Goal: Task Accomplishment & Management: Use online tool/utility

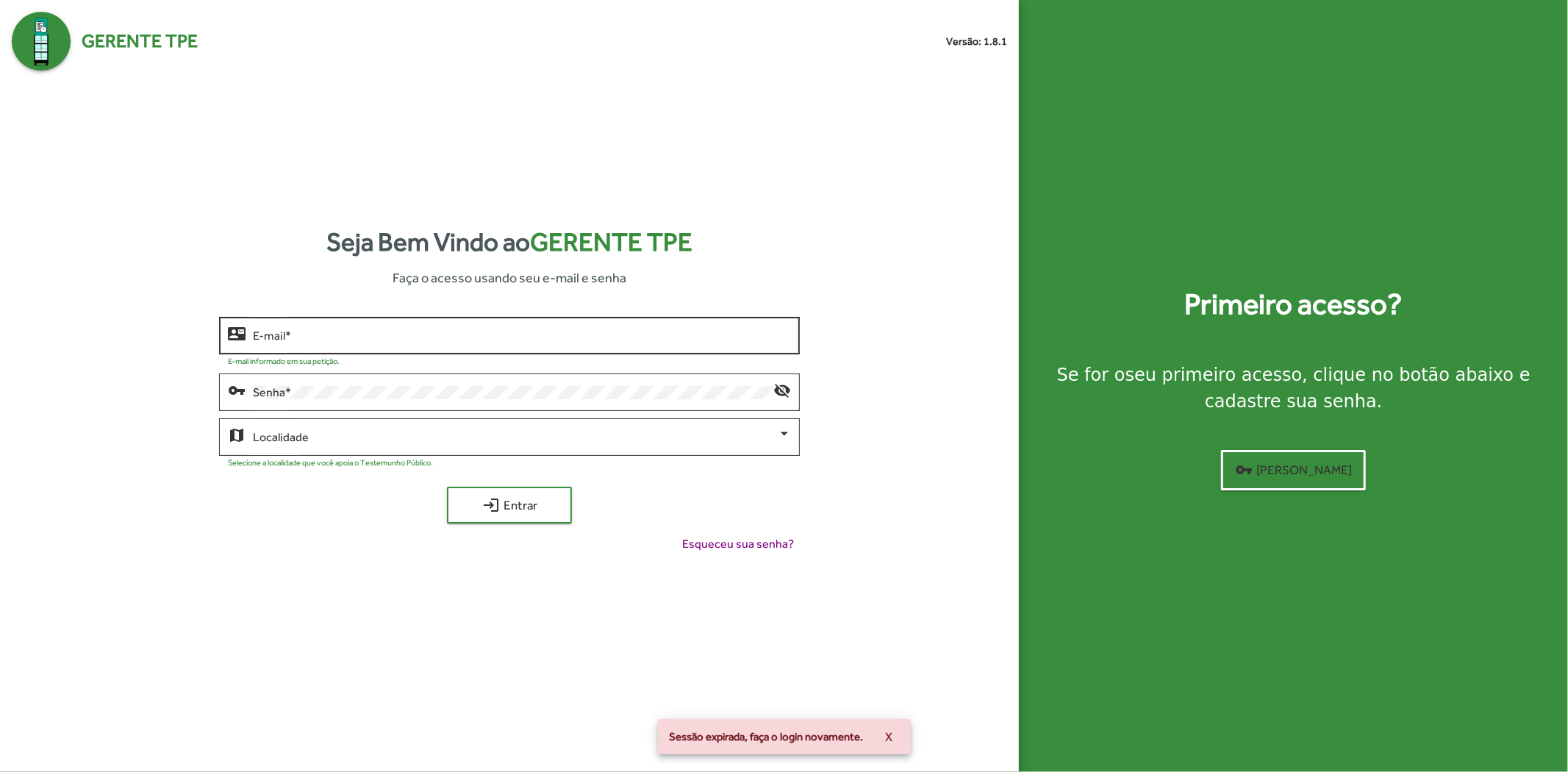
click at [528, 321] on div "E-mail *" at bounding box center [522, 334] width 538 height 40
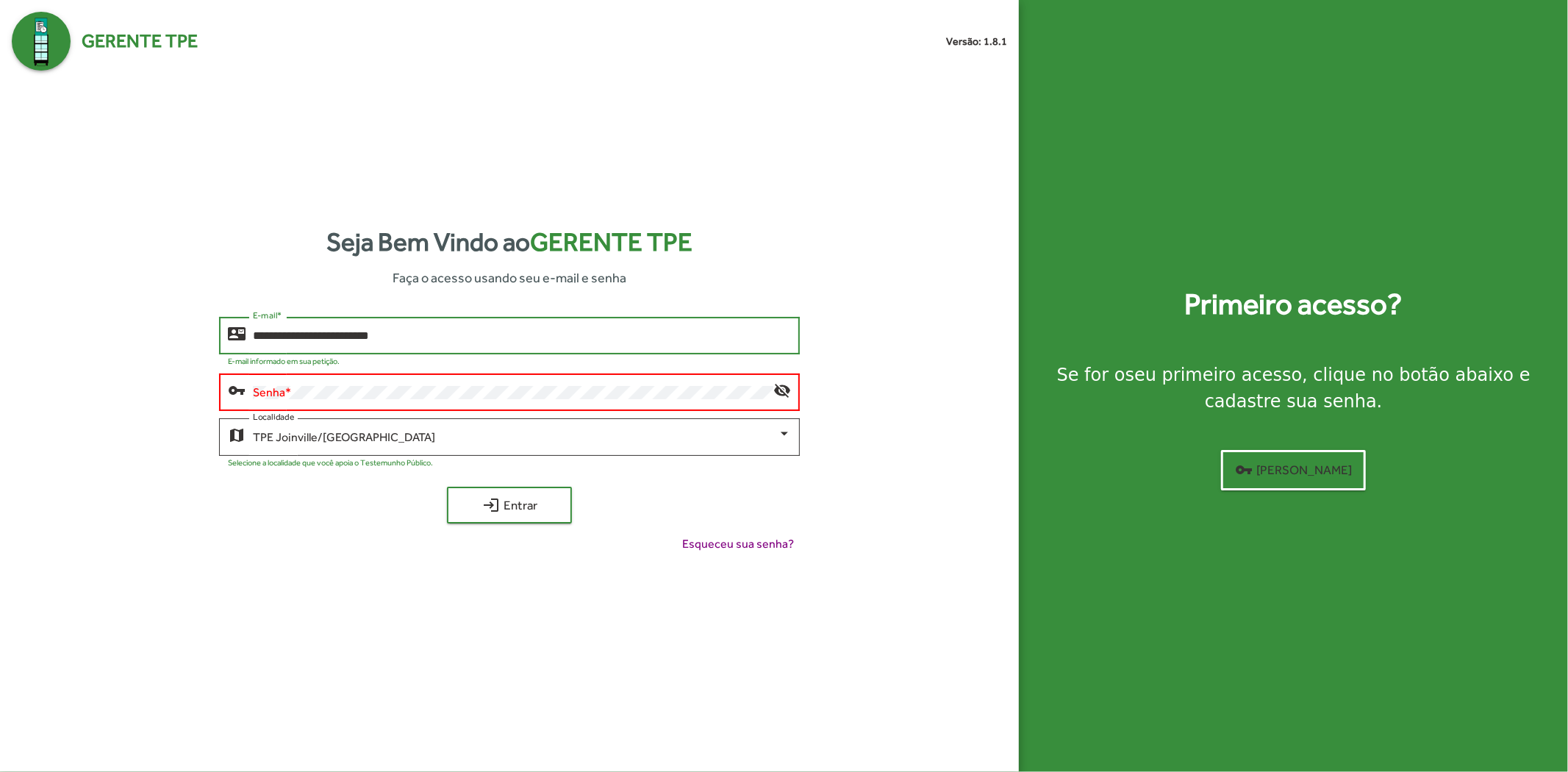
click at [567, 332] on input "**********" at bounding box center [522, 336] width 538 height 13
type input "**********"
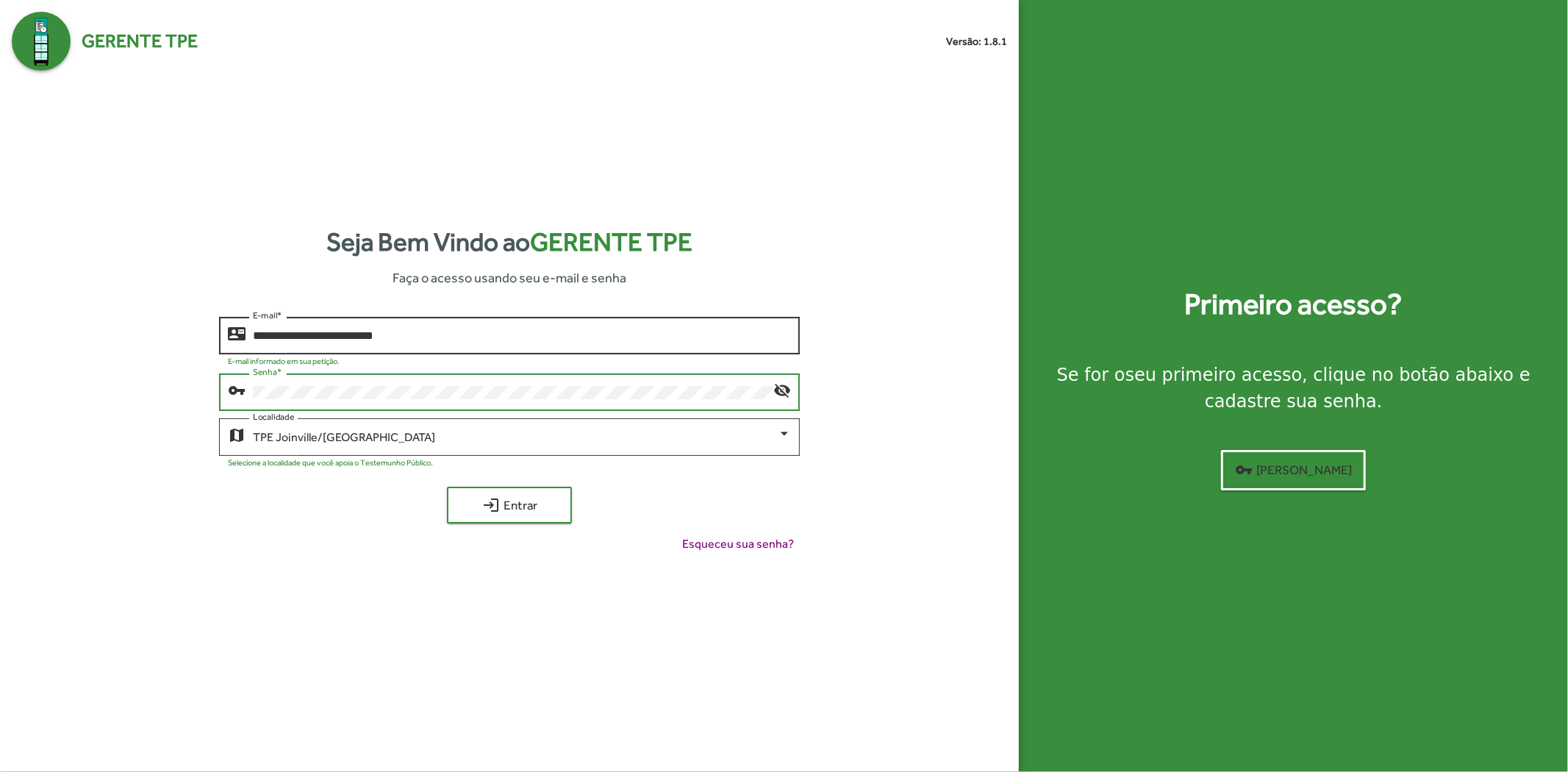
click at [447, 487] on button "login Entrar" at bounding box center [509, 505] width 125 height 37
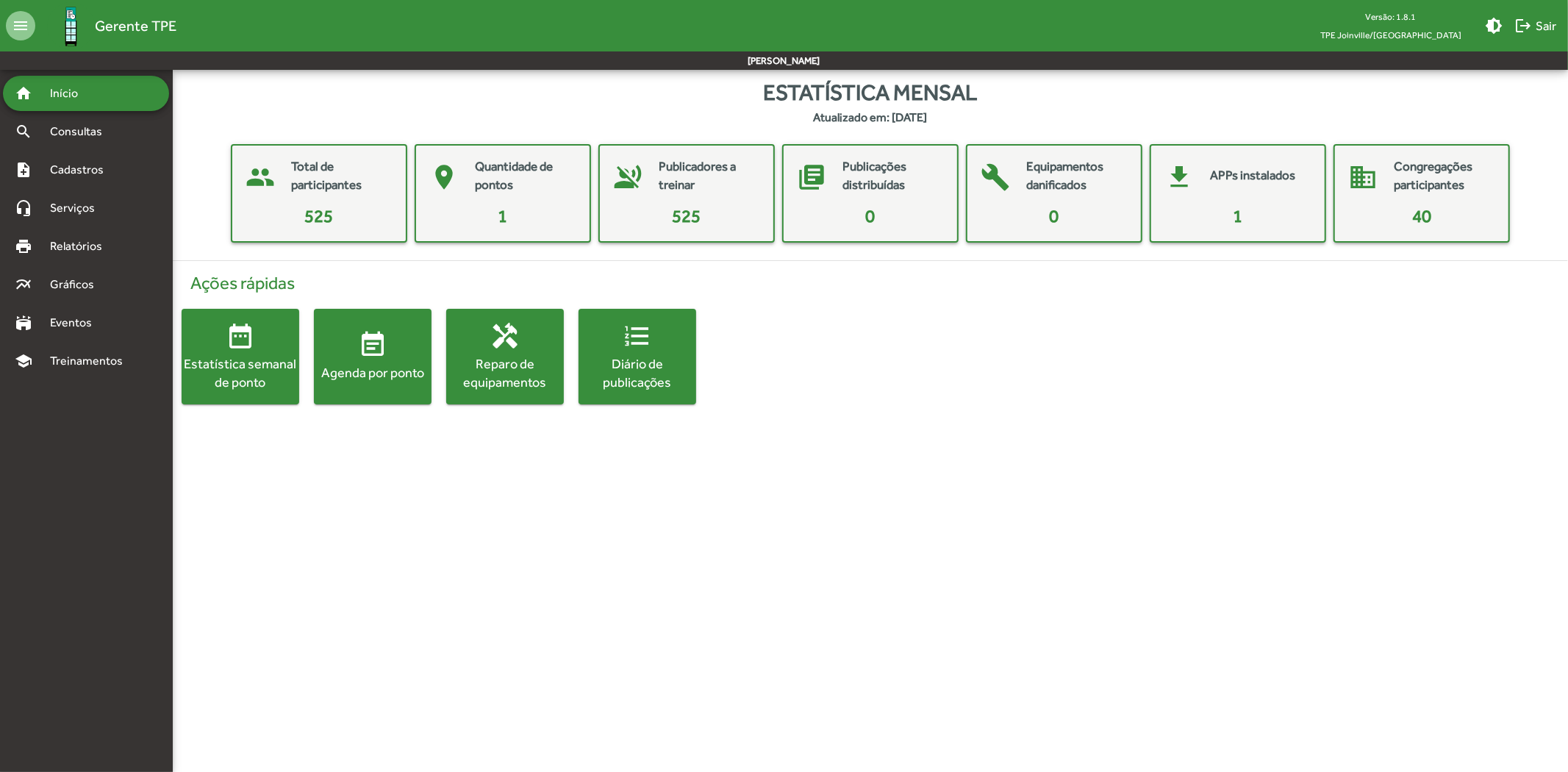
click at [37, 108] on div "home Início" at bounding box center [86, 93] width 166 height 35
click at [48, 158] on div "note_add Cadastros" at bounding box center [86, 170] width 166 height 35
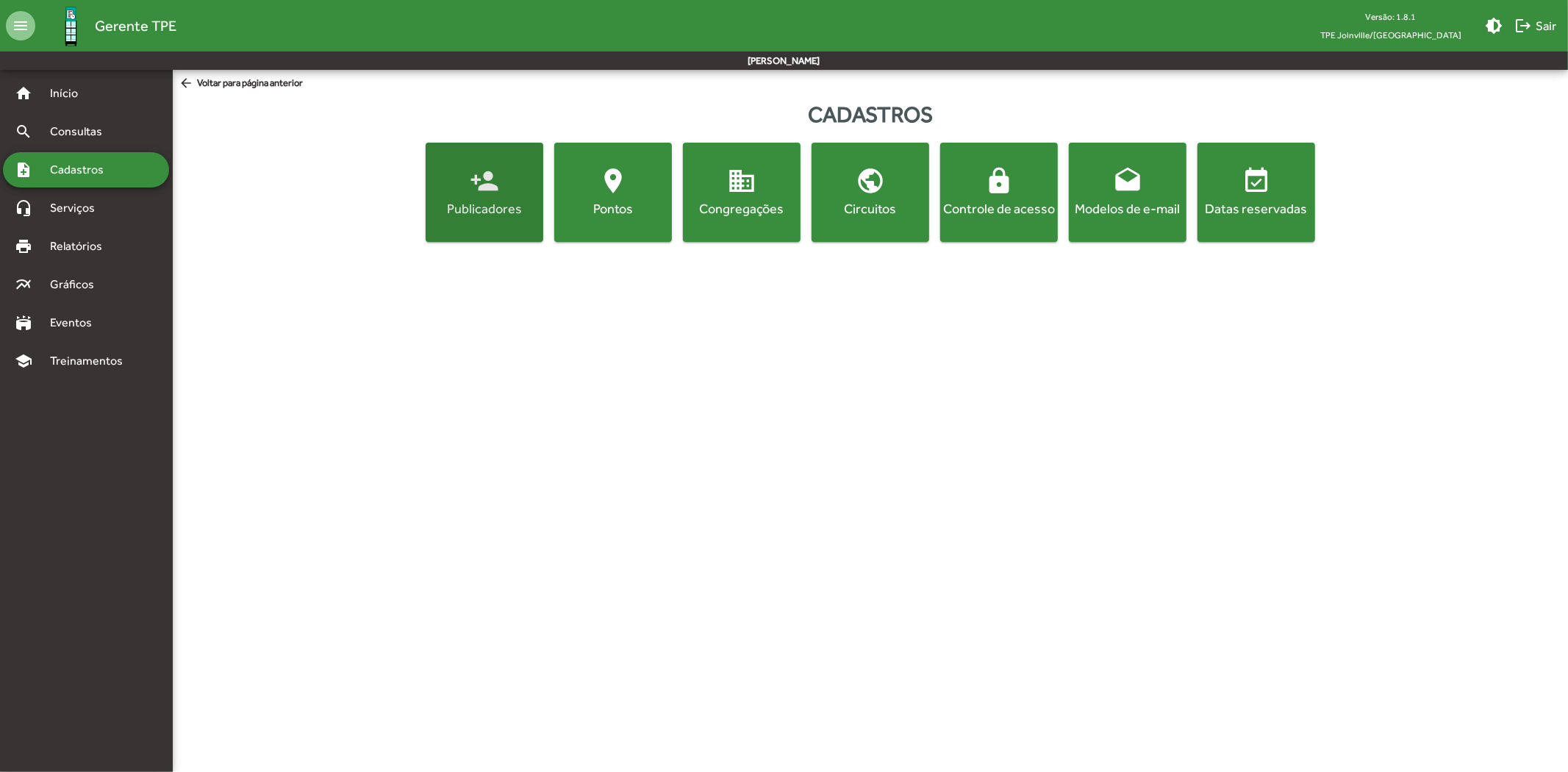
click at [468, 170] on span "person_add Publicadores" at bounding box center [484, 192] width 112 height 52
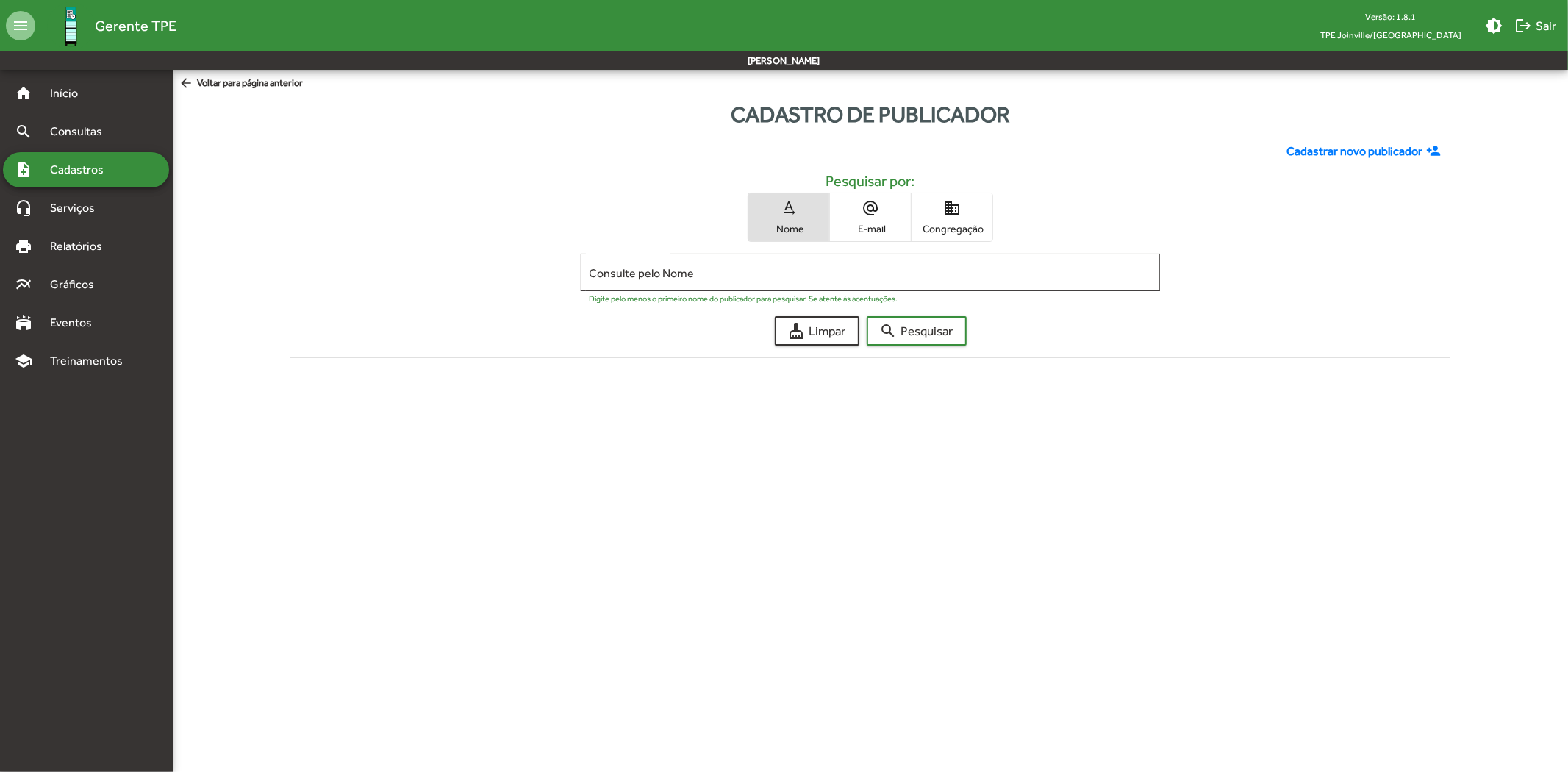
click at [1363, 150] on span "Cadastrar novo publicador" at bounding box center [1354, 151] width 136 height 18
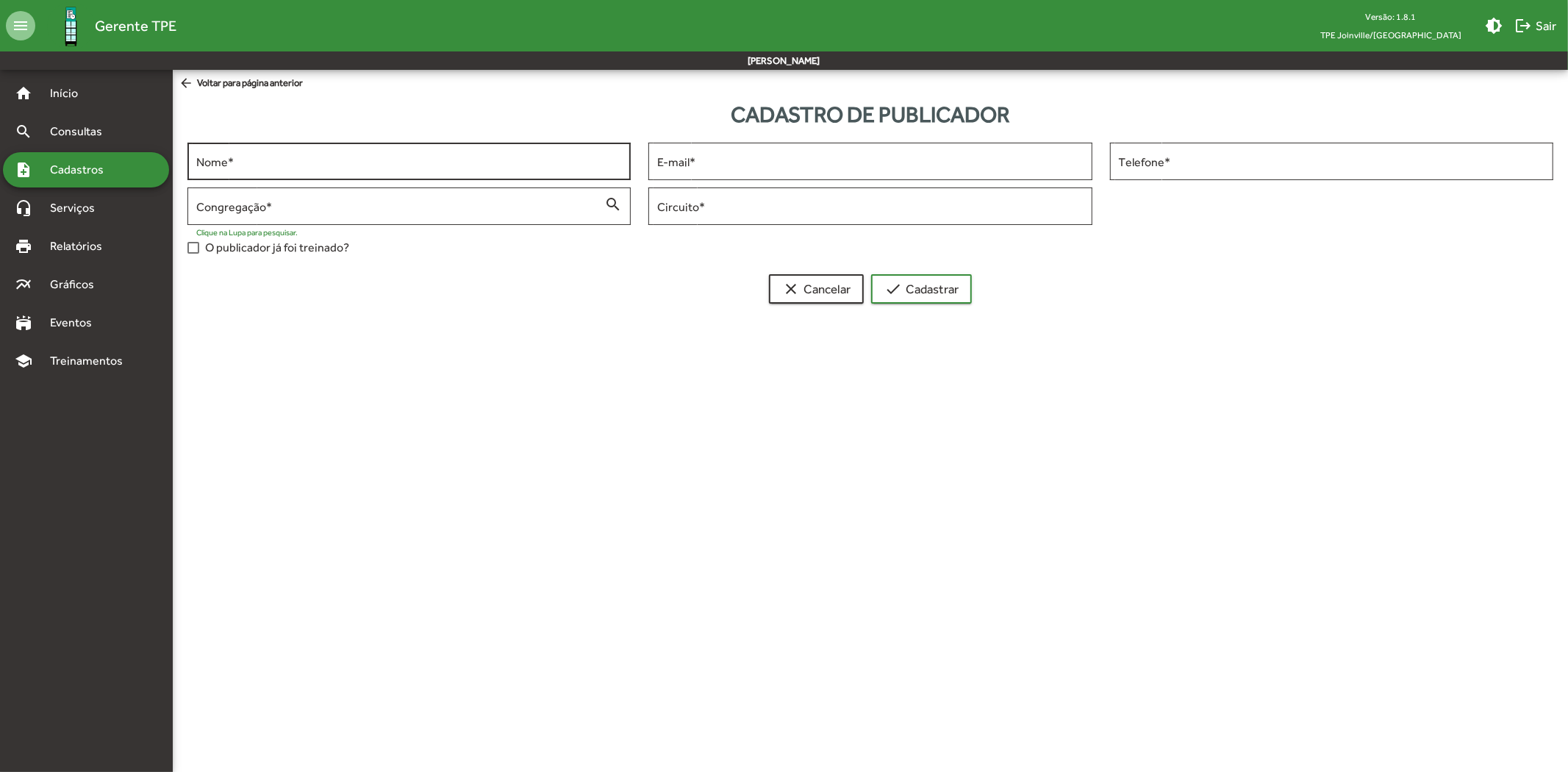
click at [292, 172] on div "Nome *" at bounding box center [409, 160] width 425 height 40
click at [421, 156] on input "Nome *" at bounding box center [409, 162] width 425 height 13
paste input "**********"
type input "**********"
click at [763, 164] on input "E-mail *" at bounding box center [870, 162] width 425 height 13
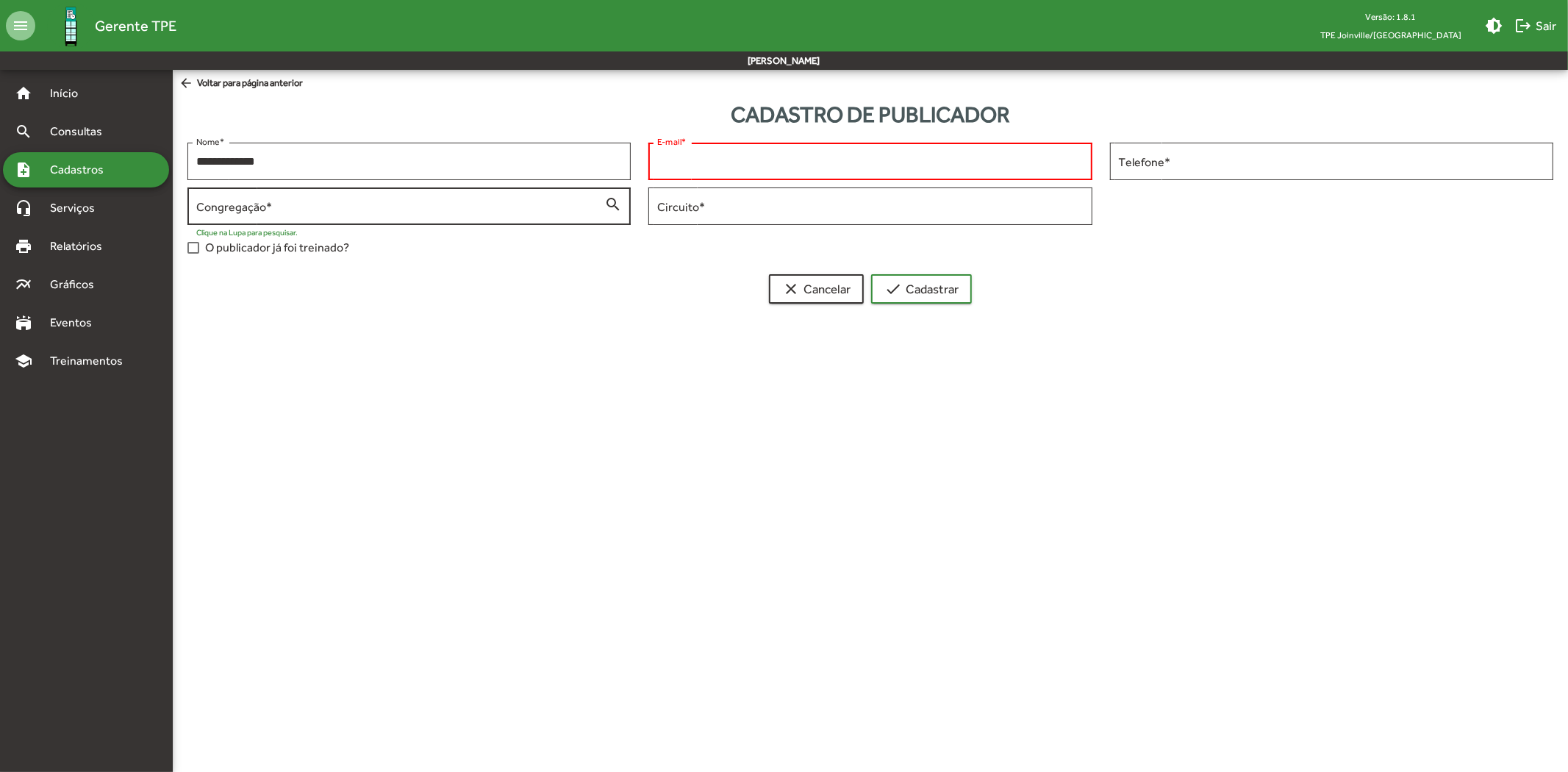
click at [527, 197] on div "Congregação *" at bounding box center [400, 205] width 408 height 40
click at [769, 147] on div "E-mail *" at bounding box center [870, 160] width 425 height 40
paste input "**********"
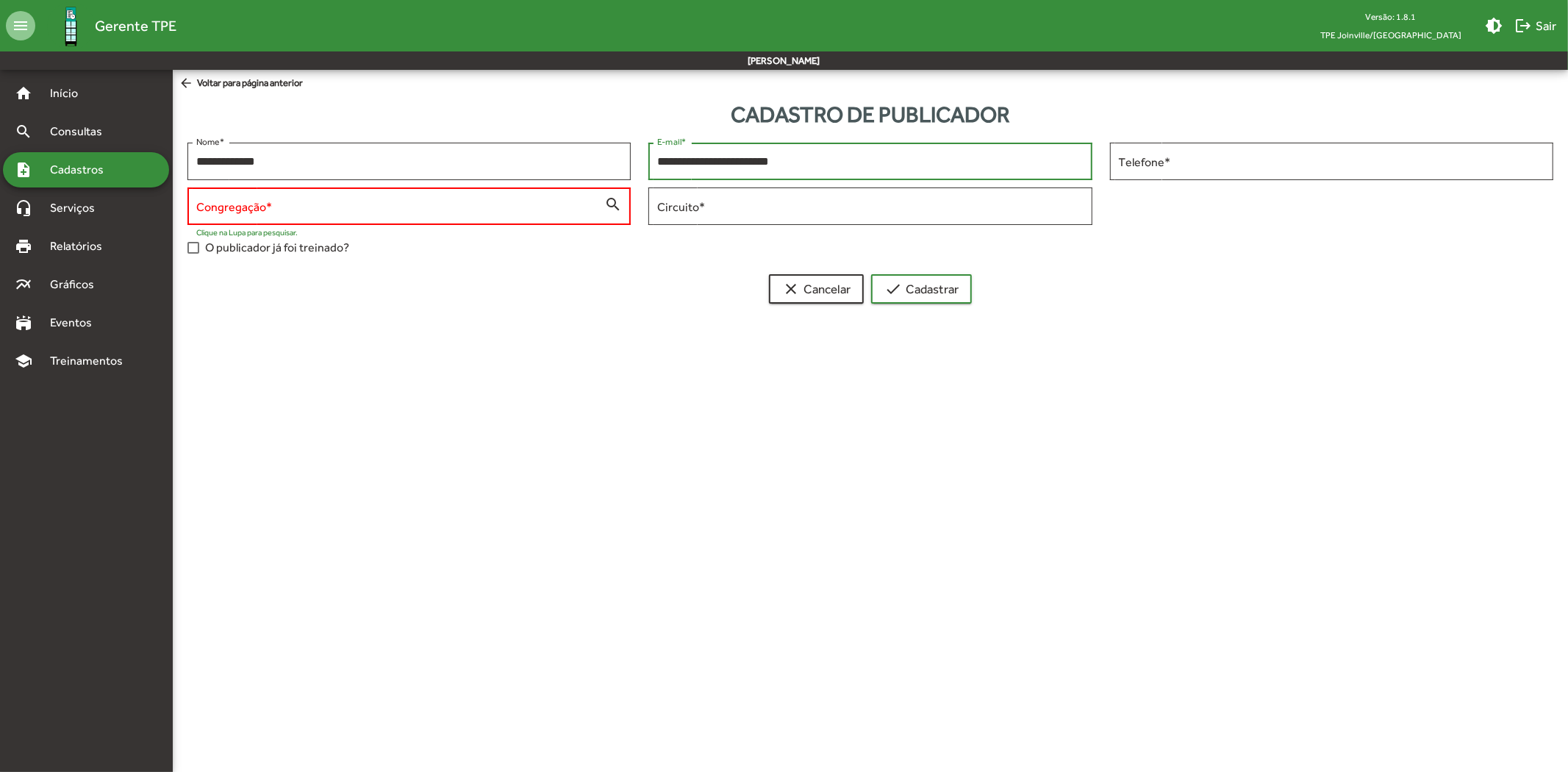
type input "**********"
click at [511, 193] on div "Congregação *" at bounding box center [400, 205] width 408 height 40
click at [520, 201] on input "Congregação *" at bounding box center [400, 206] width 408 height 13
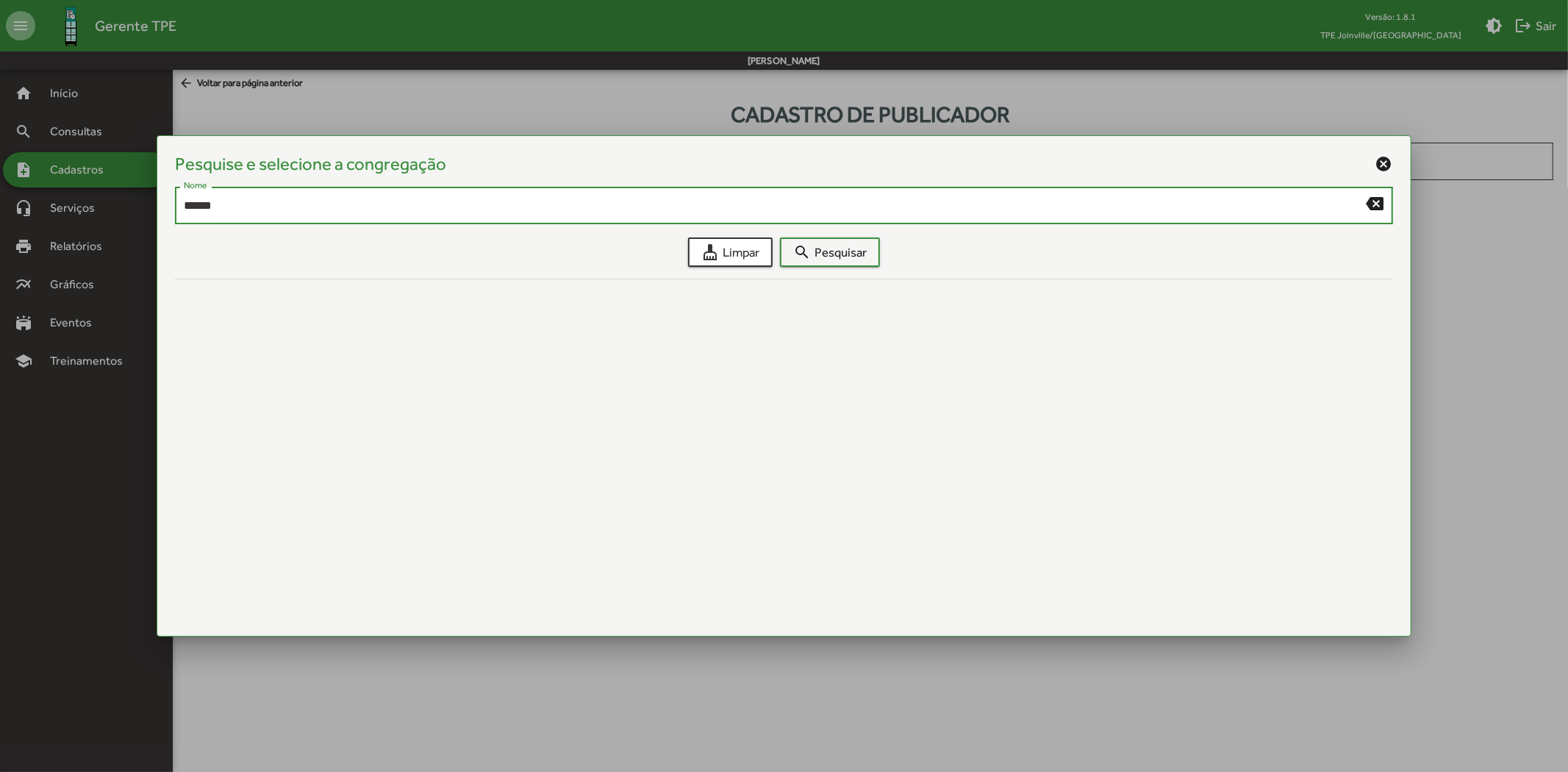
type input "******"
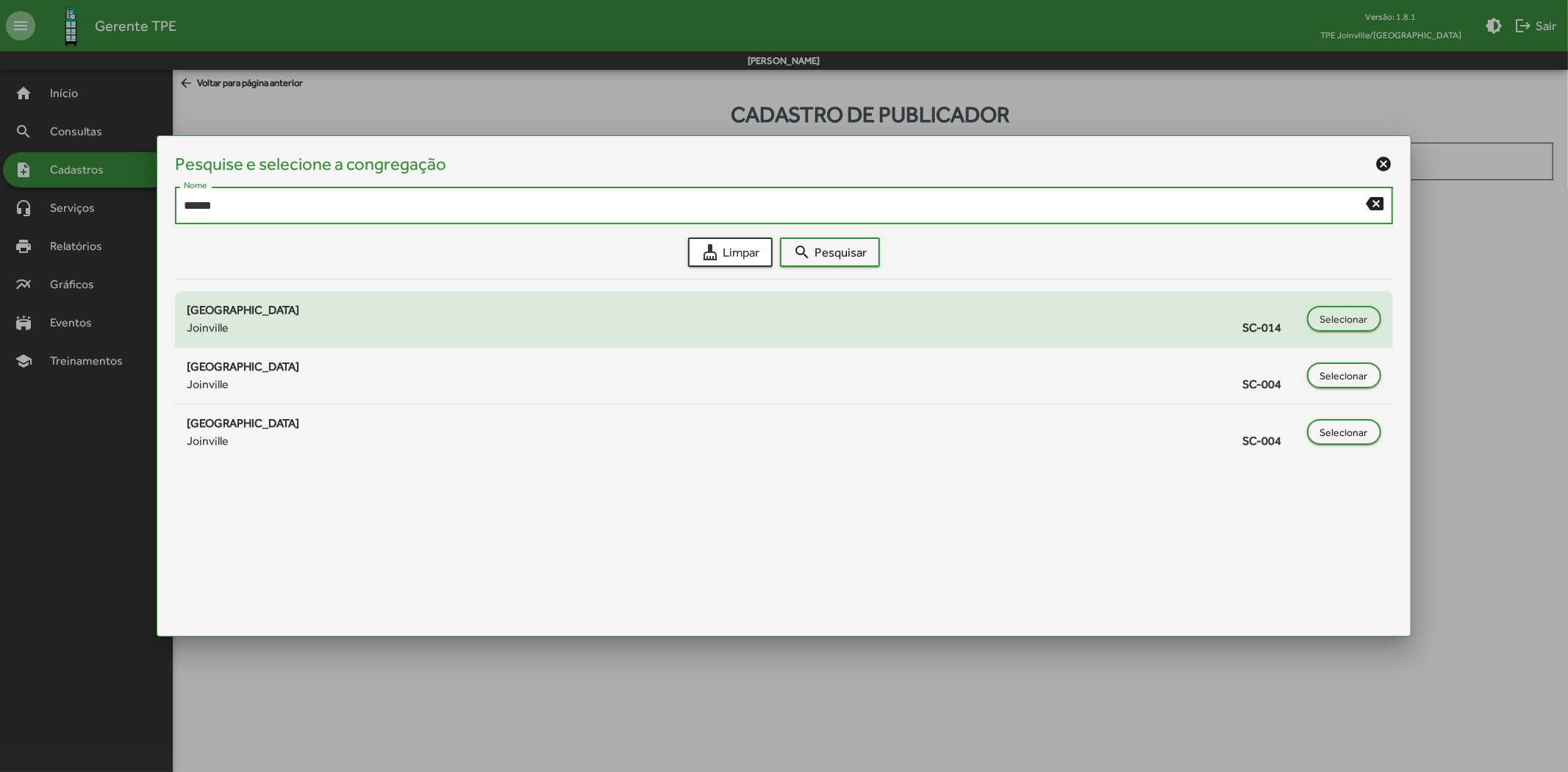
click at [328, 309] on div "[GEOGRAPHIC_DATA] [GEOGRAPHIC_DATA] SC-014" at bounding box center [743, 319] width 1113 height 35
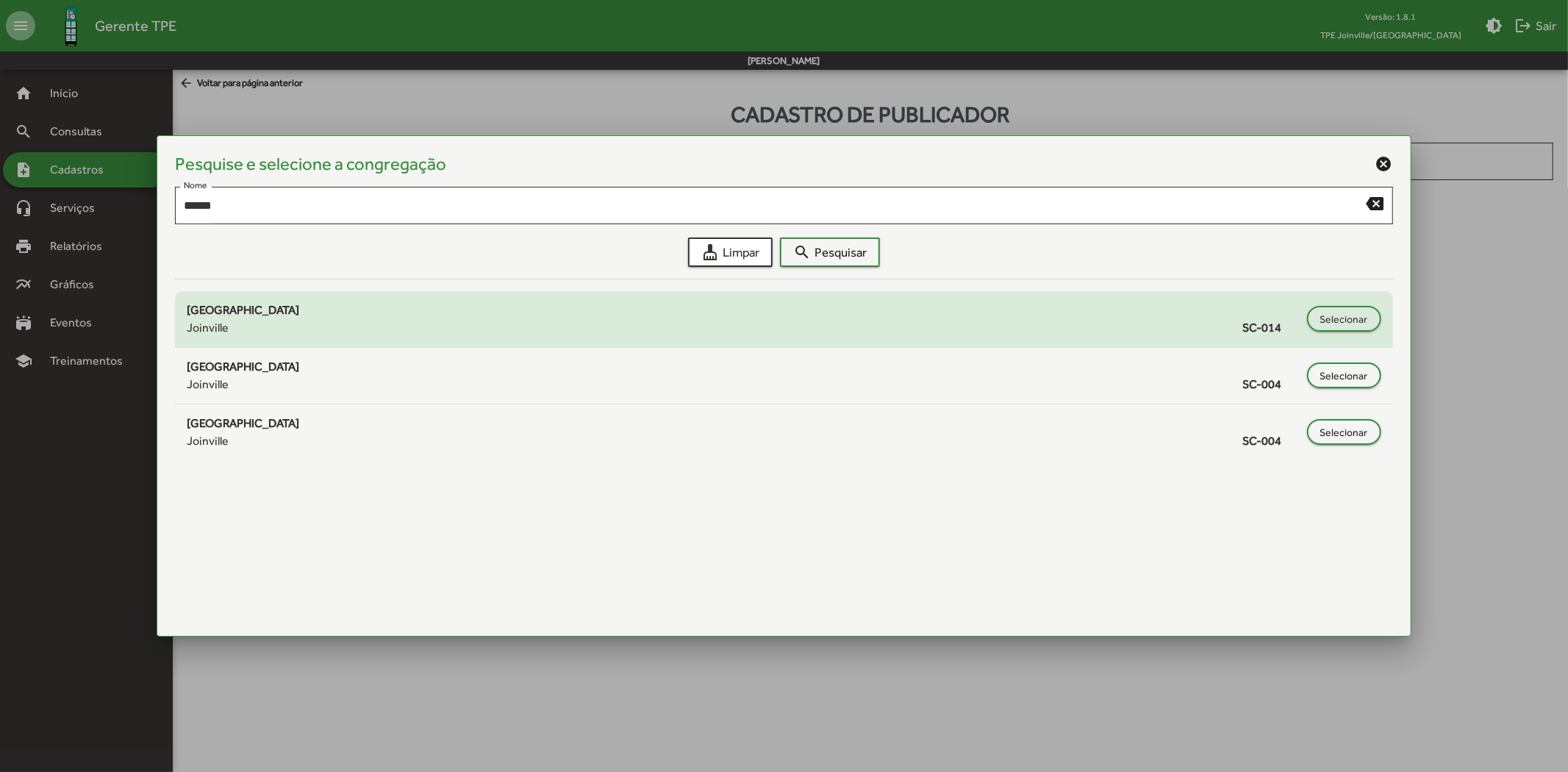
click at [660, 332] on div "Joinville SC-014" at bounding box center [743, 328] width 1113 height 18
click at [1331, 316] on span "Selecionar" at bounding box center [1344, 319] width 48 height 27
type input "**********"
type input "******"
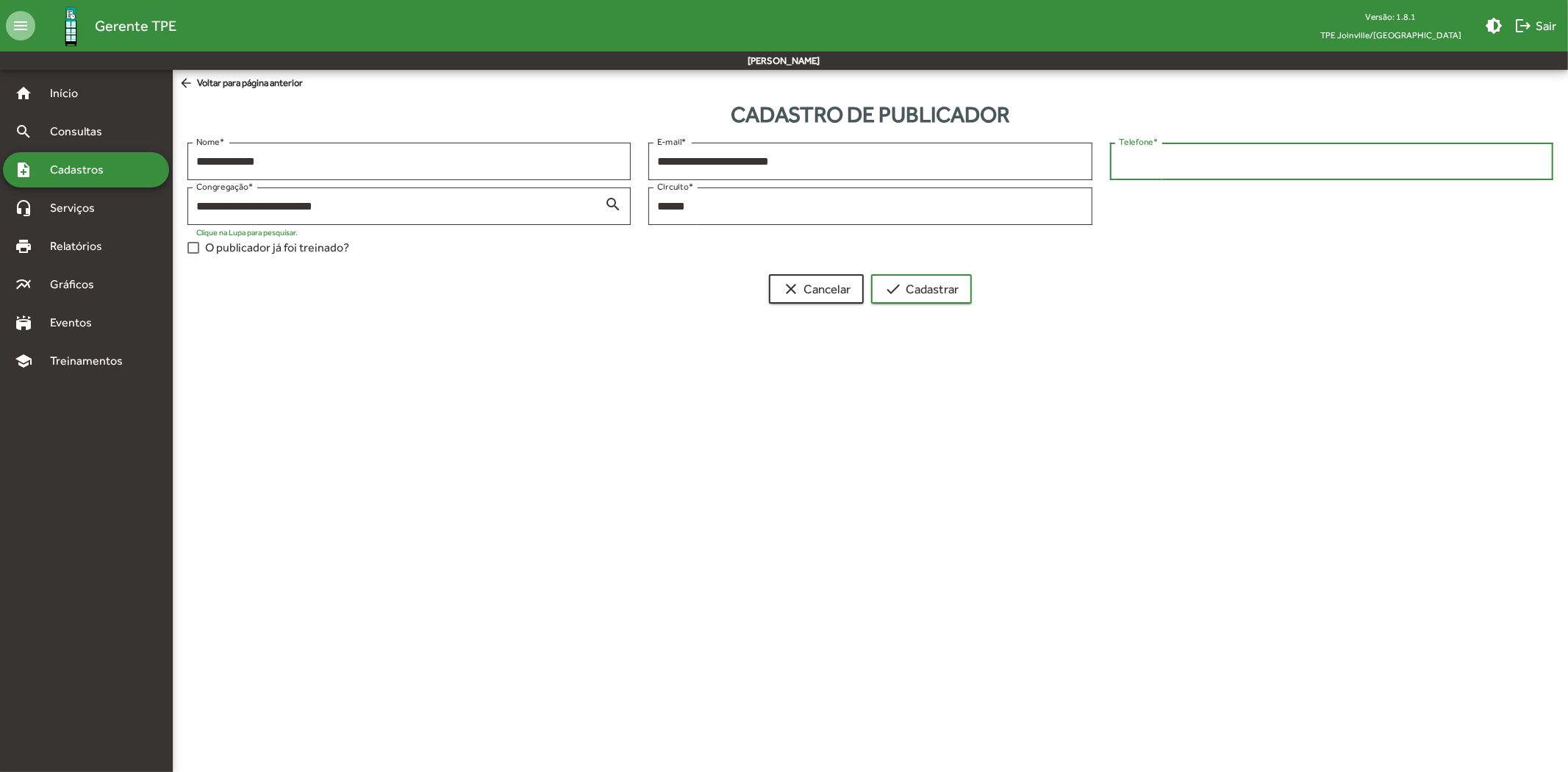
click at [1215, 156] on input "Telefone *" at bounding box center [1332, 162] width 425 height 13
paste input "text"
type input "**********"
click at [912, 295] on span "check Cadastrar" at bounding box center [922, 288] width 74 height 27
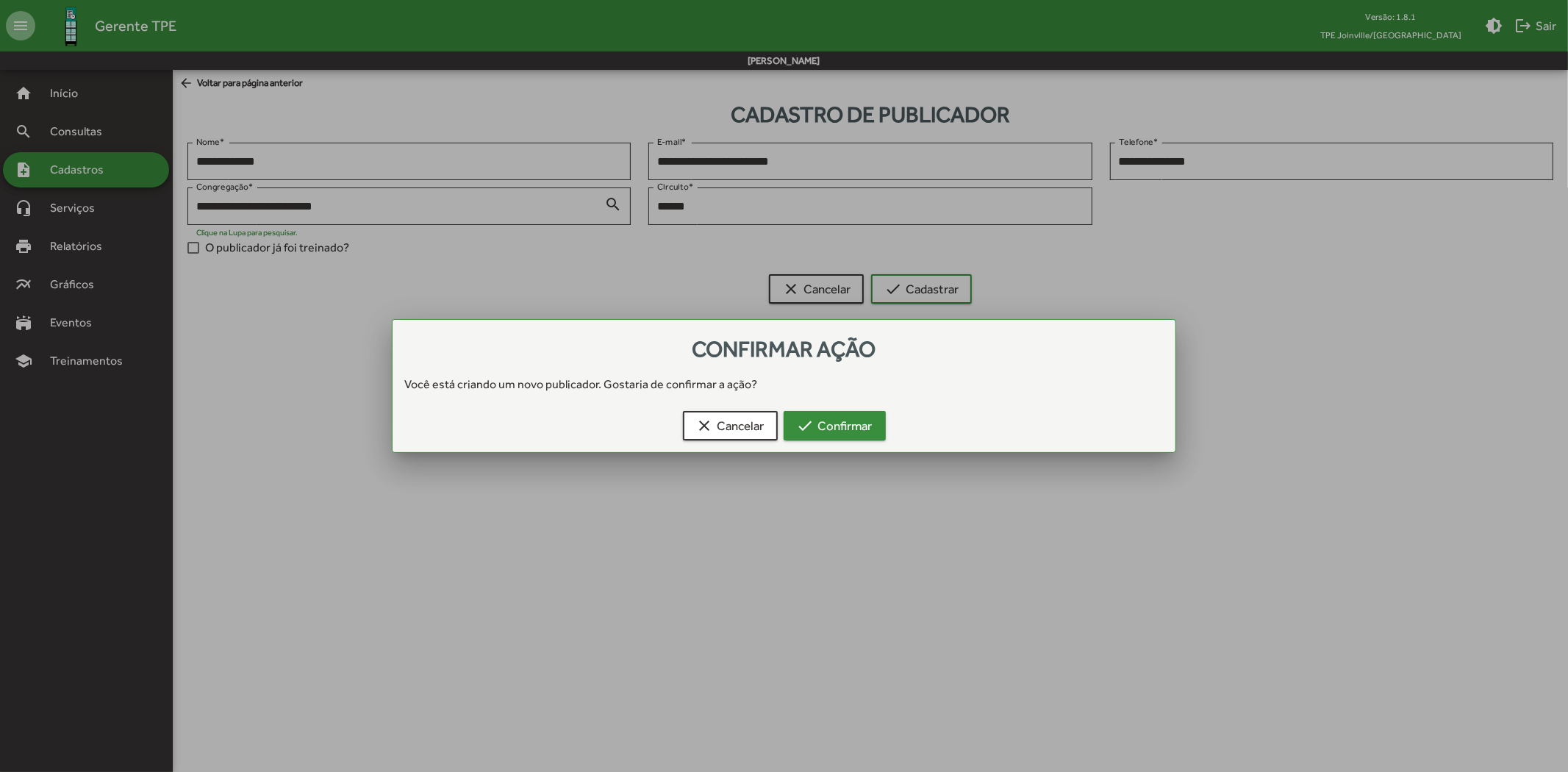
click at [858, 423] on span "check Confirmar" at bounding box center [835, 425] width 76 height 27
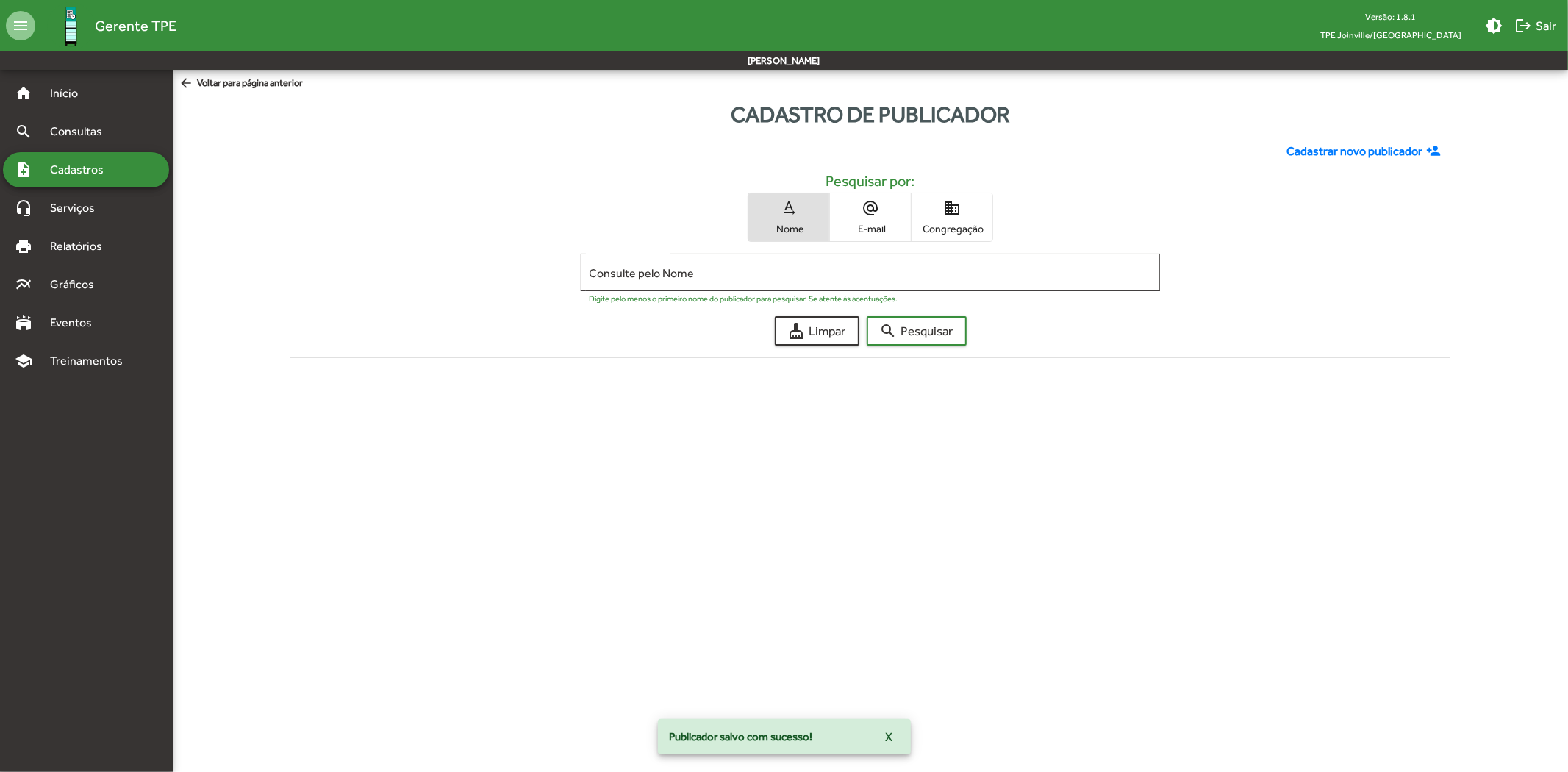
click at [961, 230] on span "Congregação" at bounding box center [952, 229] width 73 height 13
click at [805, 226] on span "Nome" at bounding box center [788, 229] width 73 height 13
click at [77, 155] on div "note_add Cadastros" at bounding box center [86, 170] width 166 height 35
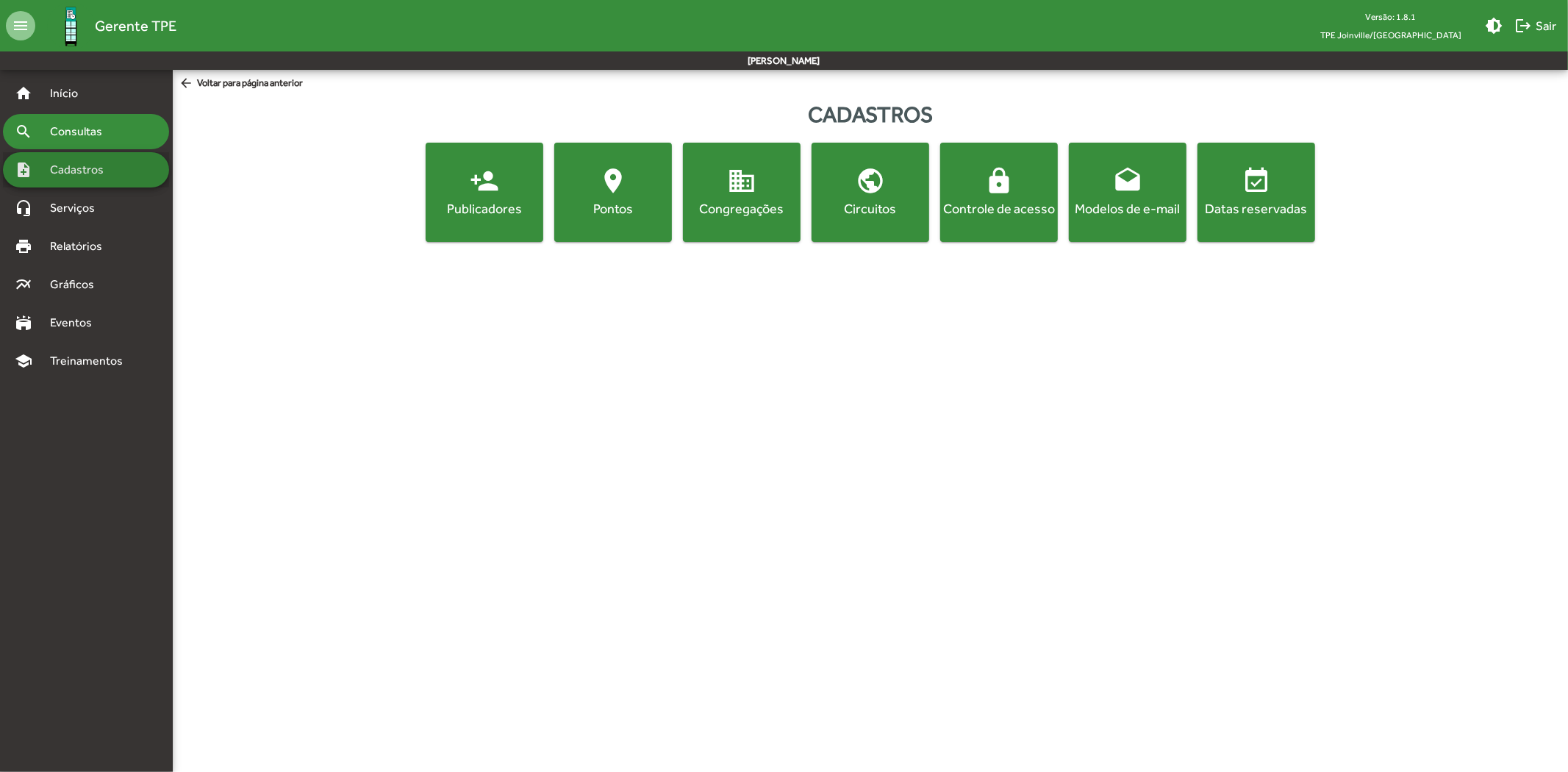
click at [64, 122] on div "search Consultas" at bounding box center [86, 131] width 166 height 35
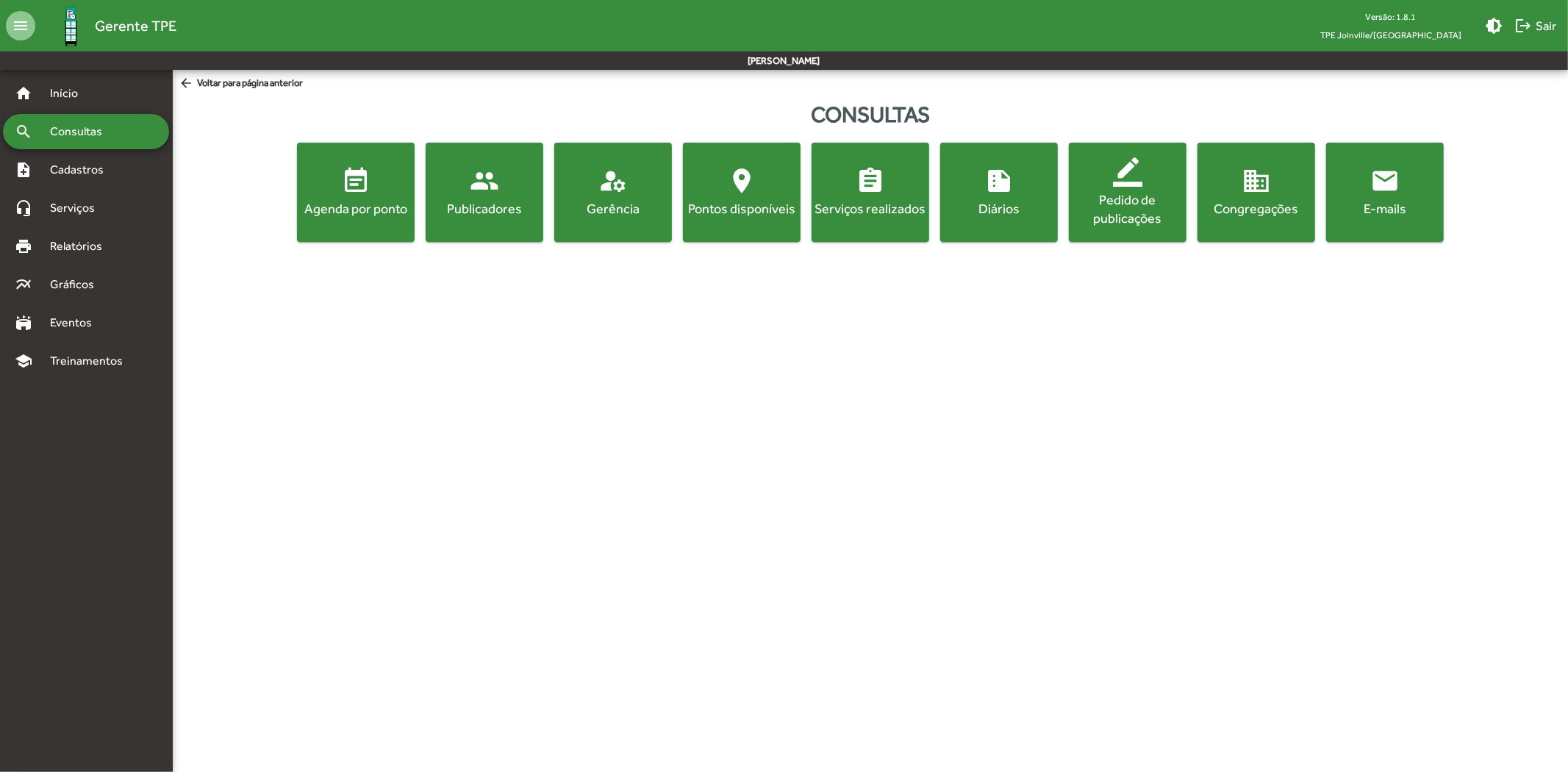
click at [468, 211] on div "Publicadores" at bounding box center [484, 208] width 112 height 19
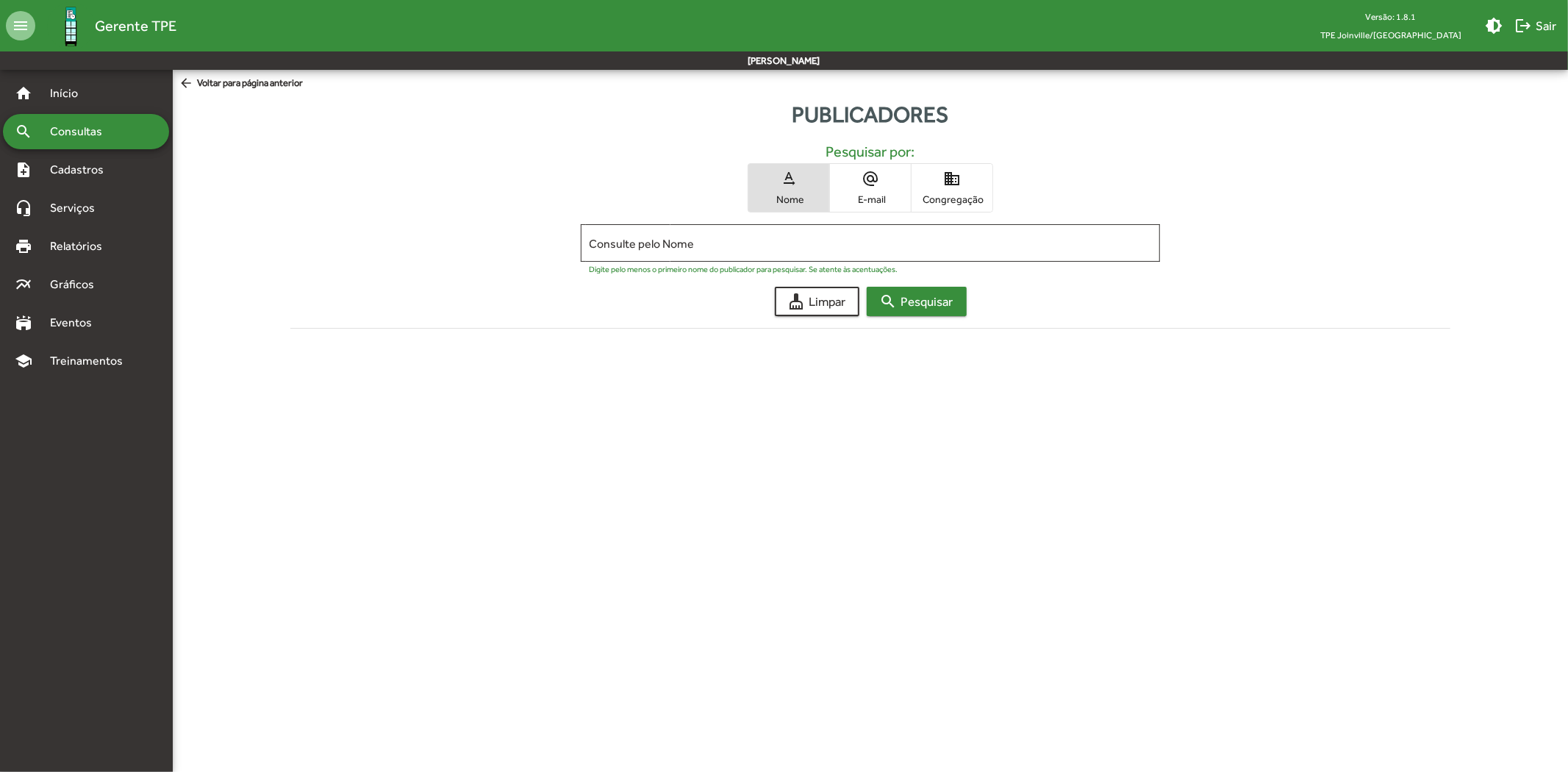
click at [914, 299] on span "search Pesquisar" at bounding box center [916, 301] width 73 height 27
click at [112, 169] on span "Cadastros" at bounding box center [81, 170] width 81 height 18
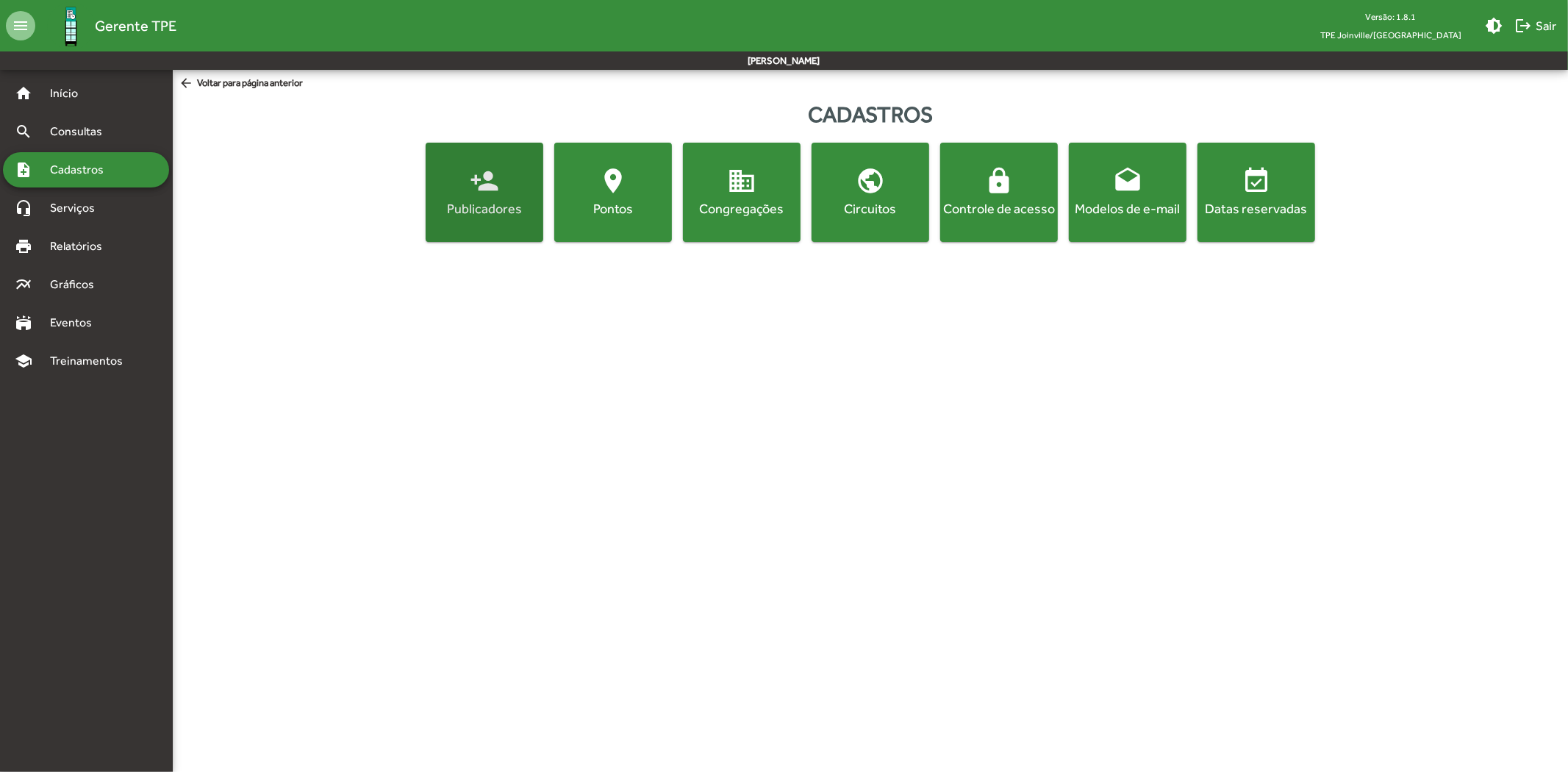
click at [450, 197] on span "person_add Publicadores" at bounding box center [484, 192] width 112 height 52
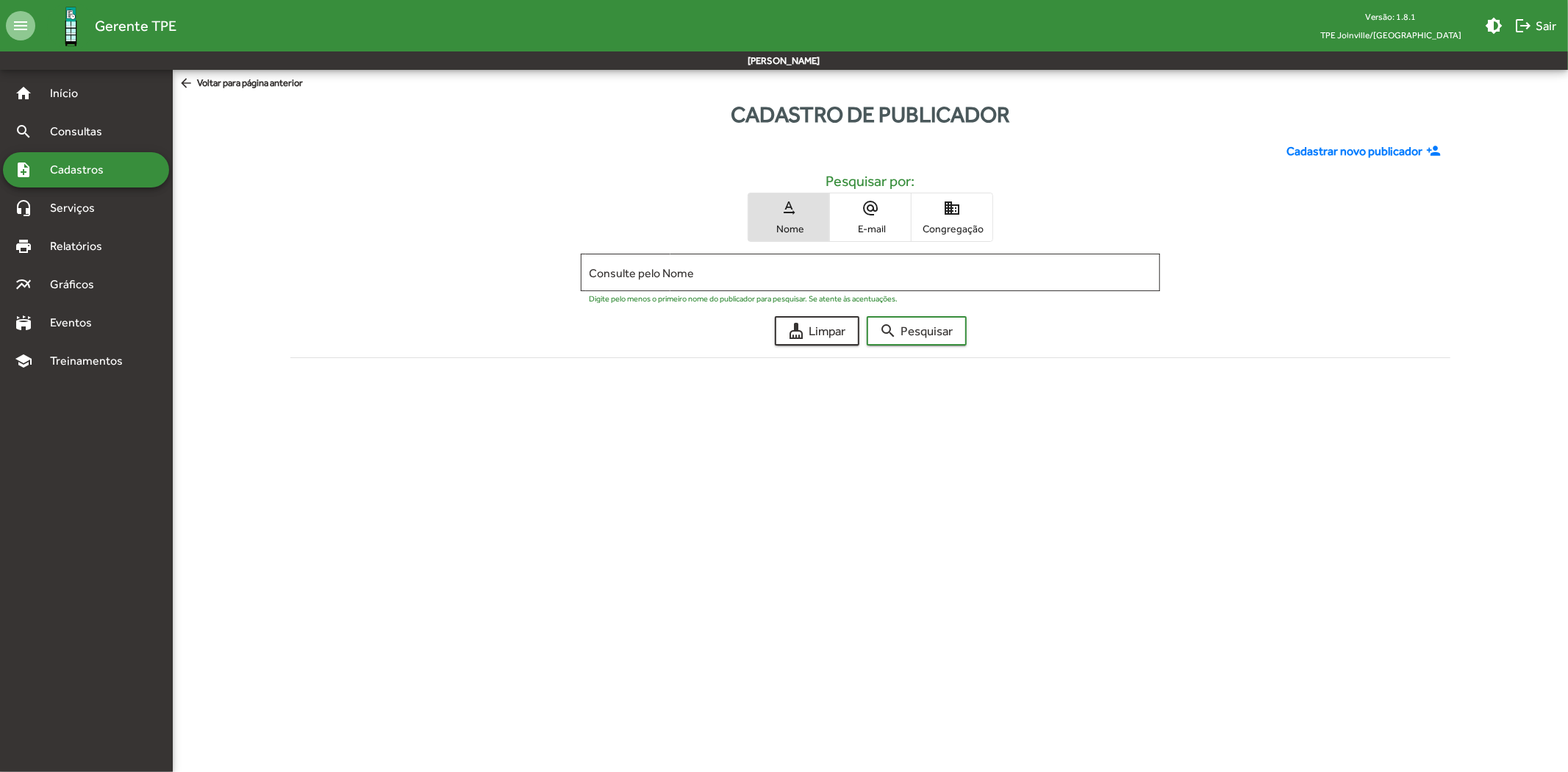
click at [864, 218] on span "alternate_email E-mail" at bounding box center [870, 217] width 81 height 48
click at [927, 215] on span "domain Congregação" at bounding box center [952, 217] width 81 height 48
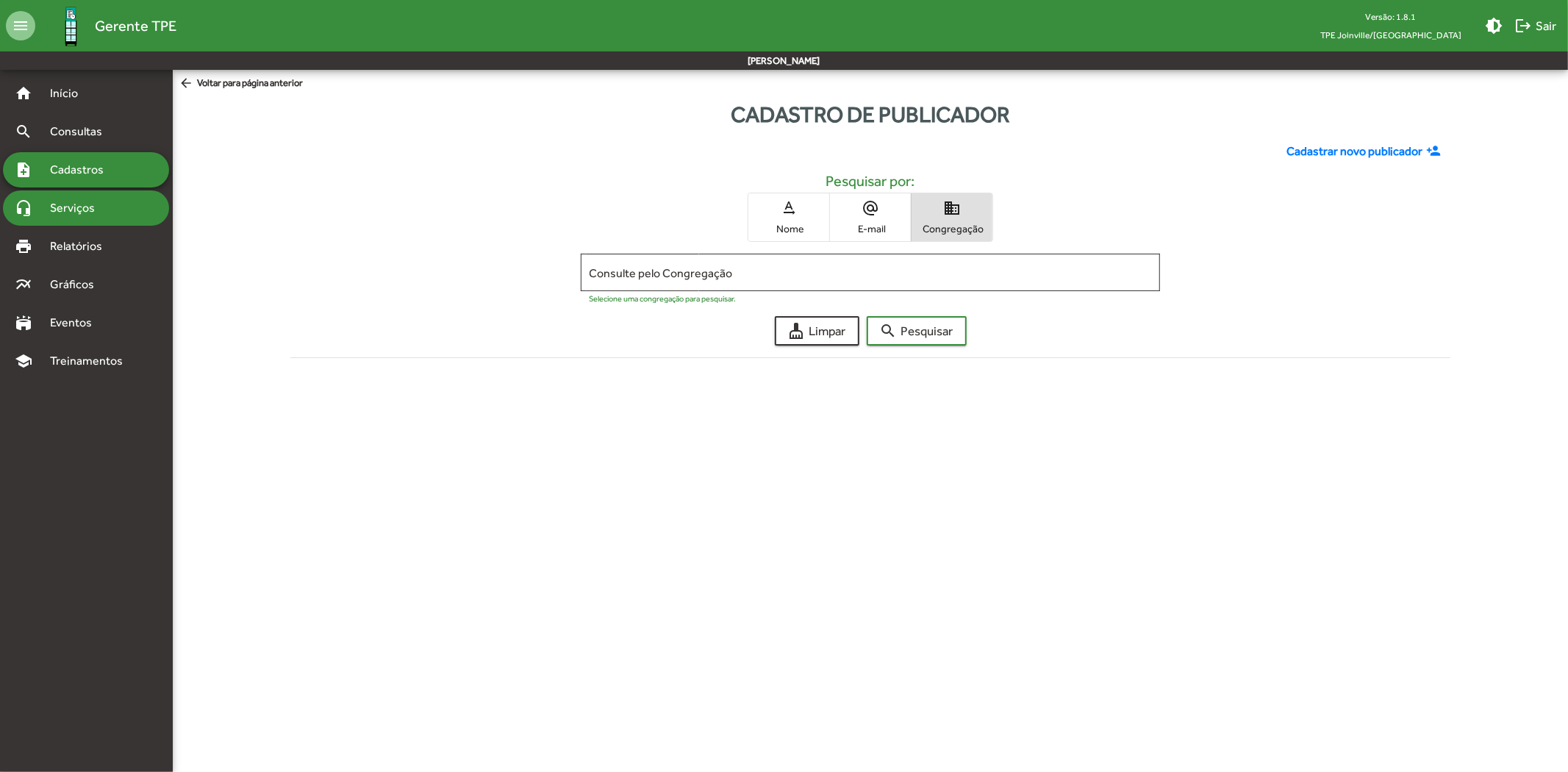
click at [97, 202] on span "Serviços" at bounding box center [77, 208] width 73 height 18
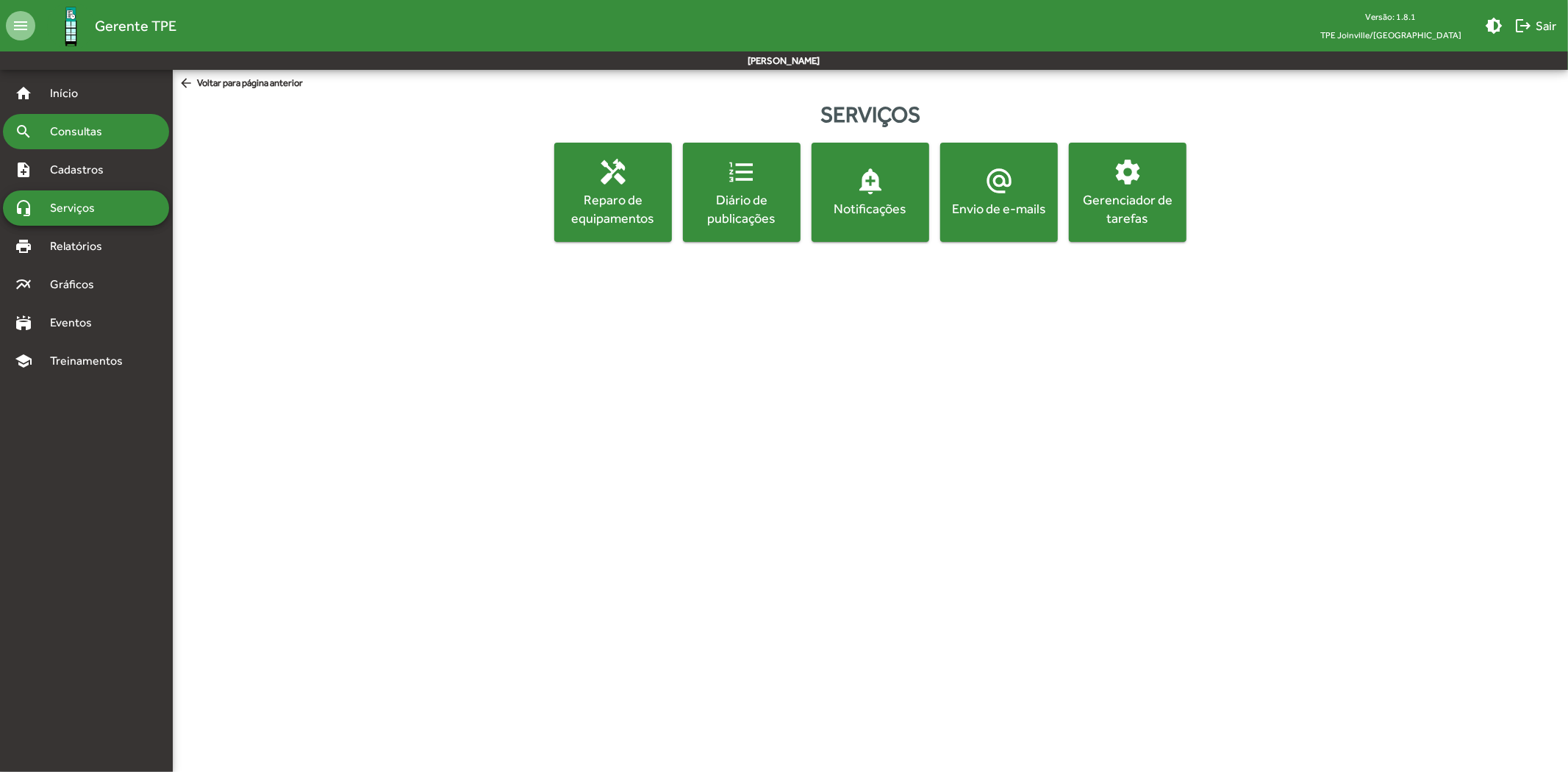
click at [86, 133] on span "Consultas" at bounding box center [81, 131] width 80 height 18
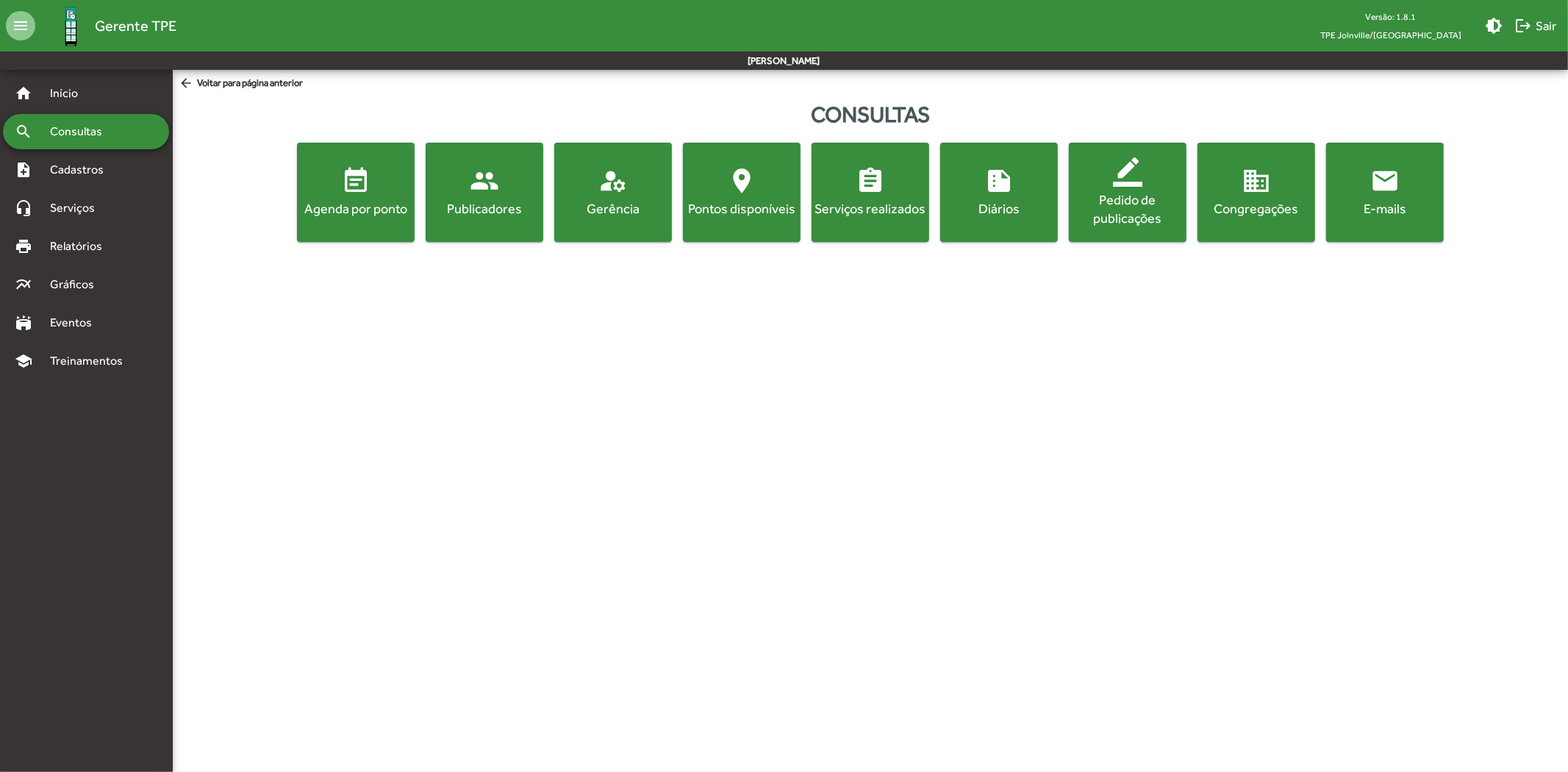
click at [473, 187] on mat-icon "people" at bounding box center [484, 181] width 29 height 29
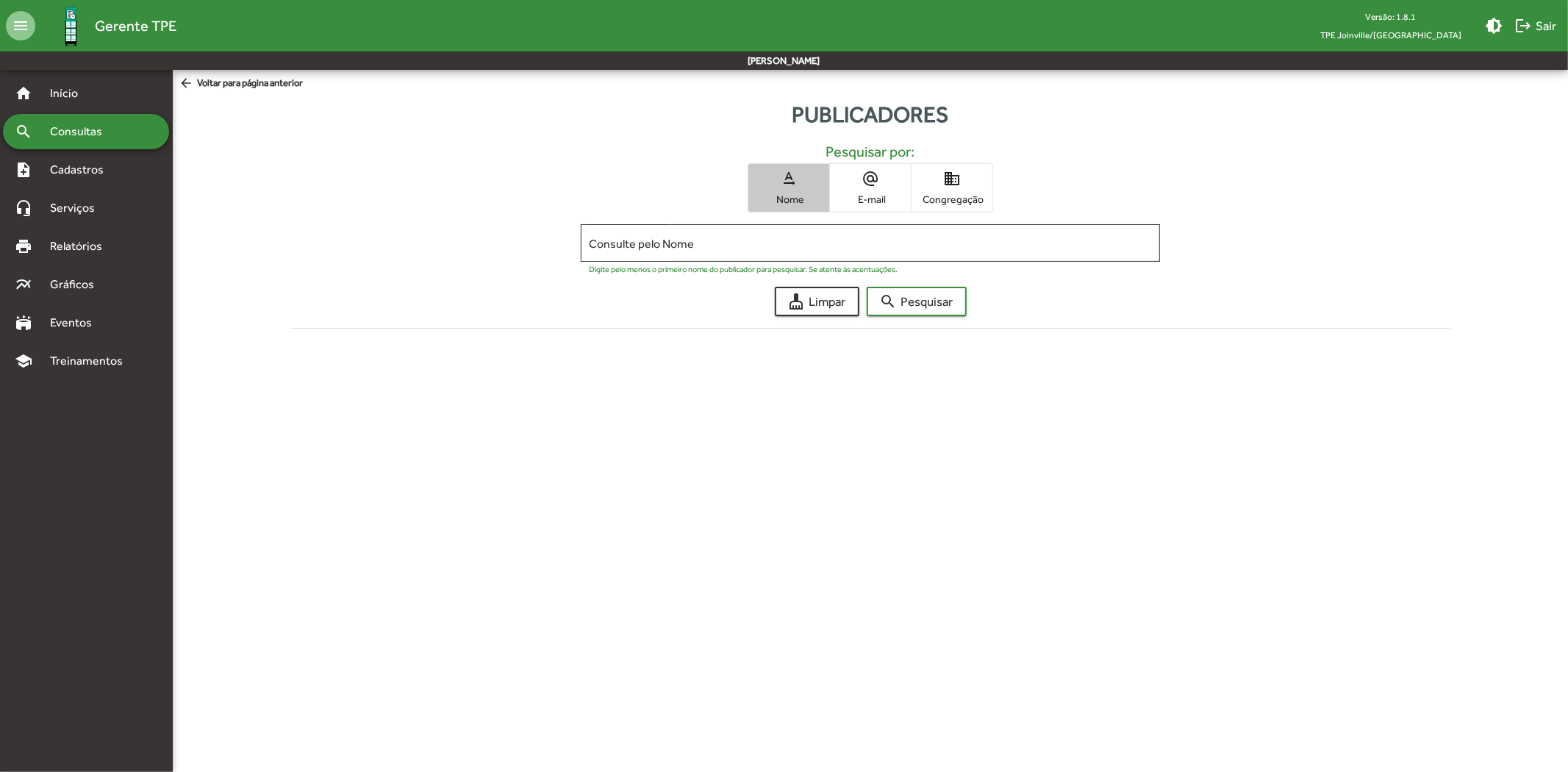
click at [819, 205] on span "text_rotation_none Nome" at bounding box center [789, 187] width 81 height 48
click at [836, 239] on input "Consulte pelo Nome" at bounding box center [871, 243] width 562 height 13
click at [967, 186] on span "domain Congregação" at bounding box center [952, 187] width 81 height 48
click at [761, 244] on input "Consulte pelo Congregação" at bounding box center [871, 243] width 562 height 13
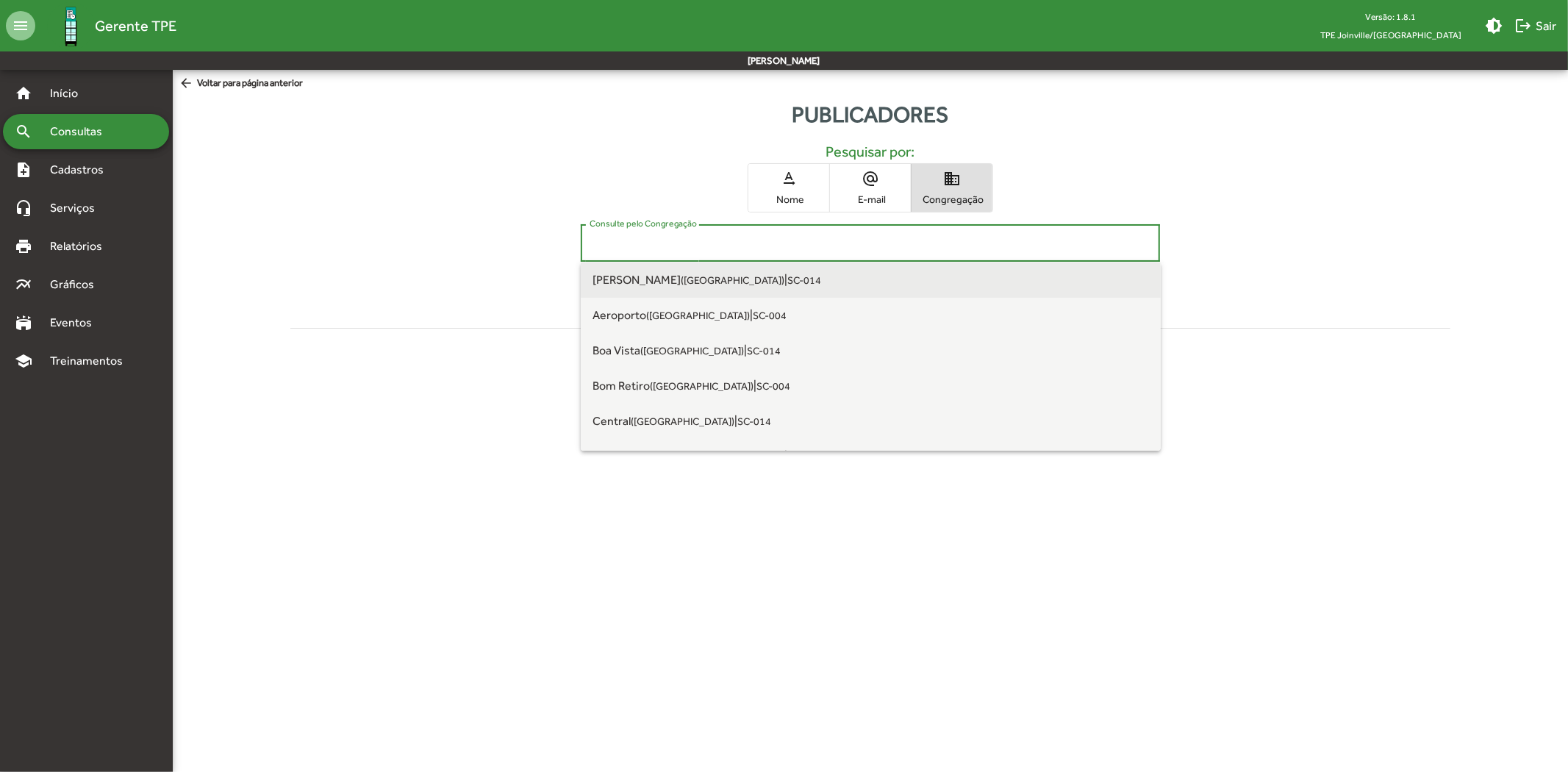
click at [777, 280] on span "[PERSON_NAME] ([GEOGRAPHIC_DATA]) | SC-014" at bounding box center [870, 280] width 557 height 35
type input "**********"
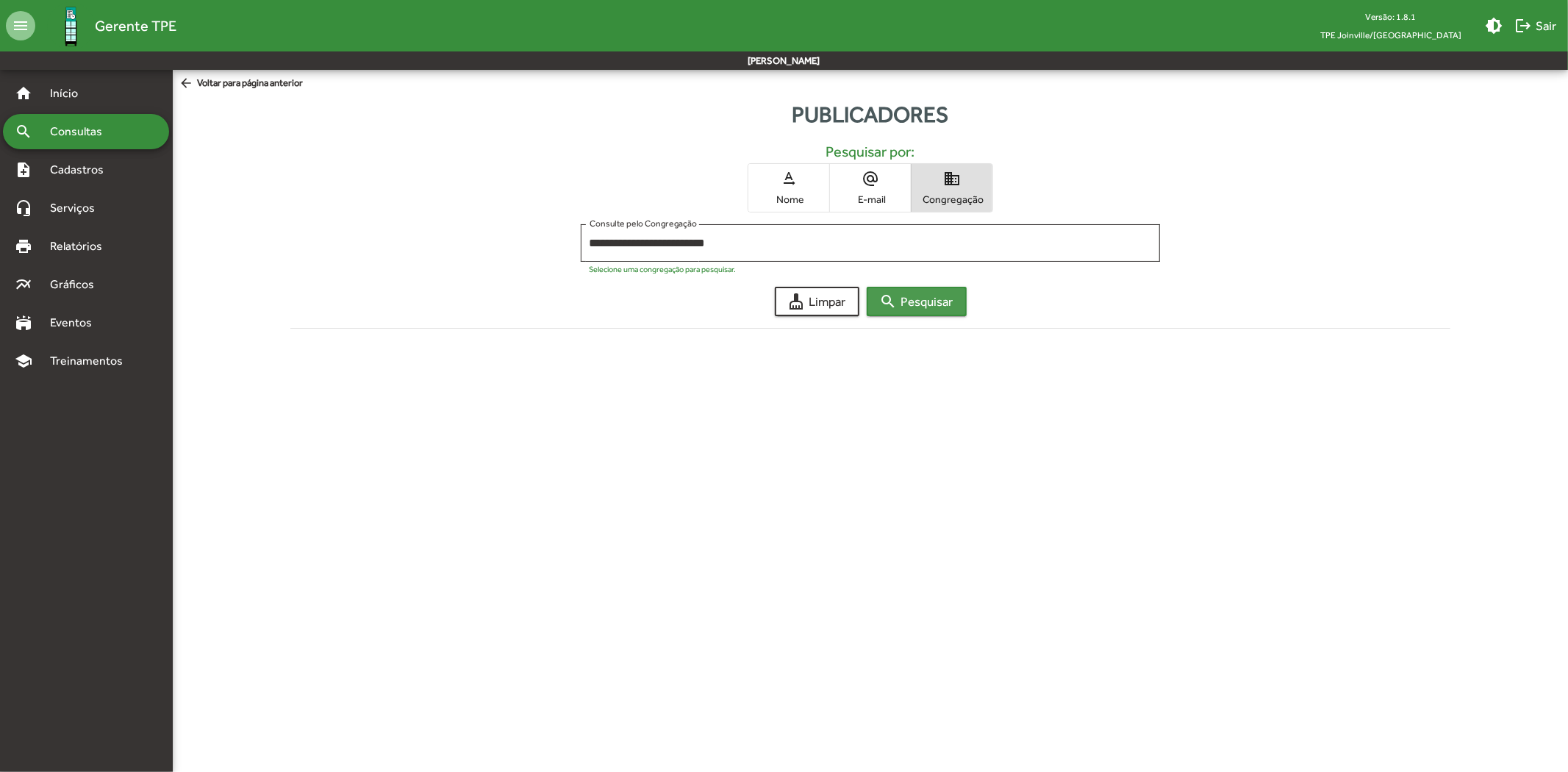
click at [915, 301] on span "search Pesquisar" at bounding box center [916, 301] width 73 height 27
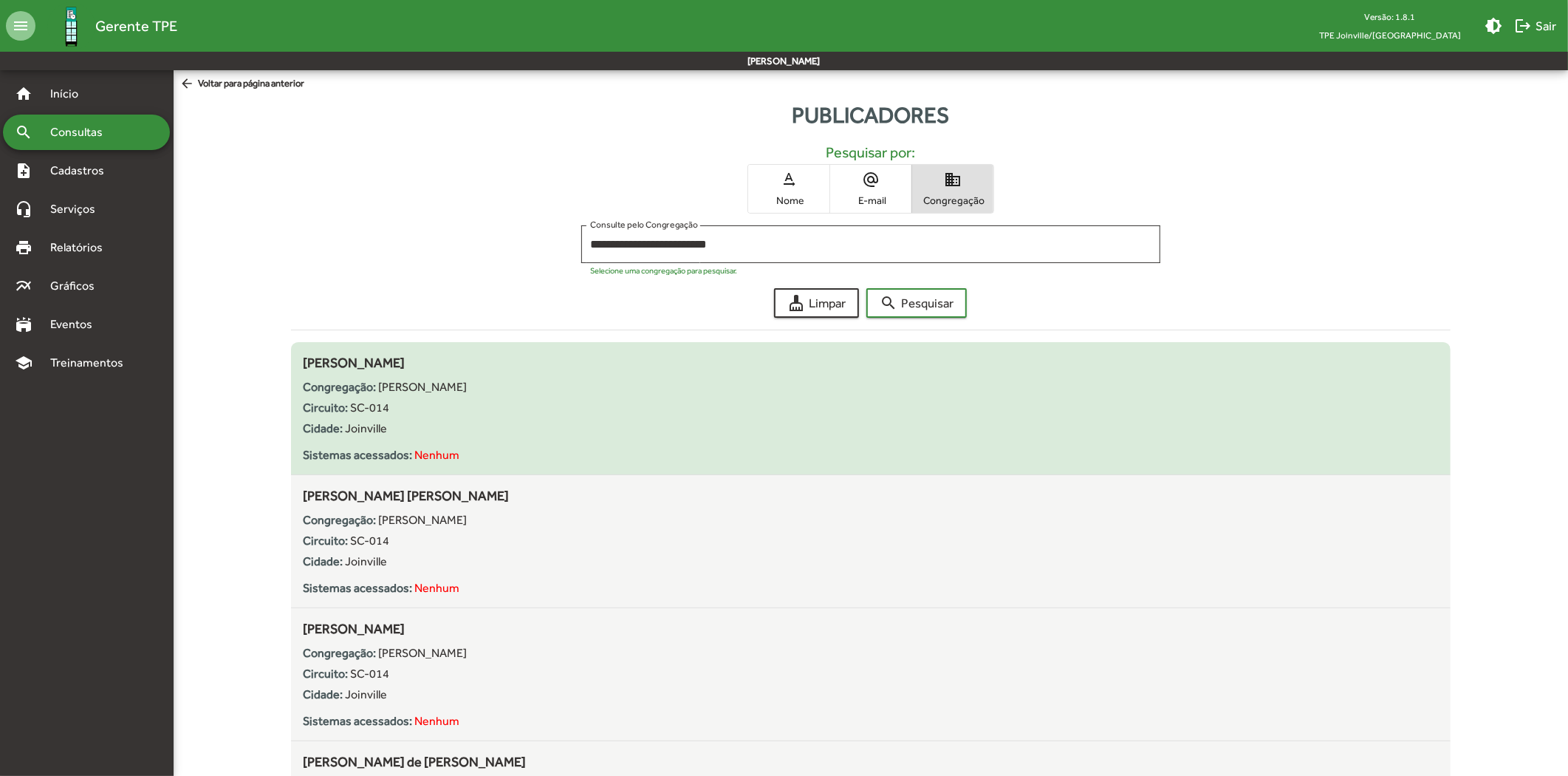
click at [526, 394] on div "Congregação: [PERSON_NAME] Circuito: SC-014 Cidade: [GEOGRAPHIC_DATA] Sistemas …" at bounding box center [870, 418] width 1135 height 92
click at [419, 407] on div "Circuito: SC-014" at bounding box center [870, 408] width 1135 height 18
click at [363, 403] on span "SC-014" at bounding box center [370, 407] width 39 height 14
click at [352, 345] on mat-list-item "[PERSON_NAME] Congregação: [PERSON_NAME] Circuito: SC-014 Cidade: [GEOGRAPHIC_D…" at bounding box center [871, 408] width 1159 height 133
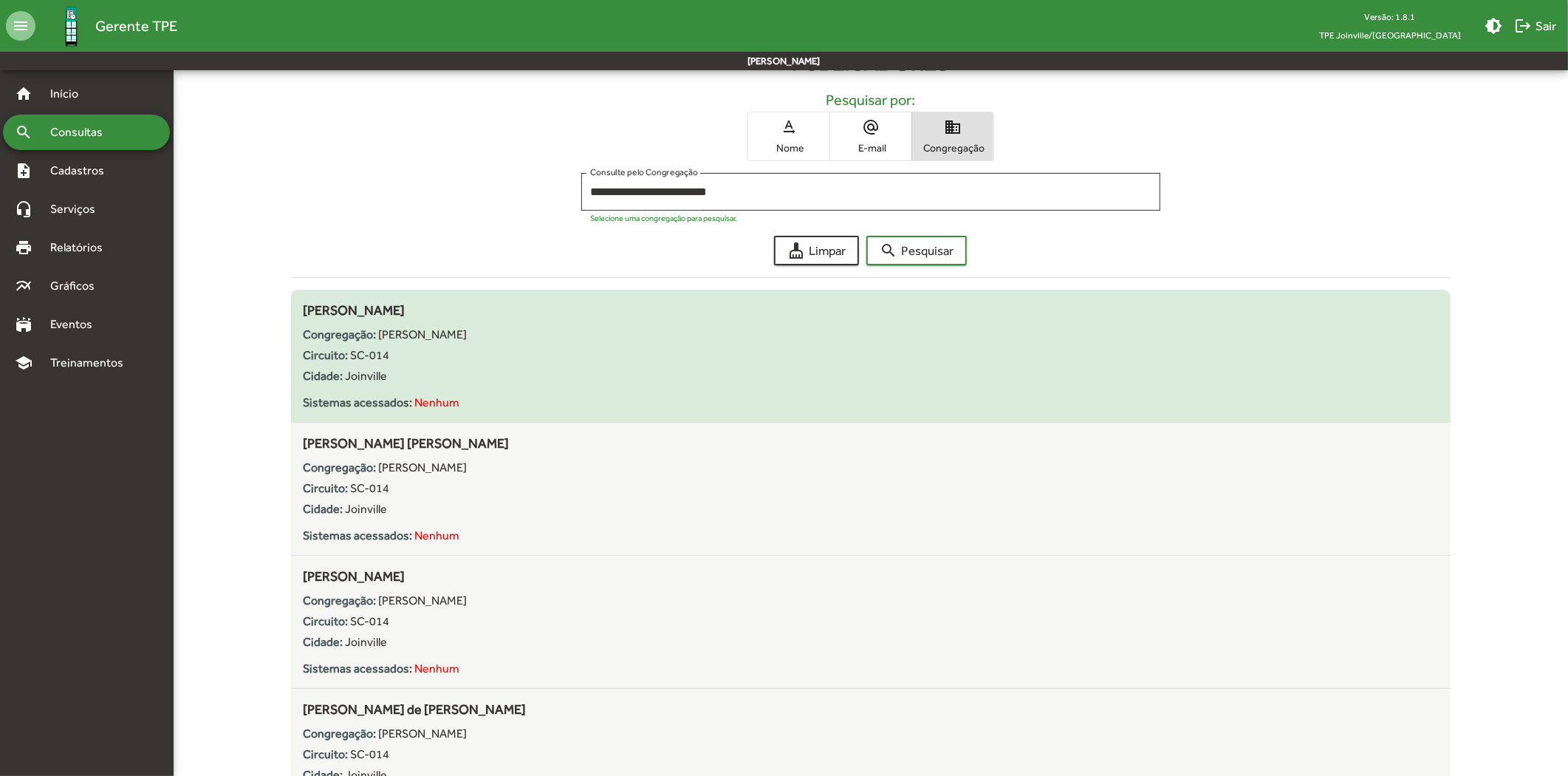
scroll to position [82, 0]
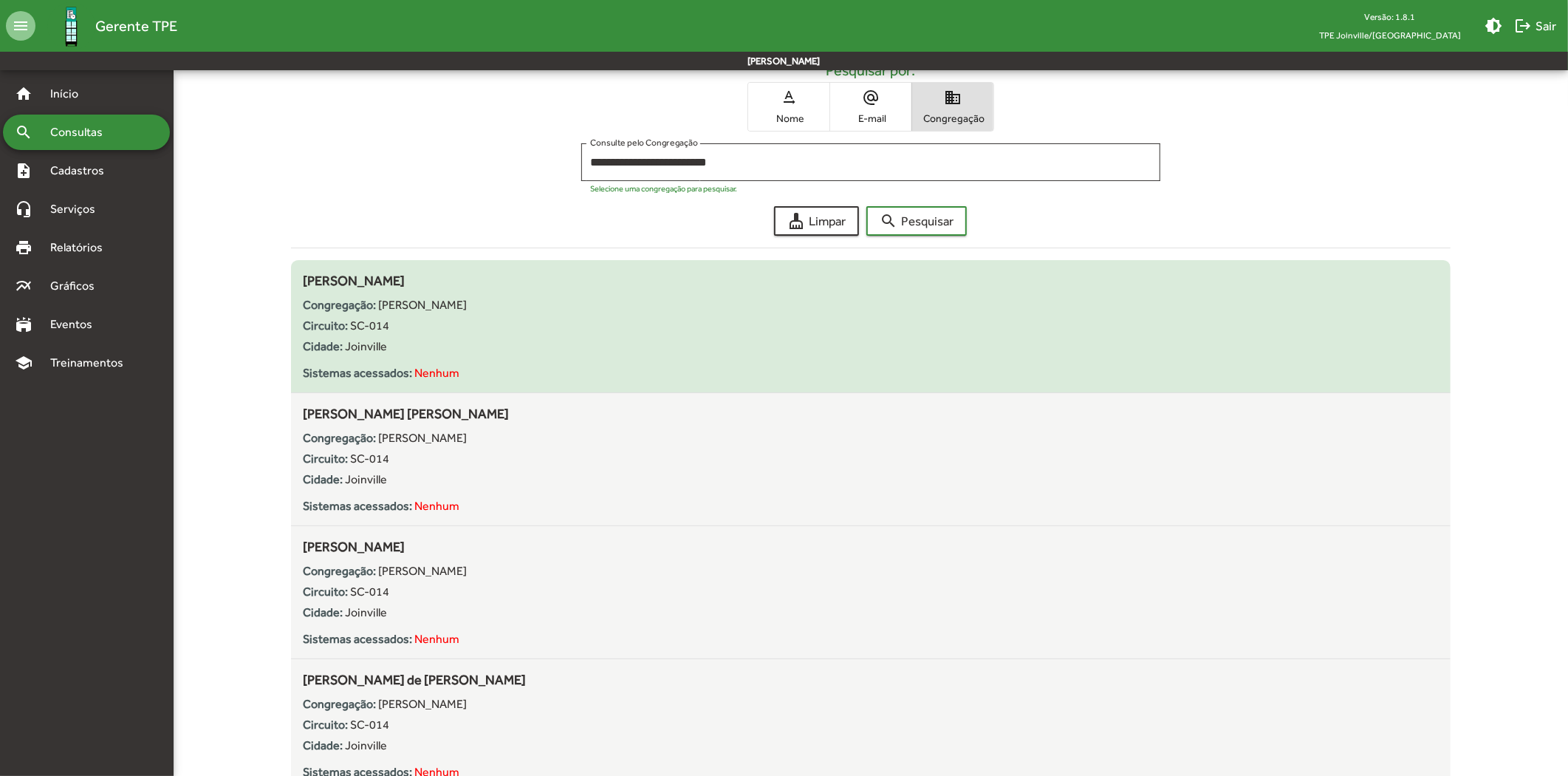
click at [414, 339] on div "Cidade: [GEOGRAPHIC_DATA]" at bounding box center [870, 347] width 1135 height 18
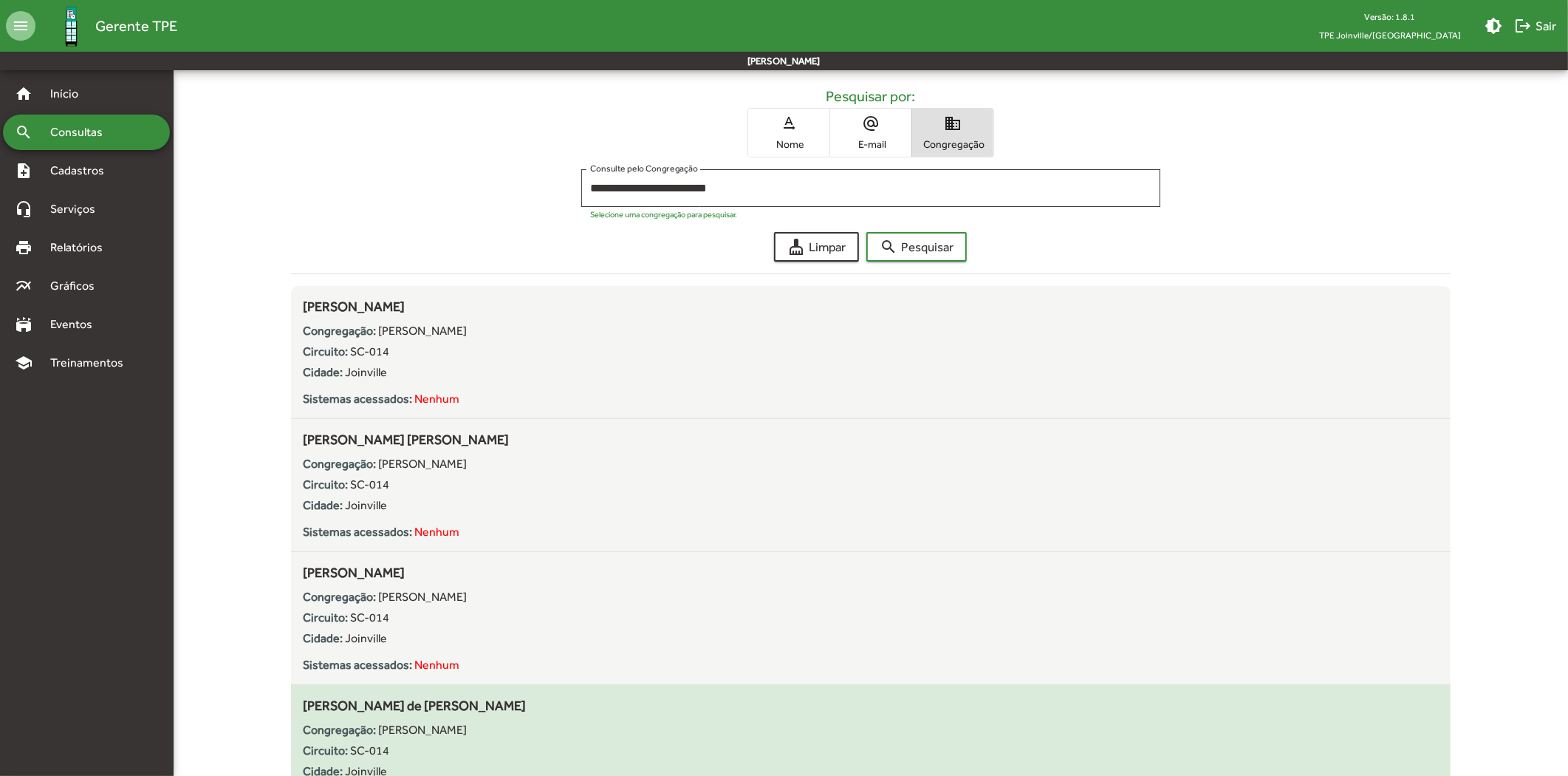
scroll to position [0, 0]
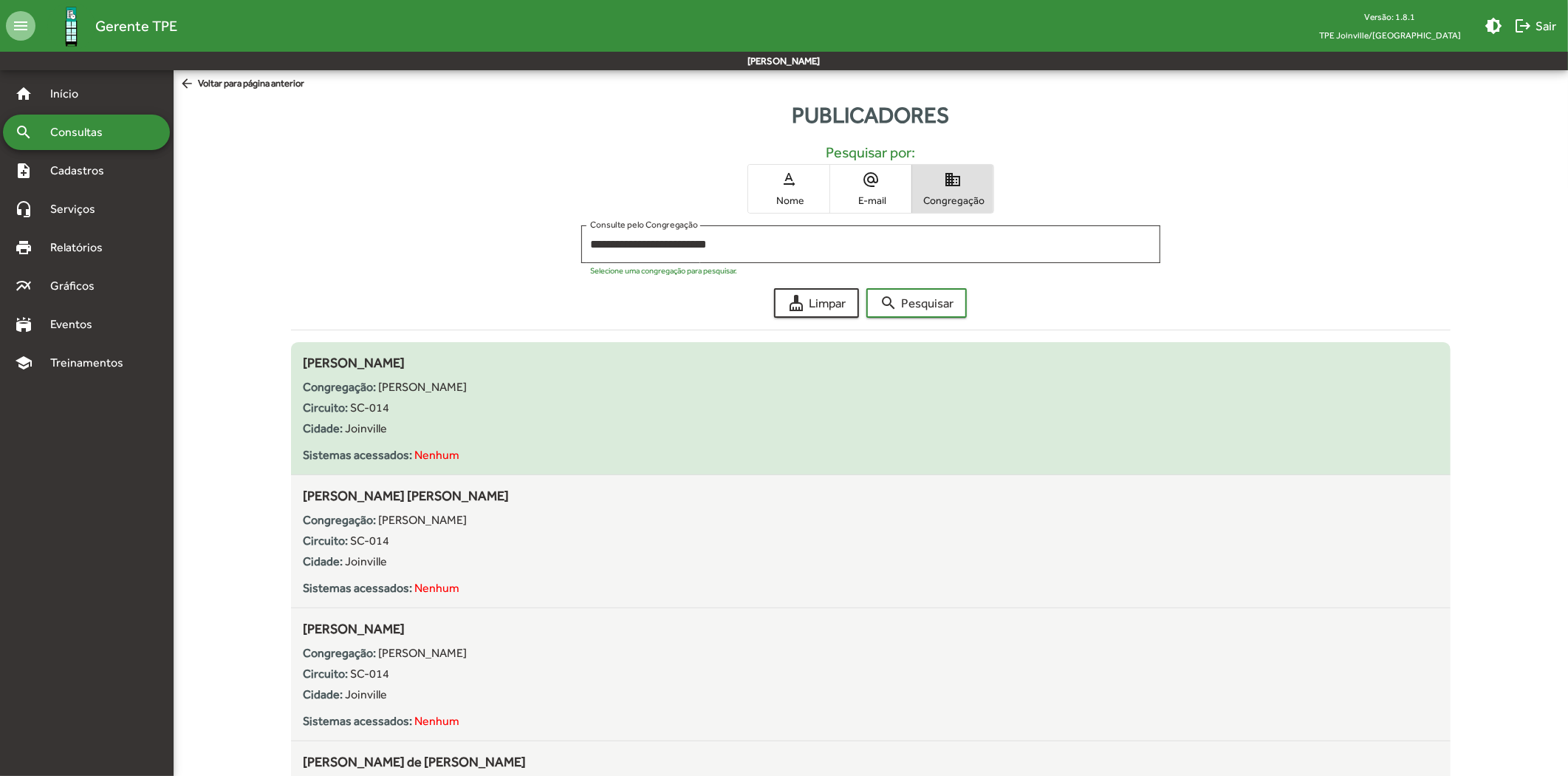
click at [500, 403] on div "Circuito: SC-014" at bounding box center [870, 408] width 1135 height 18
click at [822, 424] on div "Cidade: [GEOGRAPHIC_DATA]" at bounding box center [870, 429] width 1135 height 18
click at [822, 424] on div "Cidade: [GEOGRAPHIC_DATA]" at bounding box center [870, 429] width 1135 height 18
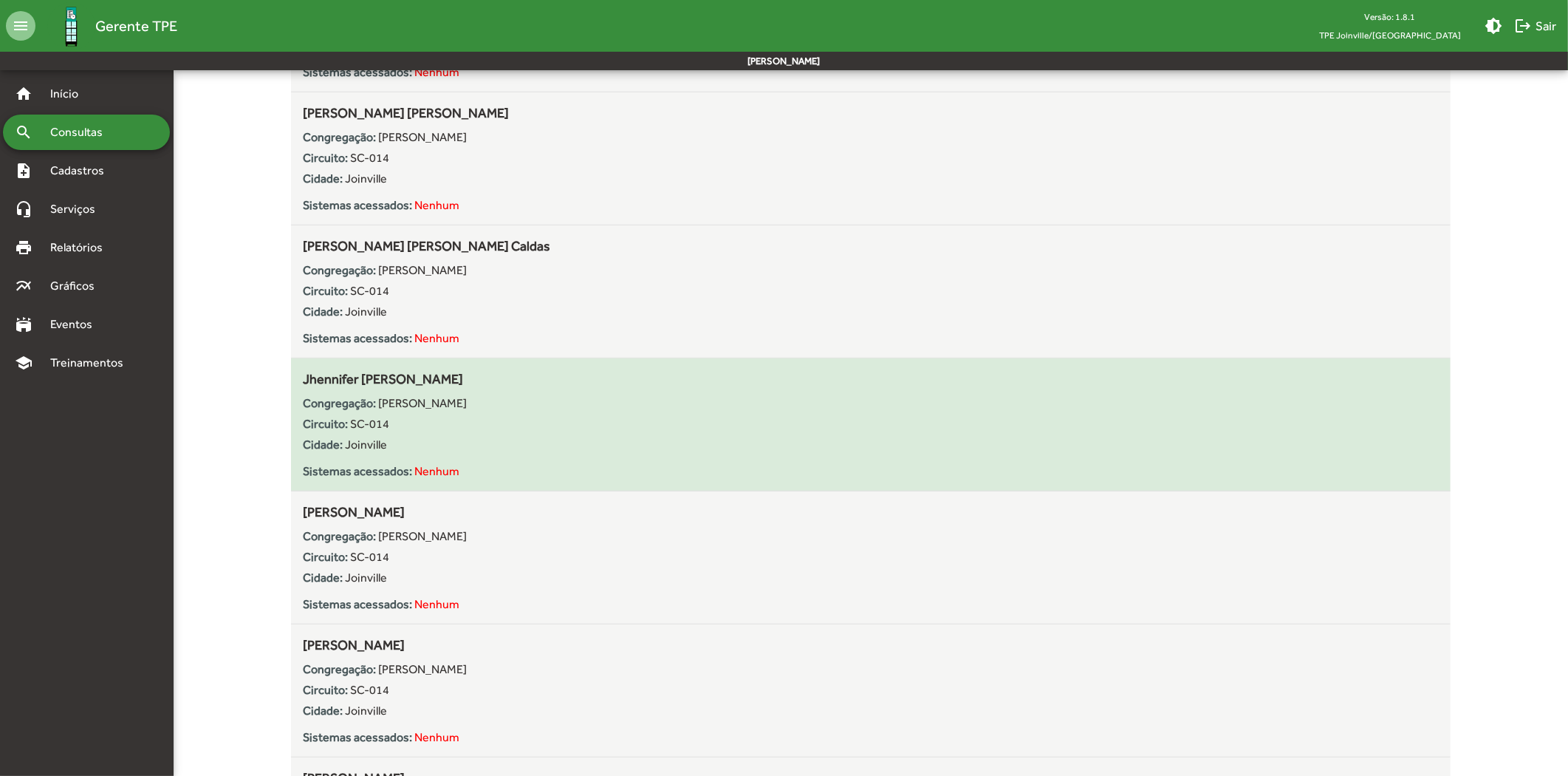
scroll to position [932, 0]
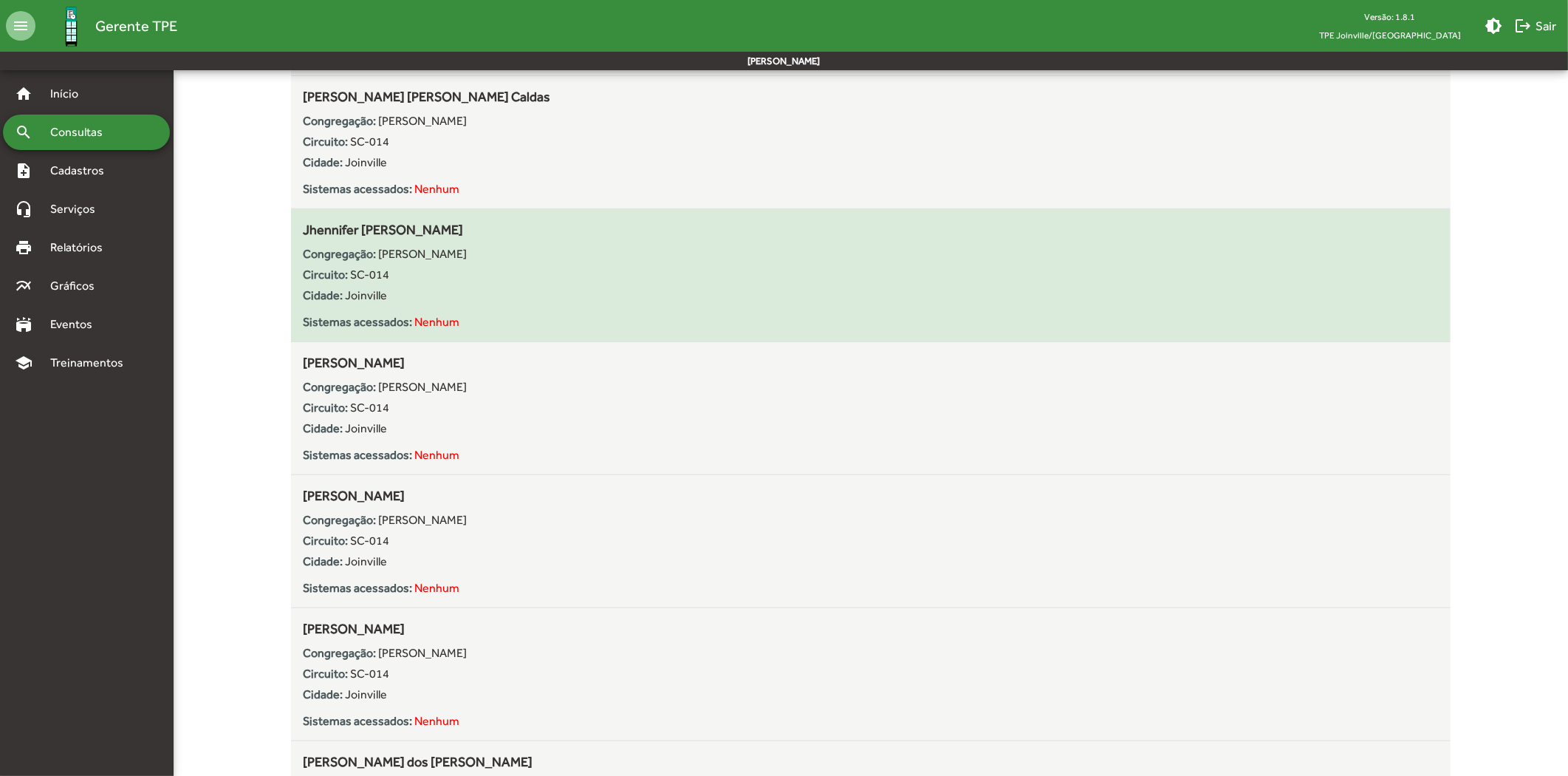
click at [342, 224] on span "Jhennifer [PERSON_NAME]" at bounding box center [383, 229] width 160 height 15
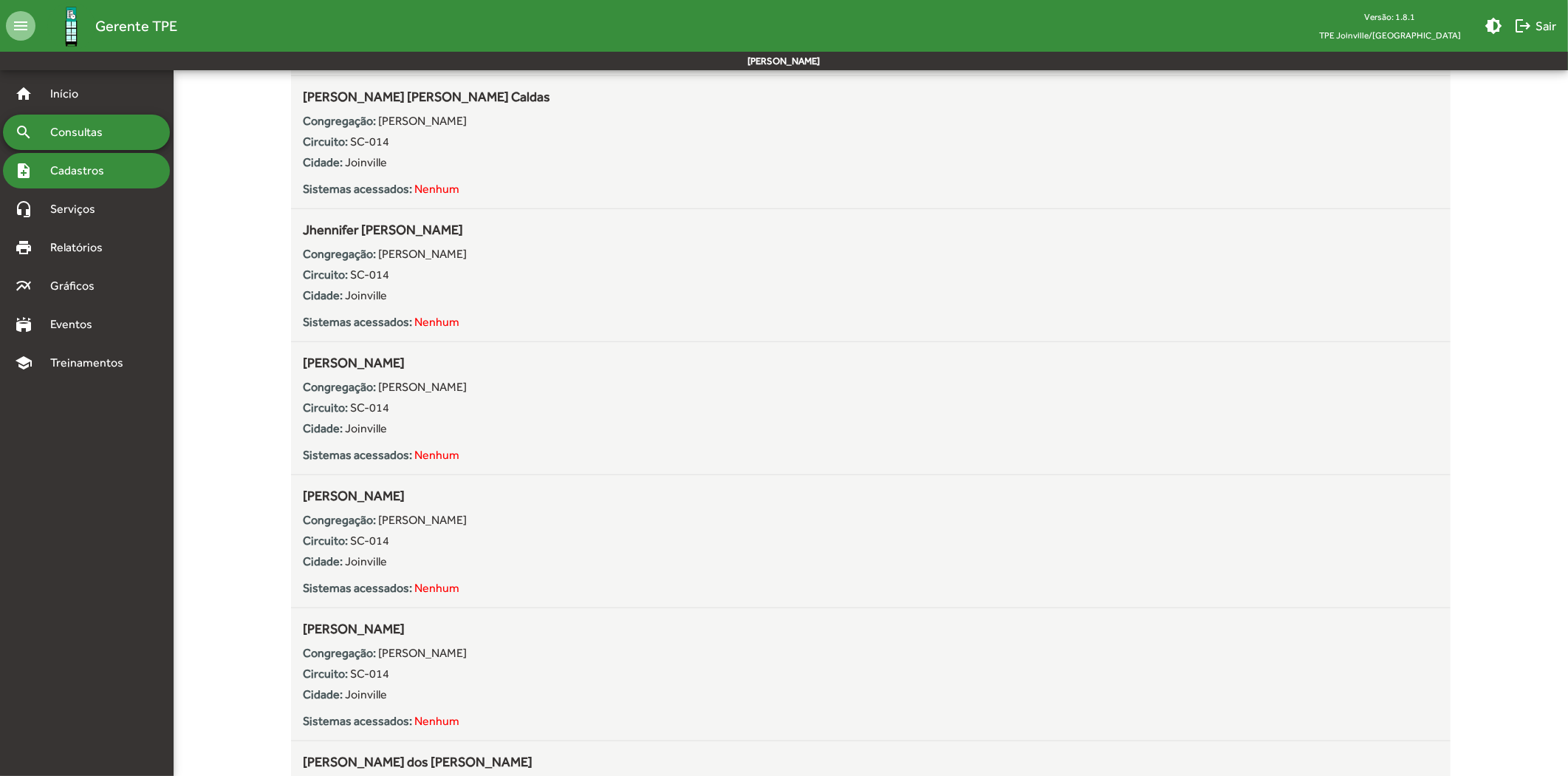
click at [121, 164] on span "Cadastros" at bounding box center [82, 171] width 82 height 18
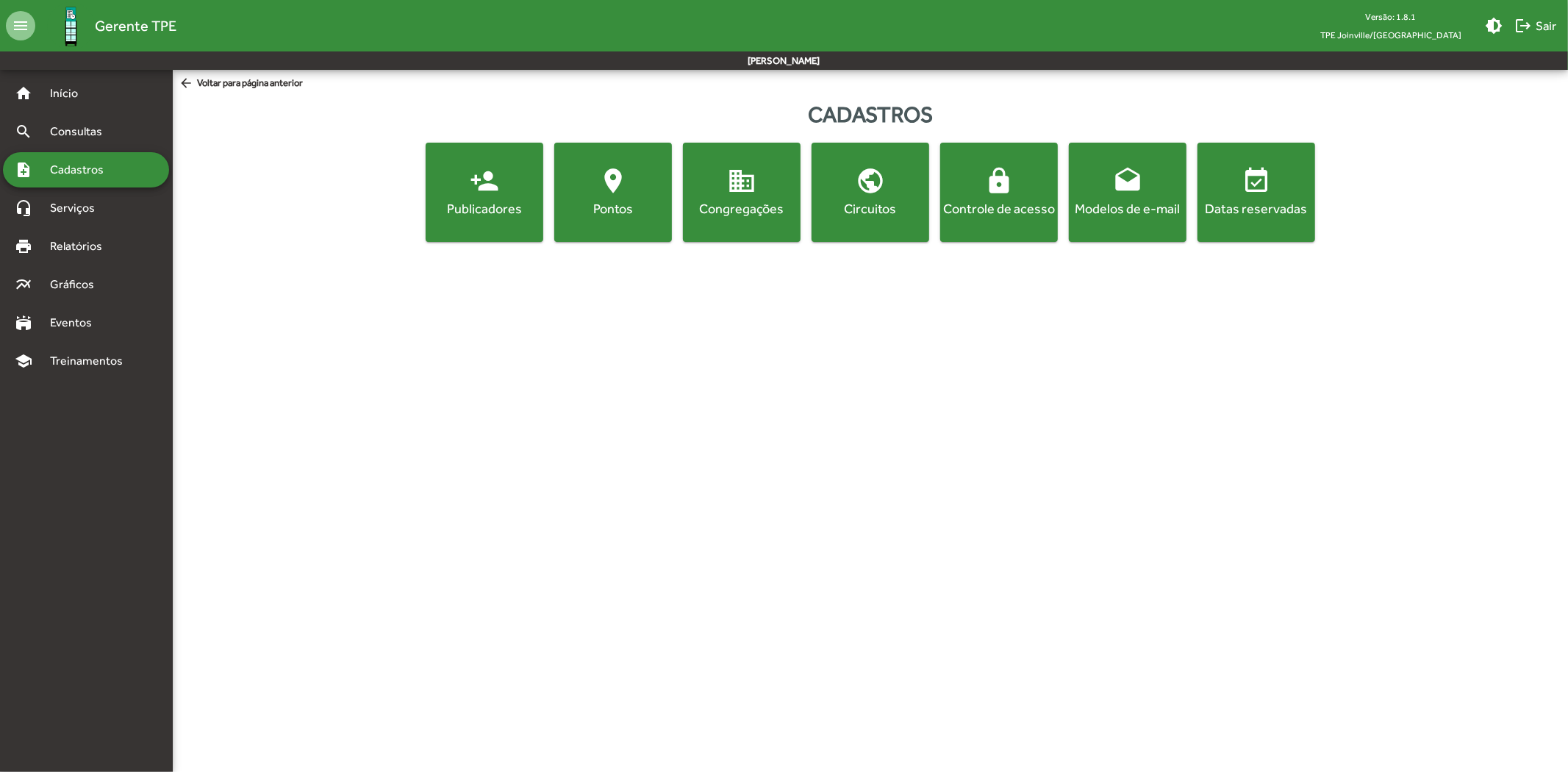
click at [841, 177] on span "public Circuitos" at bounding box center [870, 192] width 112 height 52
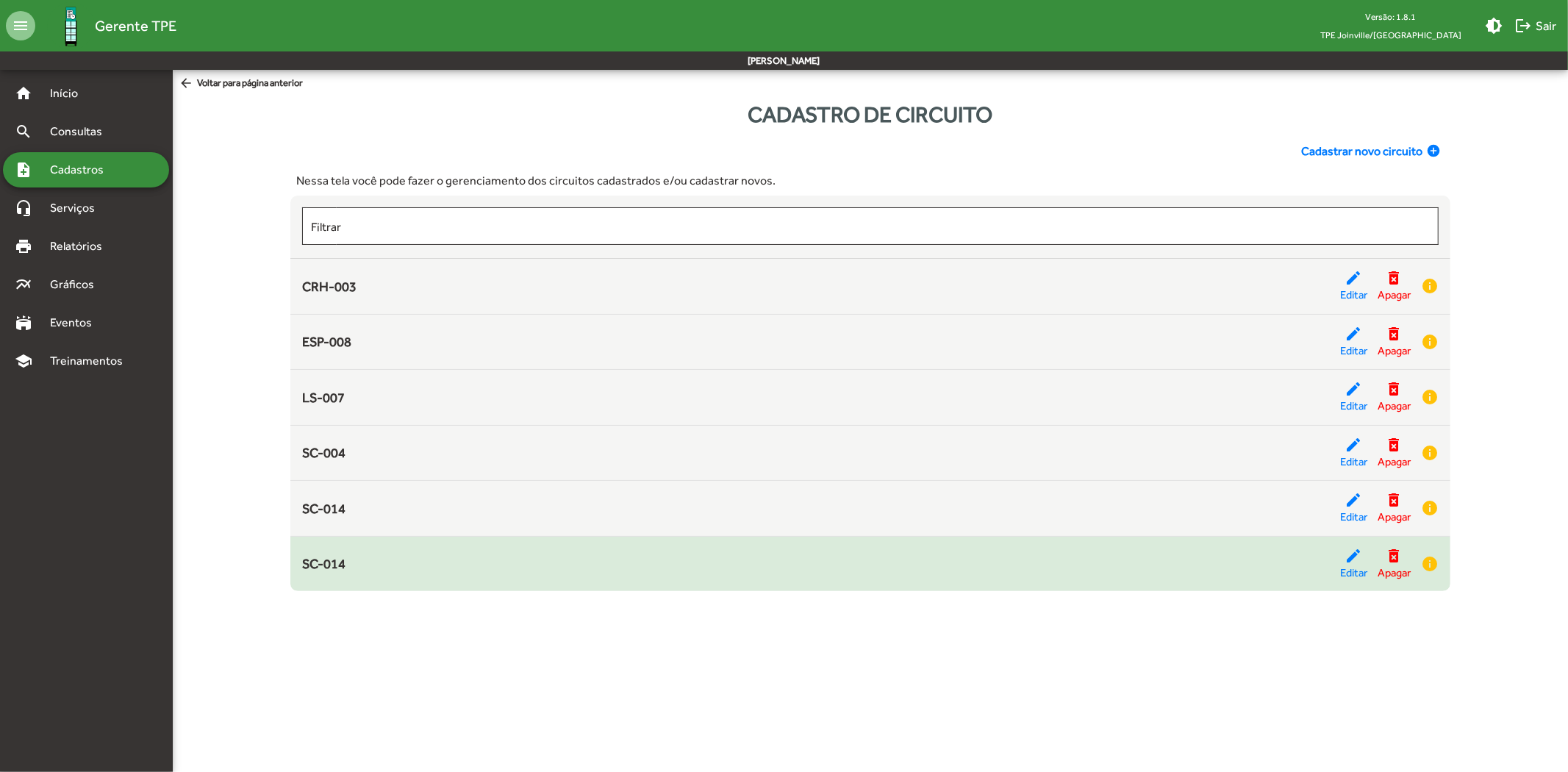
click at [413, 559] on div "SC-014" at bounding box center [821, 563] width 1038 height 20
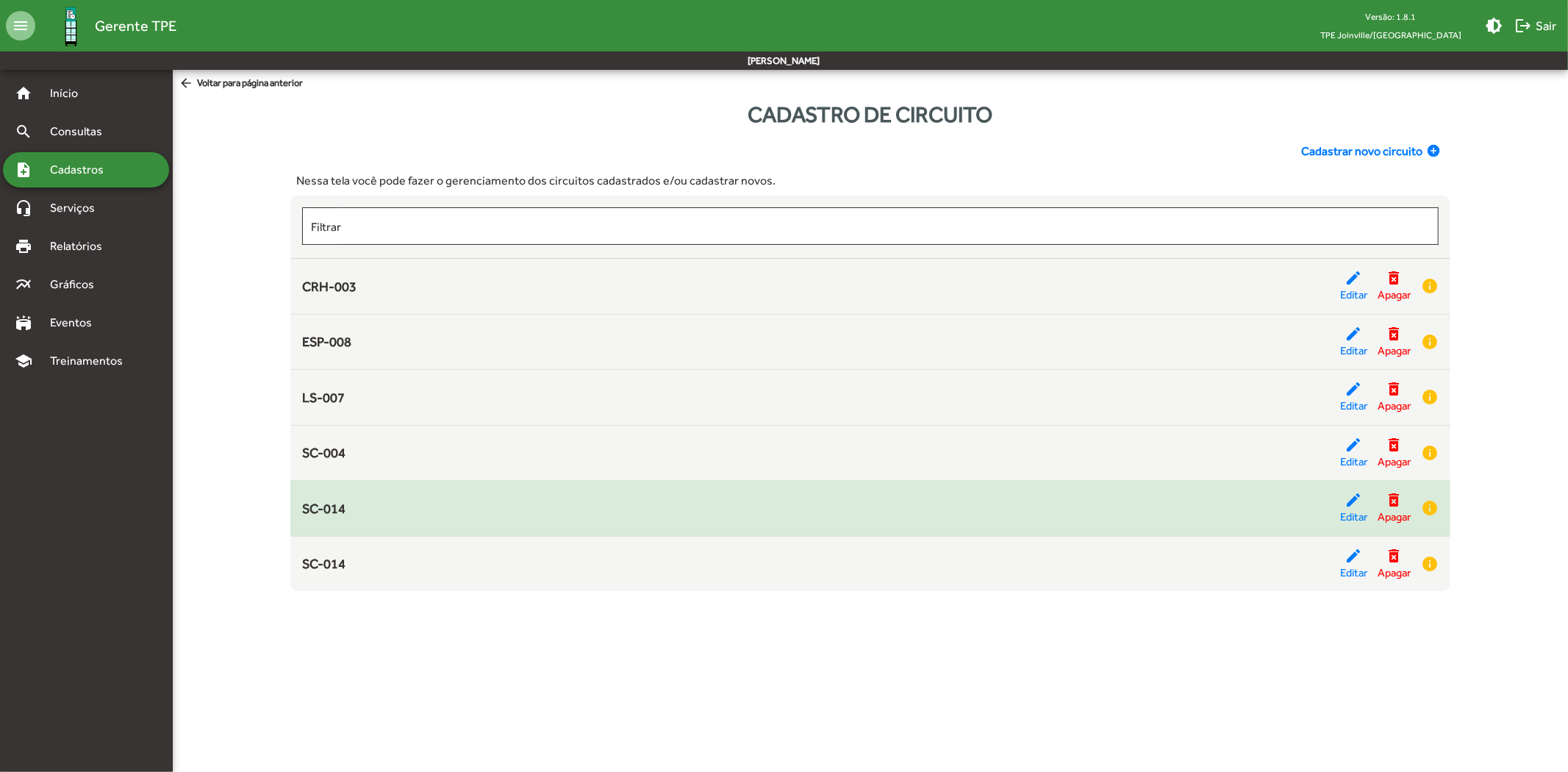
click at [384, 521] on div "SC-014 edit Editar delete_forever Apagar info" at bounding box center [870, 508] width 1137 height 35
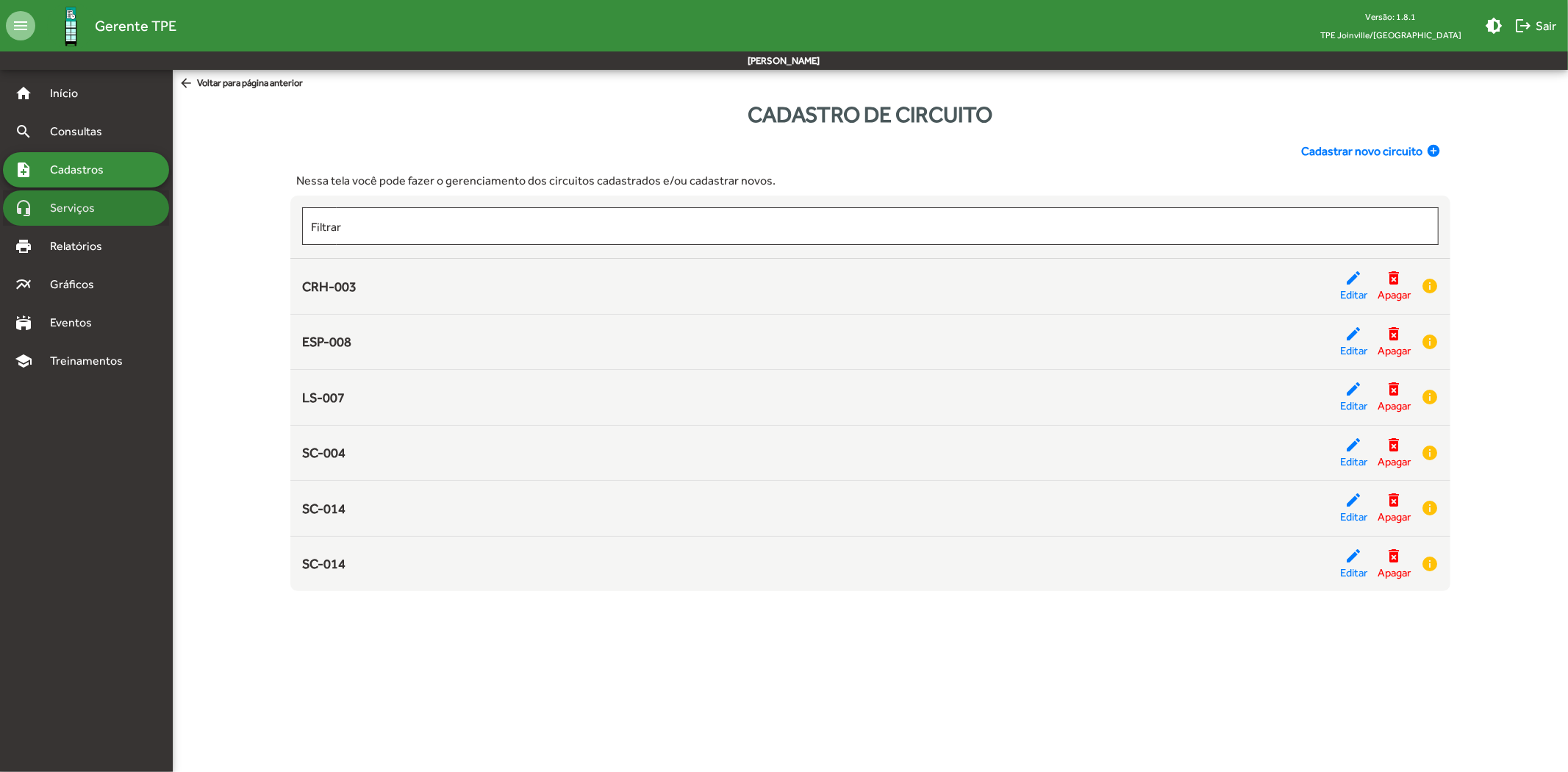
click at [72, 212] on span "Serviços" at bounding box center [77, 208] width 73 height 18
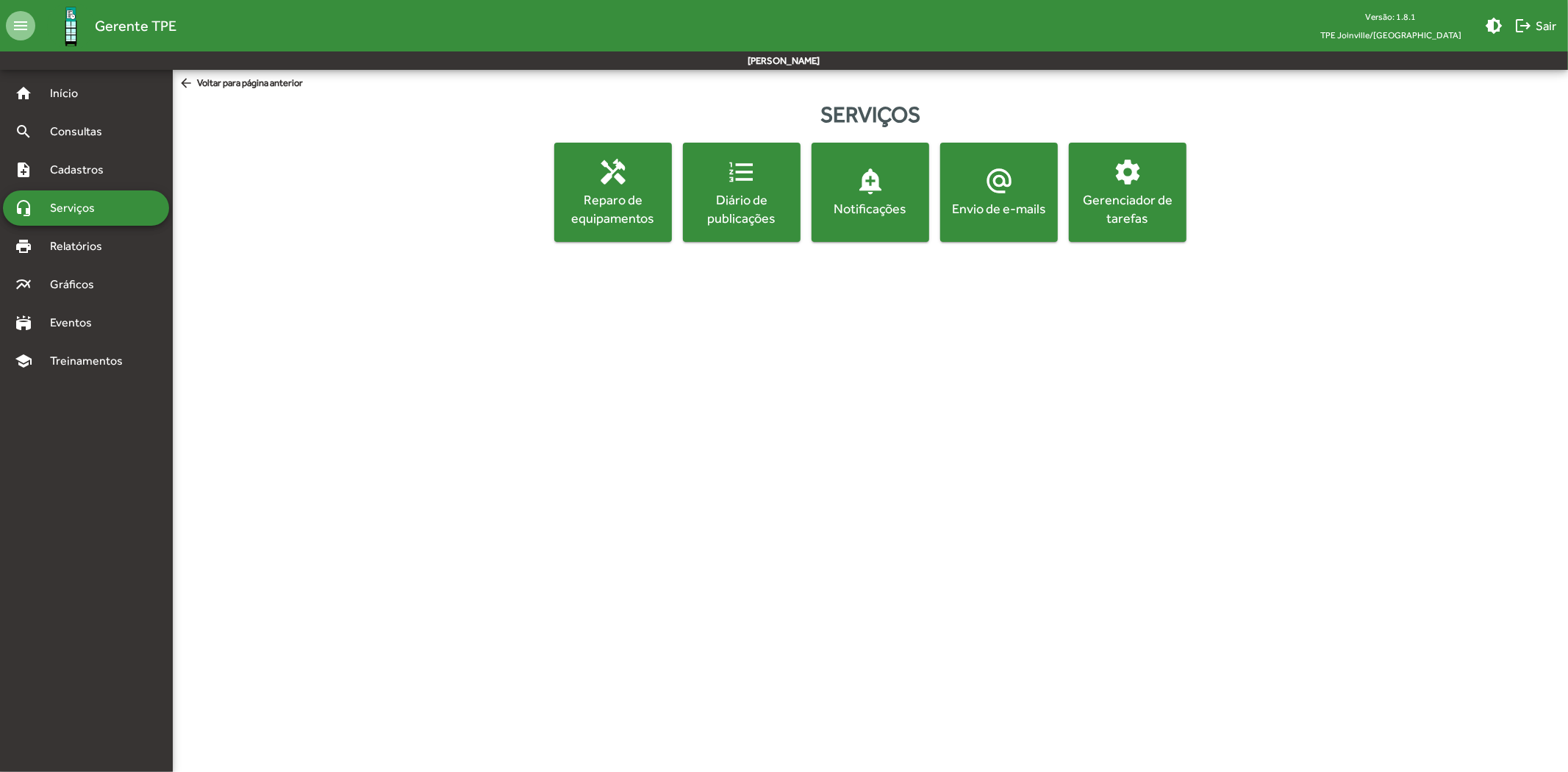
click at [973, 203] on div "Envio de e-mails" at bounding box center [999, 208] width 112 height 19
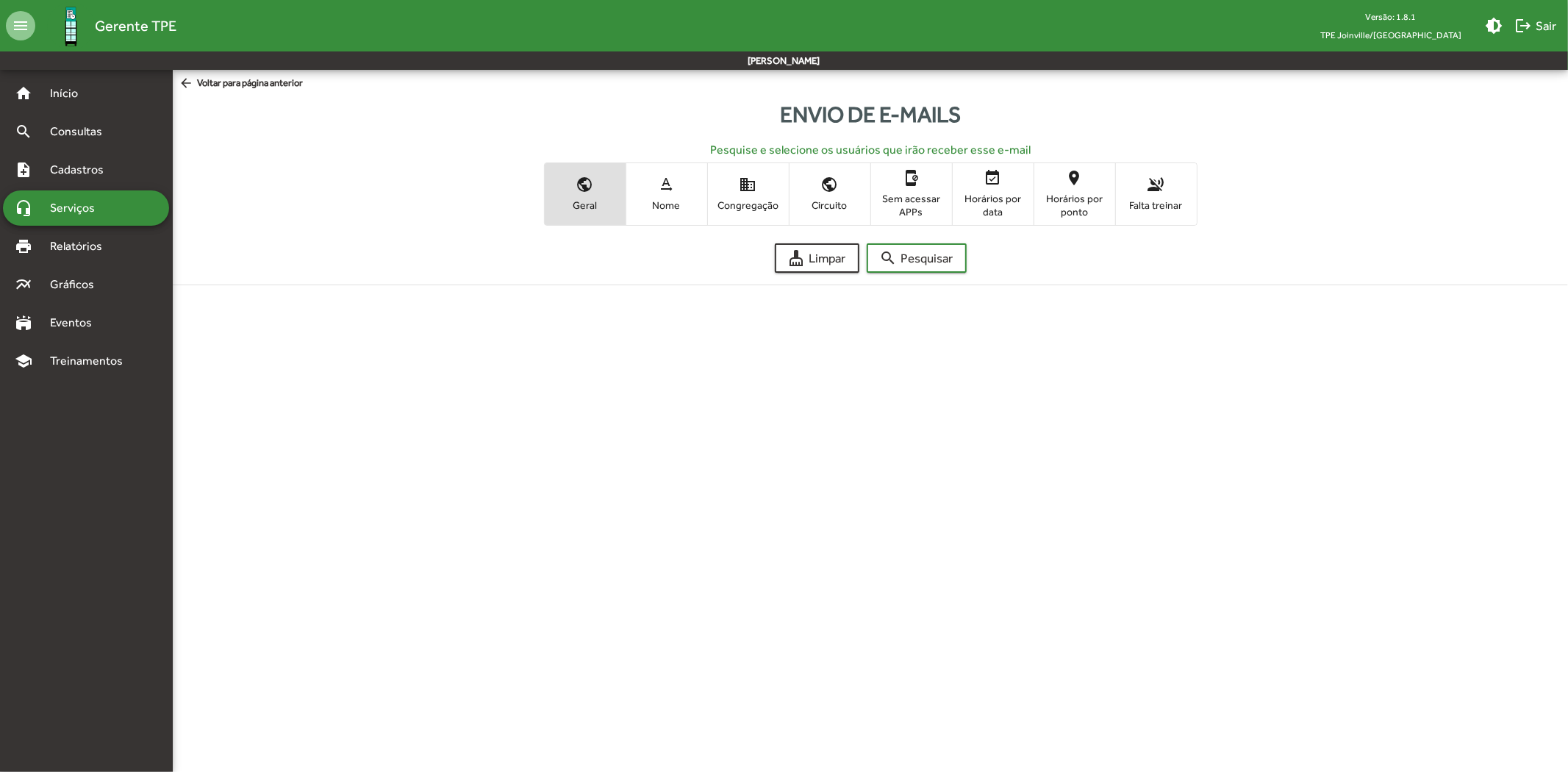
click at [735, 197] on span "domain Congregação" at bounding box center [749, 193] width 81 height 48
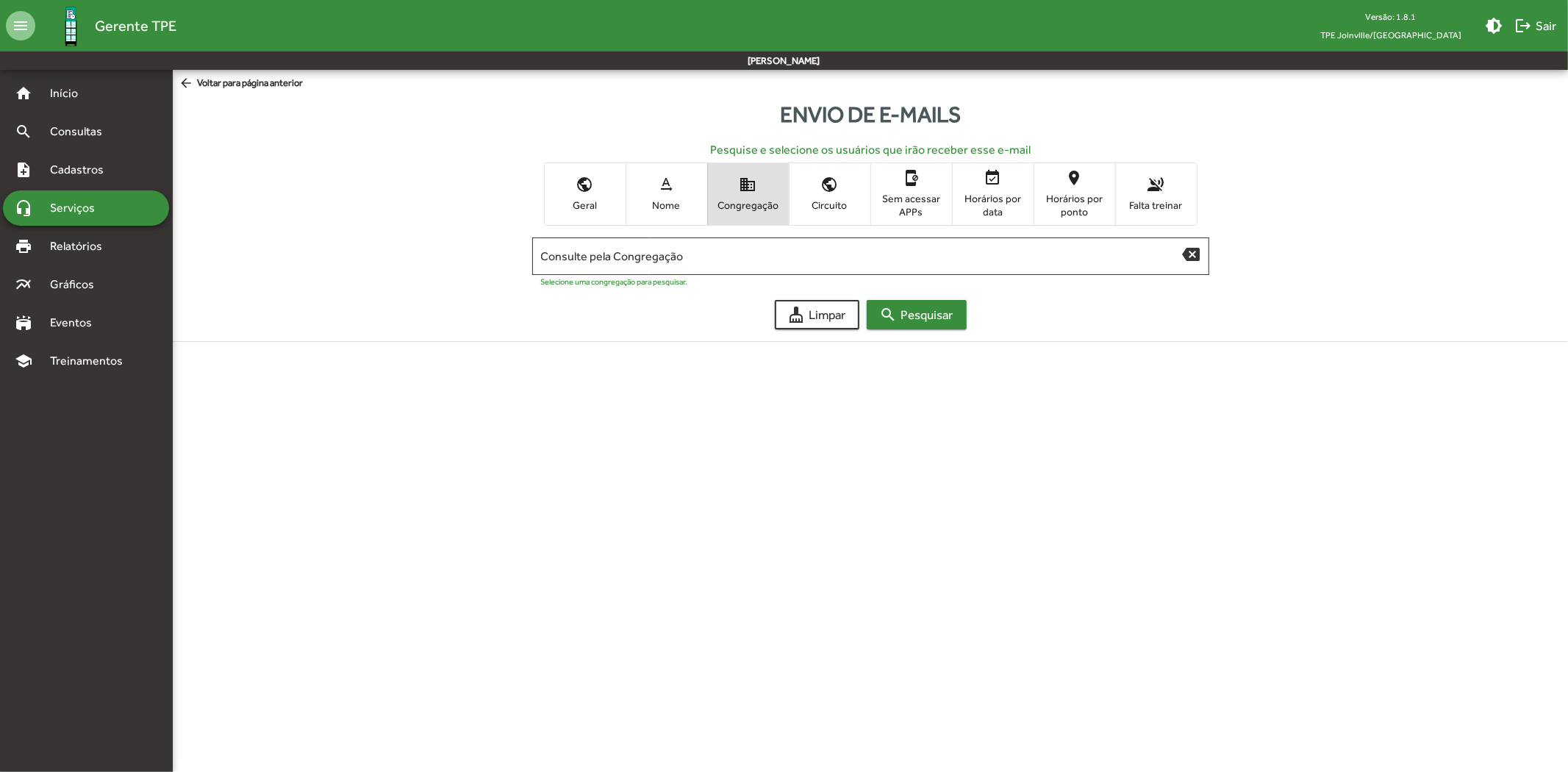
click at [919, 317] on span "search Pesquisar" at bounding box center [916, 314] width 73 height 27
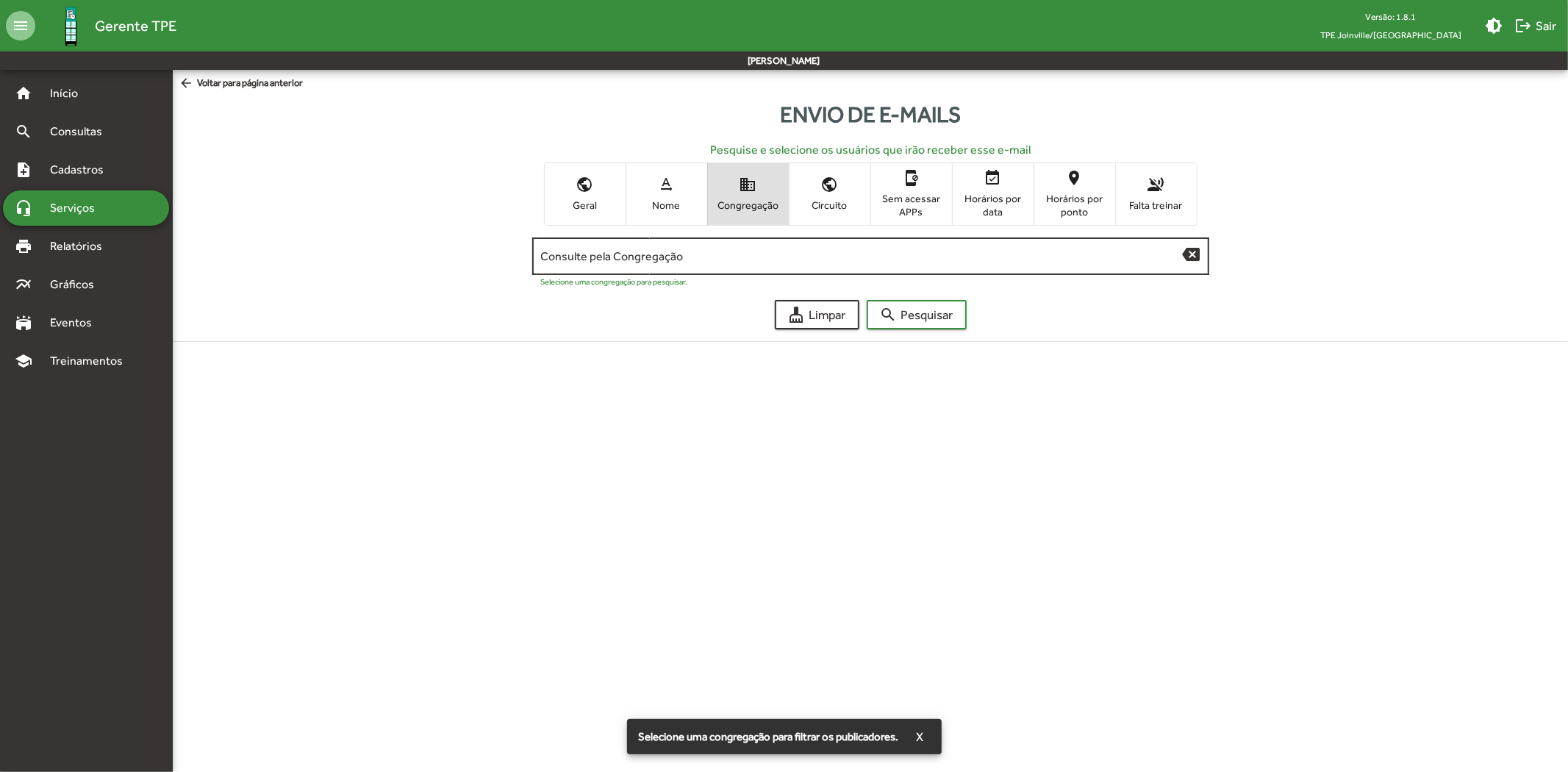
click at [694, 264] on div "Consulte pela Congregação" at bounding box center [862, 255] width 642 height 40
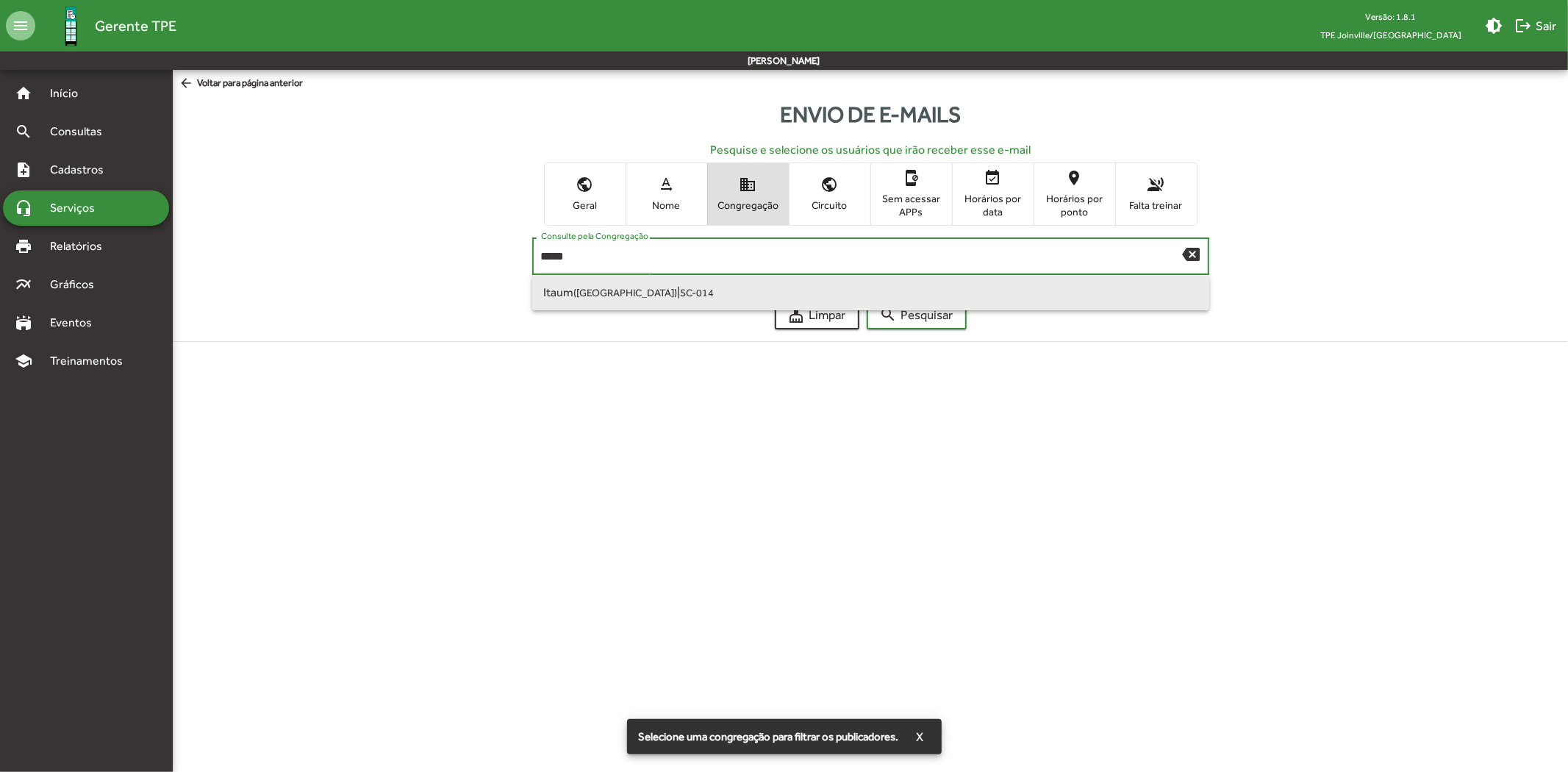
click at [756, 298] on span "Itaum ([GEOGRAPHIC_DATA]) | SC-014" at bounding box center [870, 293] width 653 height 35
type input "**********"
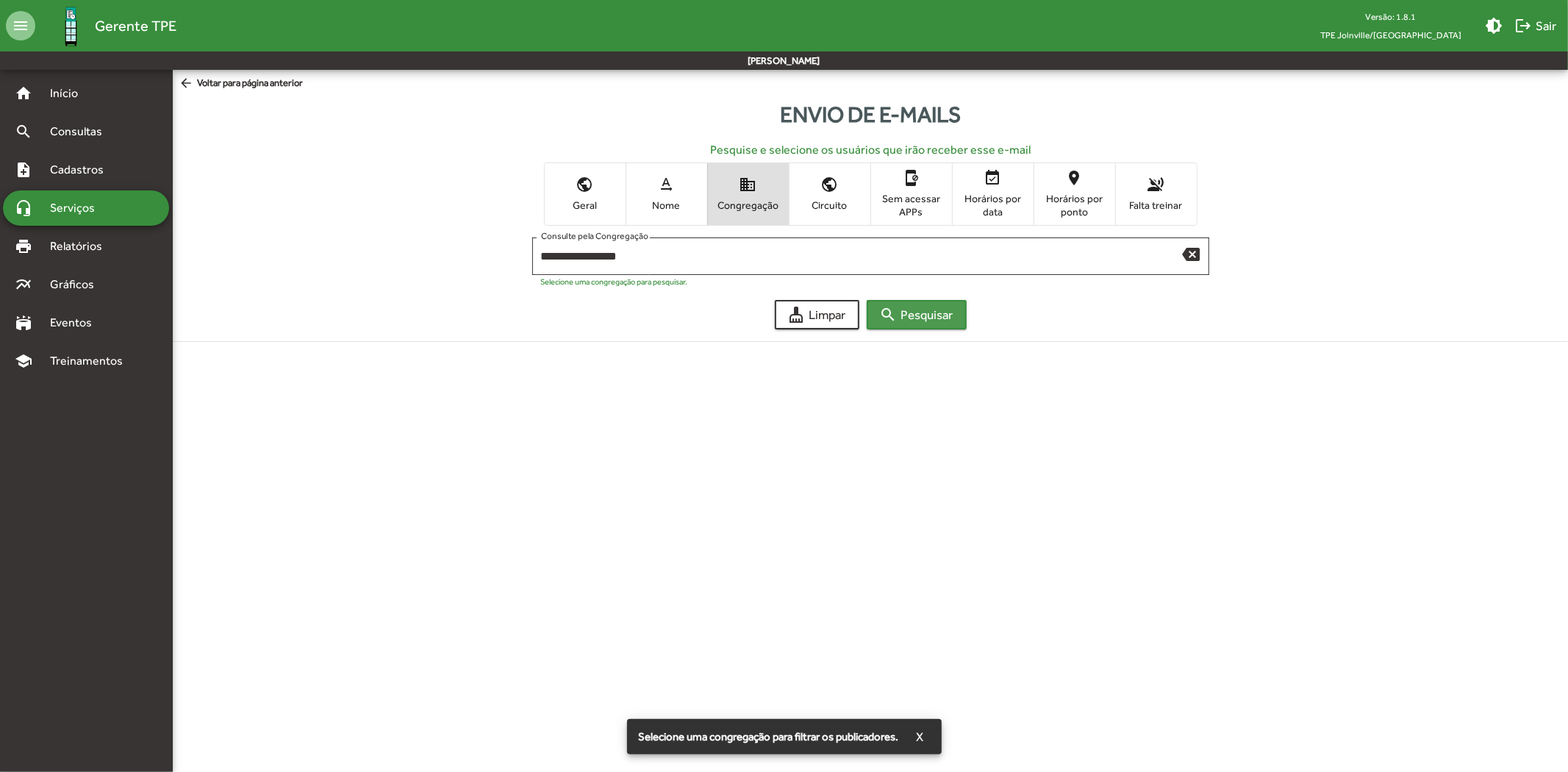
click at [920, 315] on span "search Pesquisar" at bounding box center [916, 314] width 73 height 27
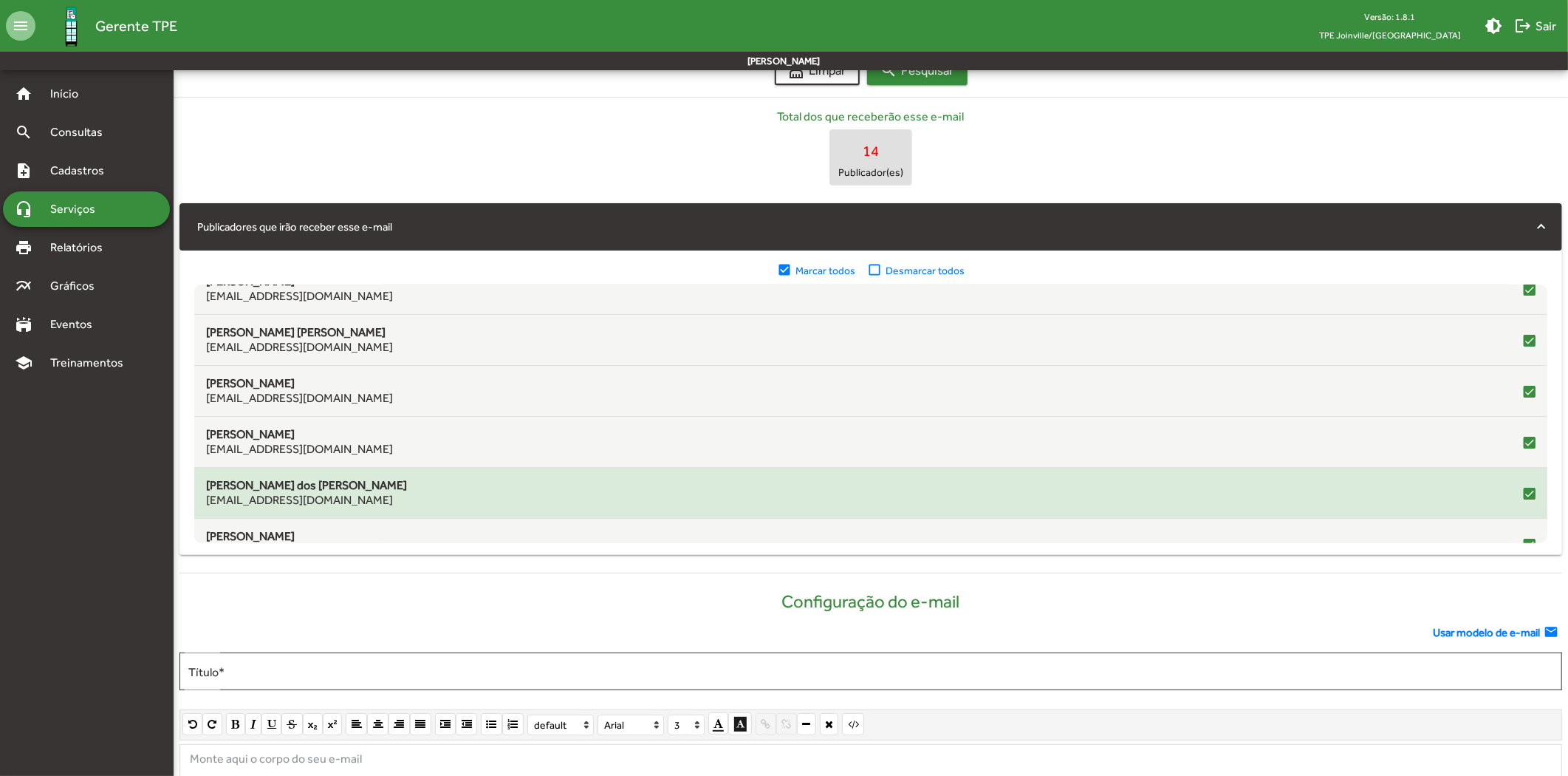
scroll to position [328, 0]
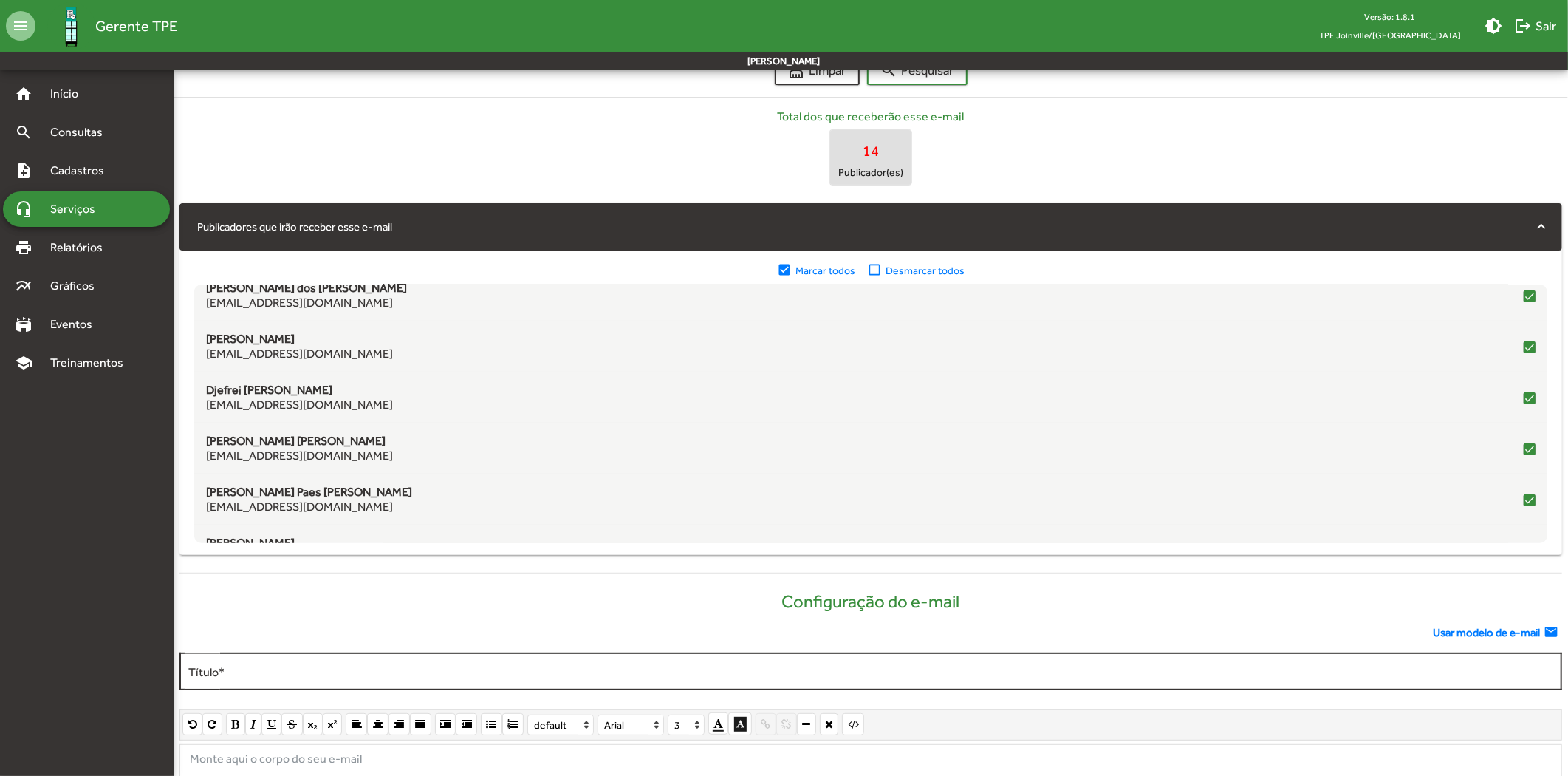
click at [588, 668] on input "Título *" at bounding box center [871, 672] width 1365 height 13
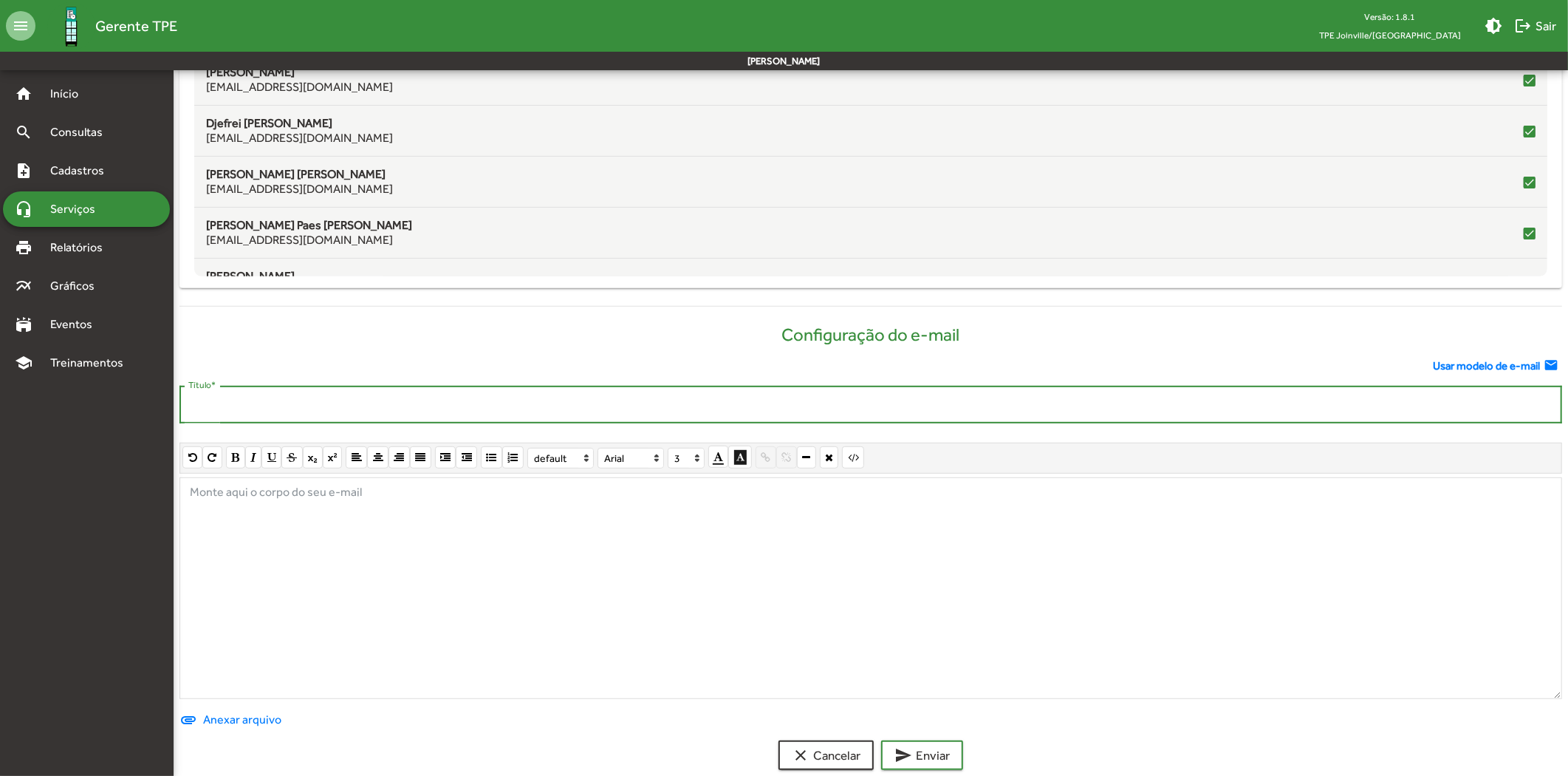
scroll to position [536, 0]
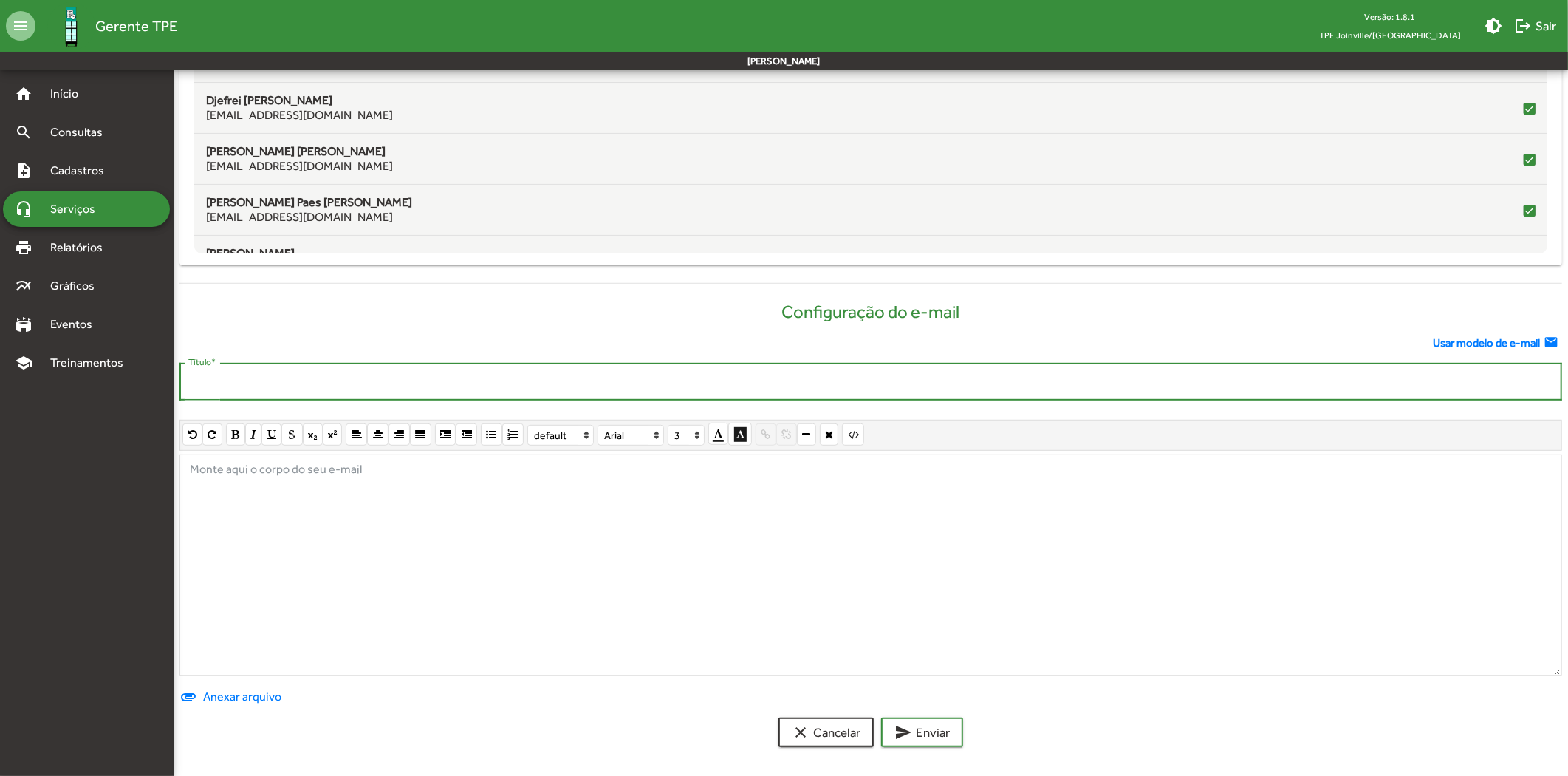
click at [704, 552] on div at bounding box center [871, 565] width 1383 height 222
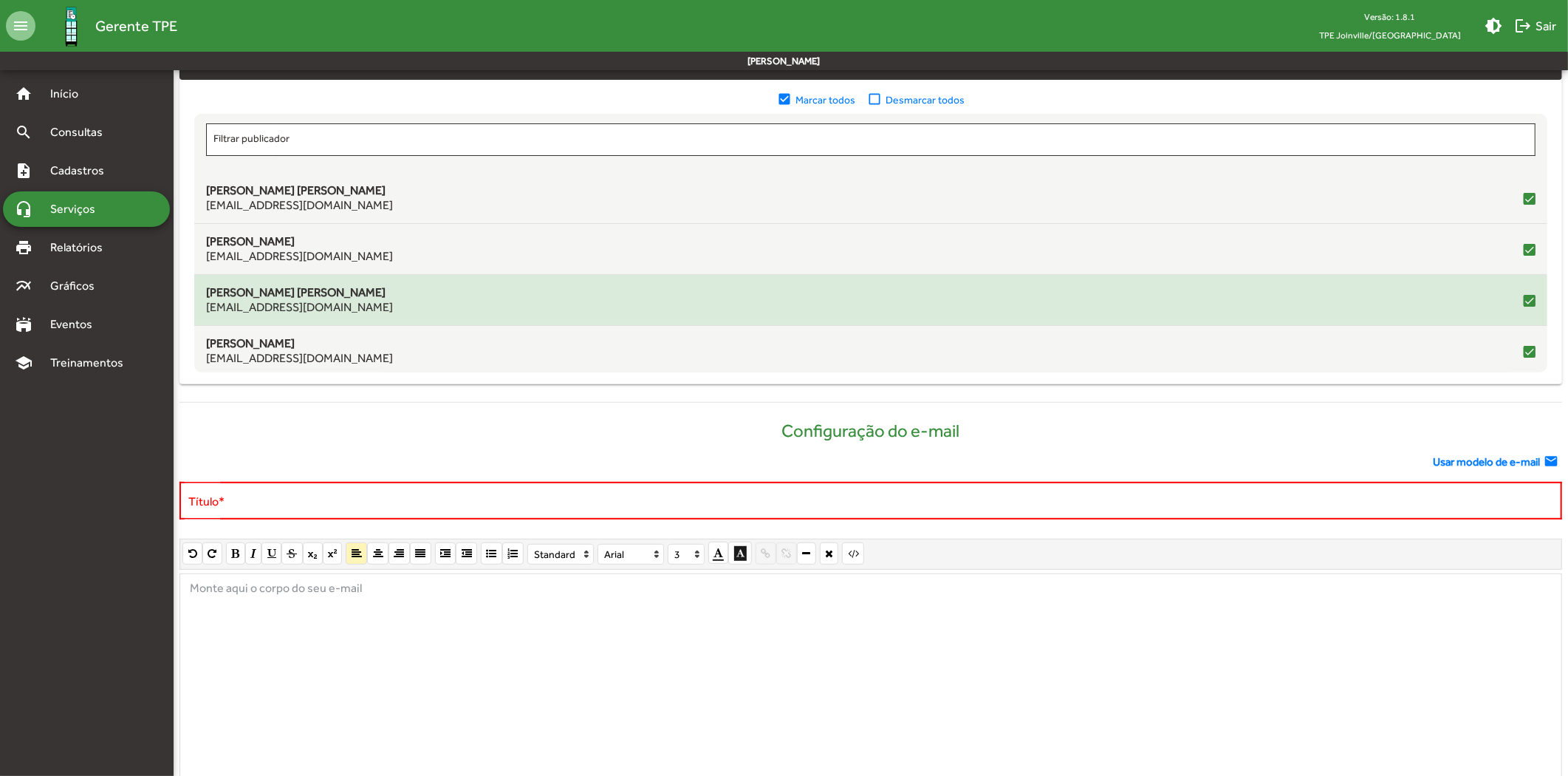
scroll to position [290, 0]
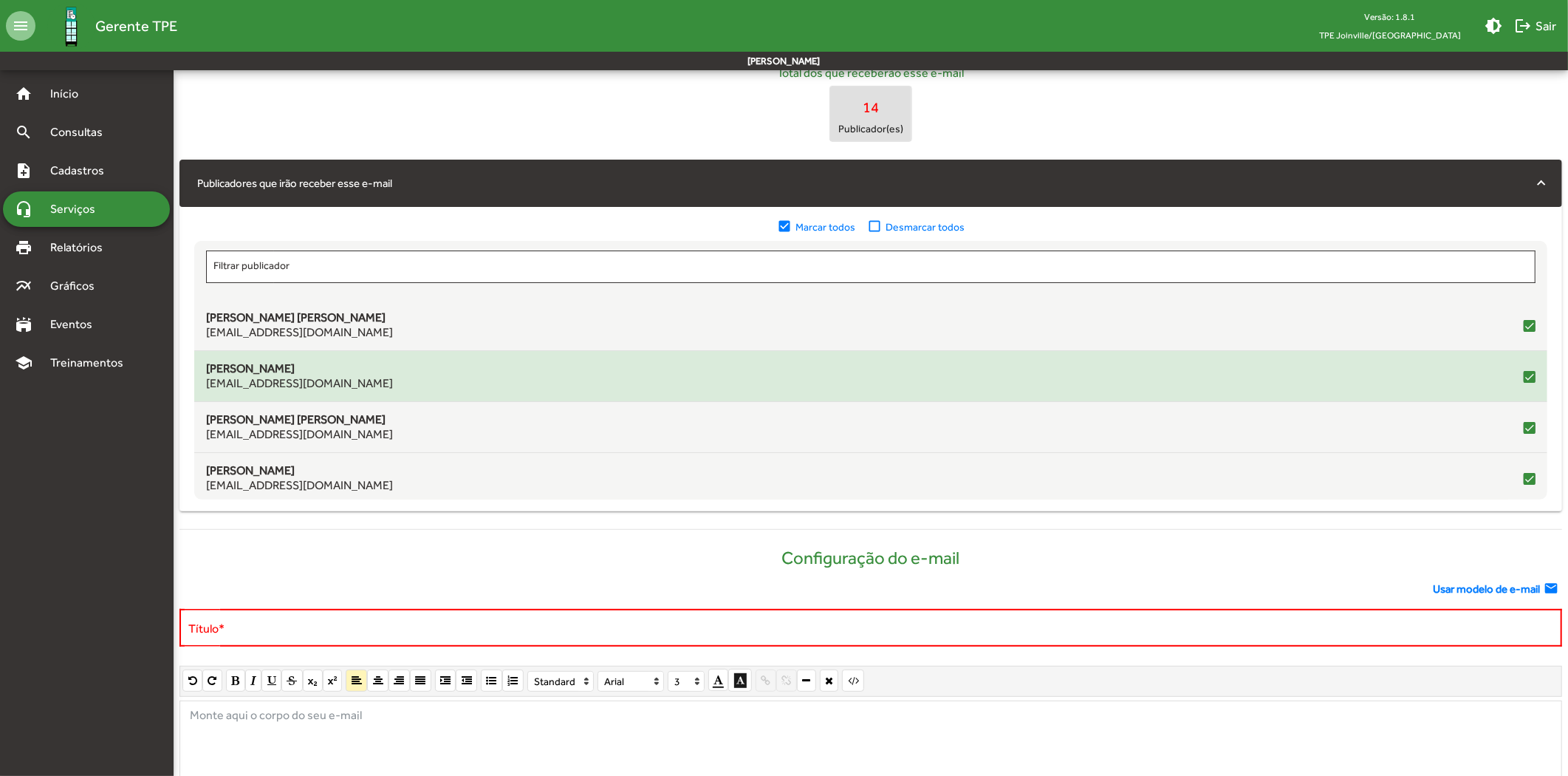
click at [365, 377] on div "[PERSON_NAME] [EMAIL_ADDRESS][DOMAIN_NAME]" at bounding box center [871, 376] width 1329 height 29
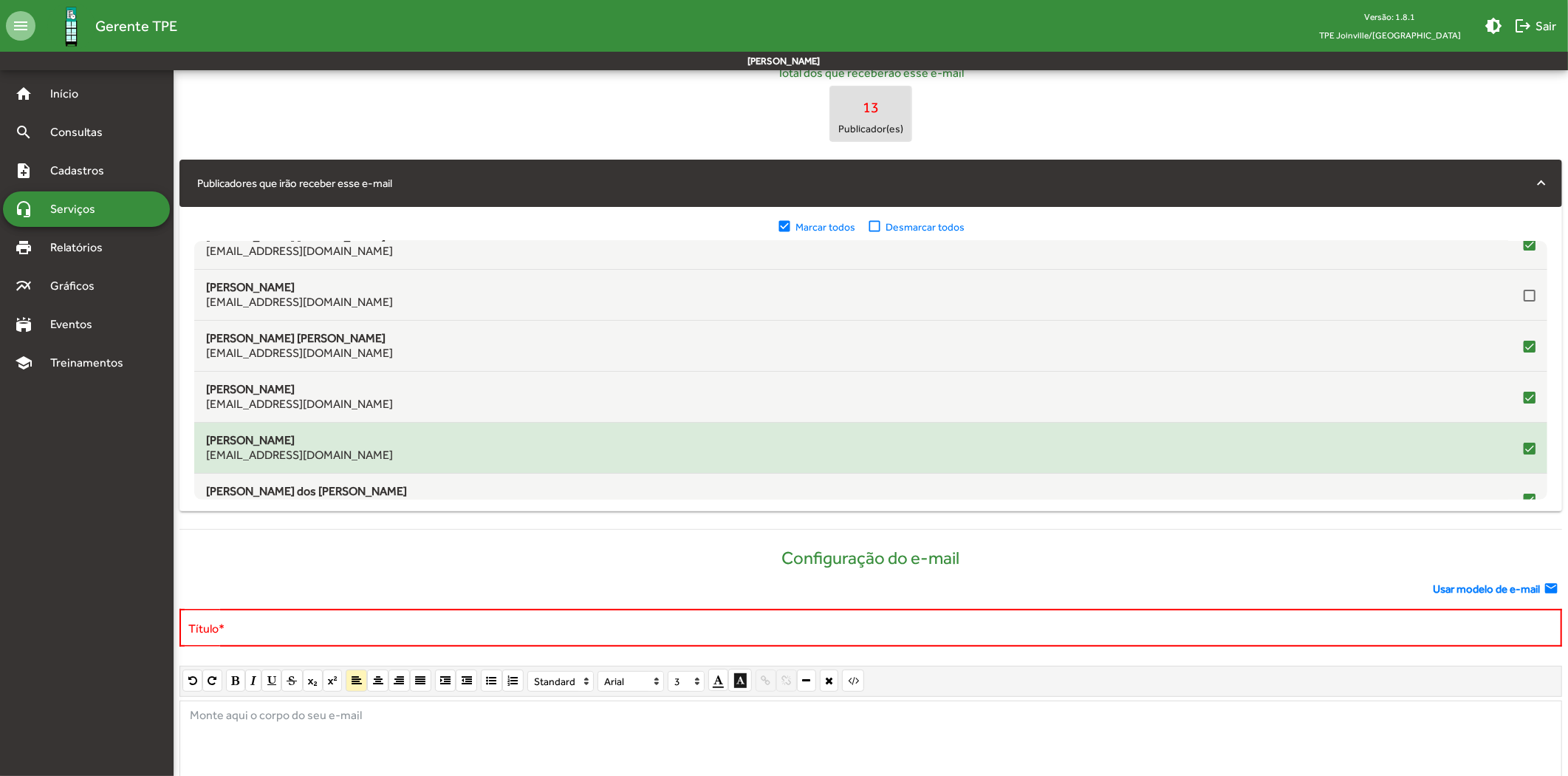
scroll to position [82, 0]
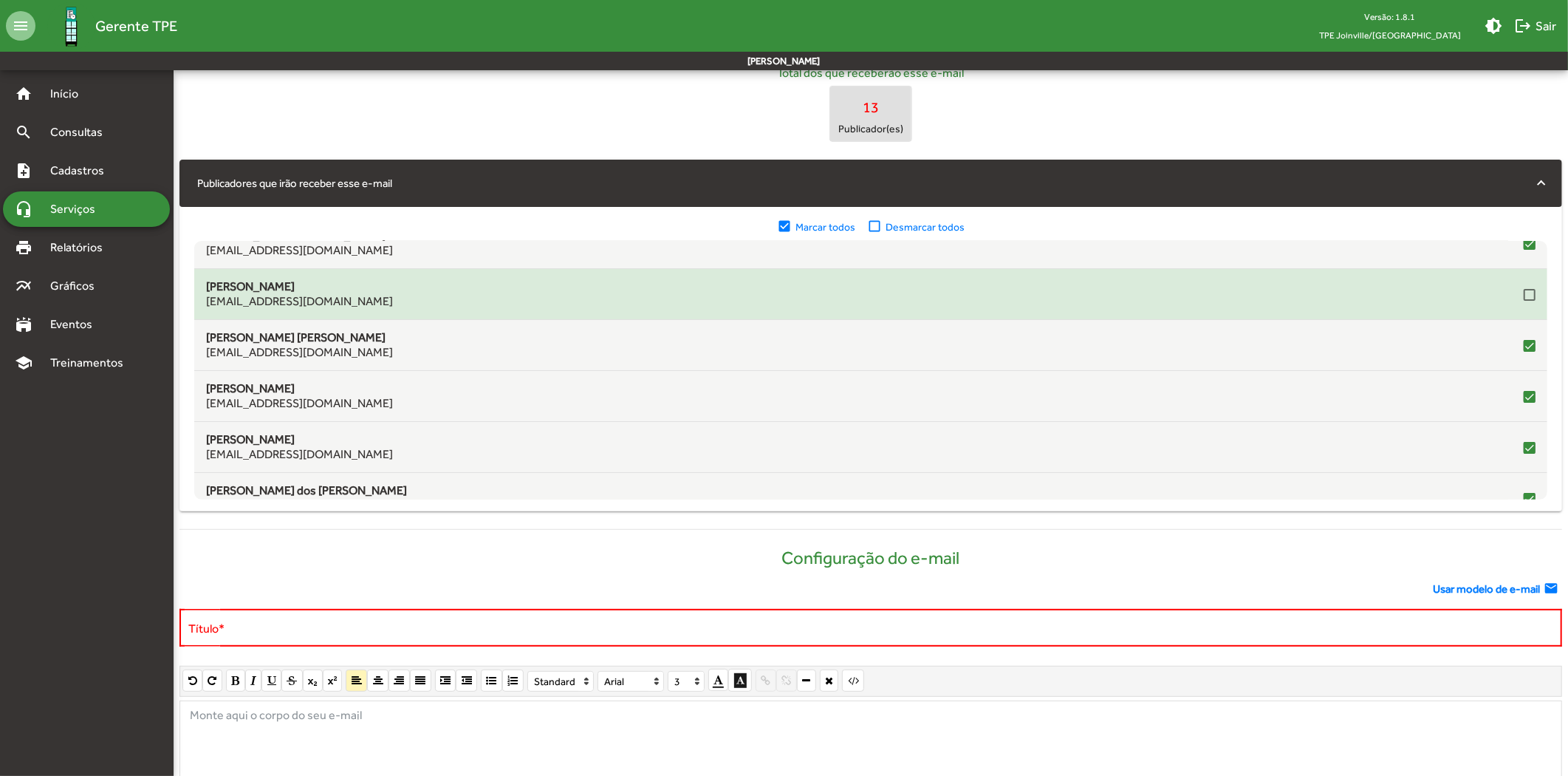
click at [1523, 294] on div at bounding box center [1529, 295] width 12 height 12
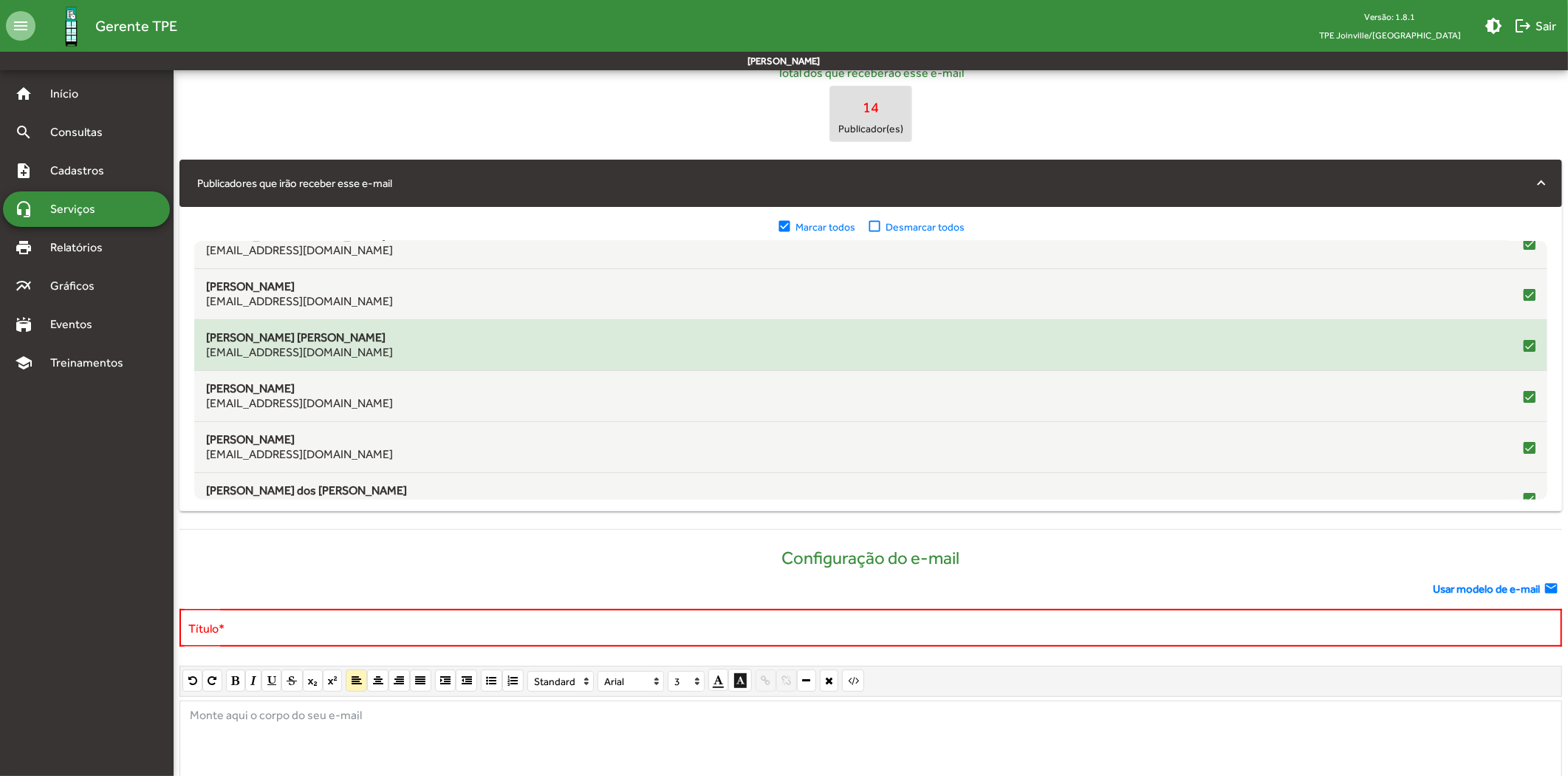
scroll to position [0, 0]
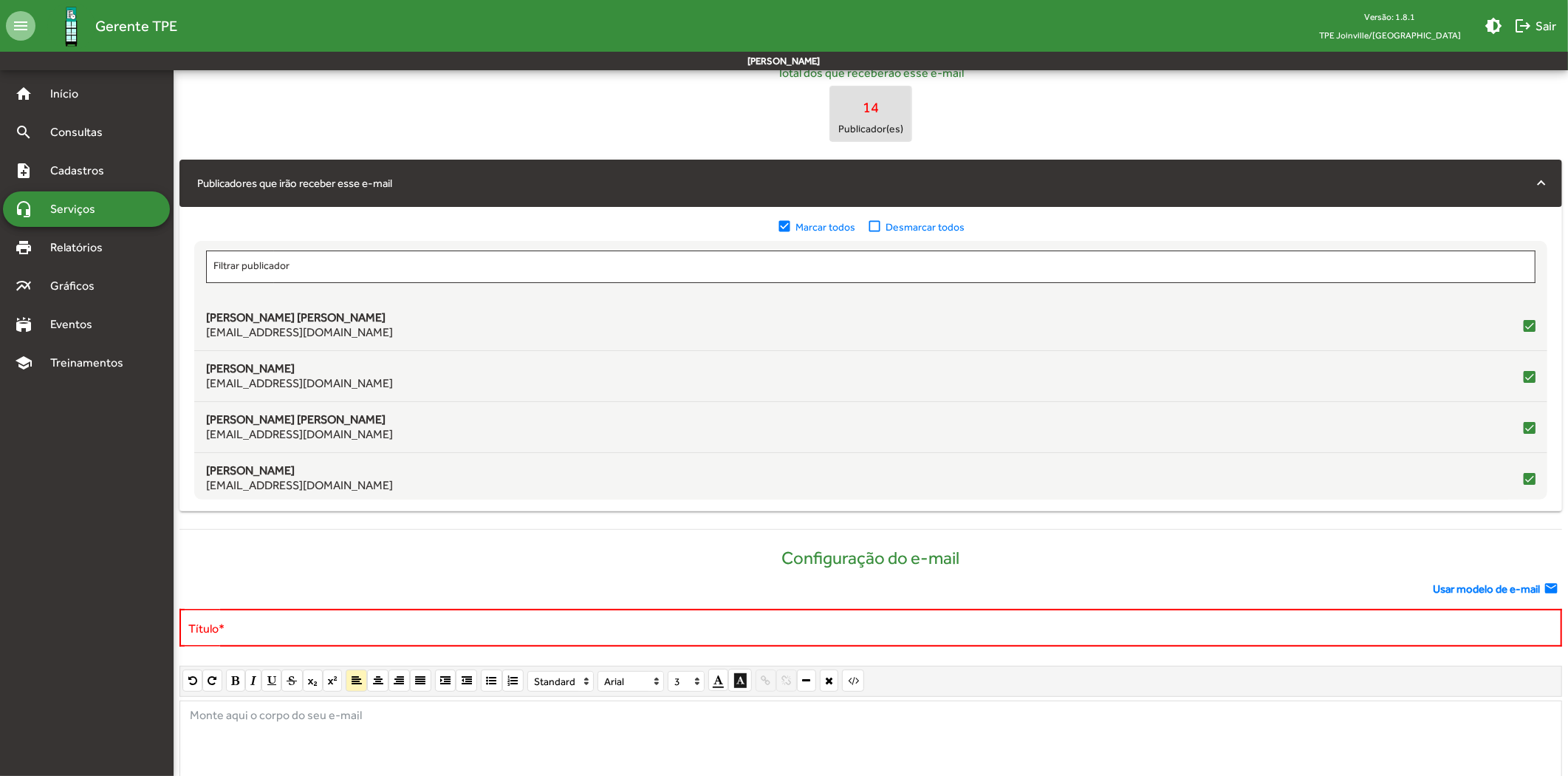
click at [873, 224] on mat-icon "check_box_outline_blank" at bounding box center [876, 227] width 19 height 16
click at [877, 224] on mat-icon "check_box_outline_blank" at bounding box center [876, 227] width 19 height 16
drag, startPoint x: 788, startPoint y: 220, endPoint x: 814, endPoint y: 233, distance: 29.1
click at [788, 220] on mat-icon "check_box" at bounding box center [786, 227] width 19 height 16
click at [788, 224] on mat-icon "check_box" at bounding box center [786, 227] width 19 height 16
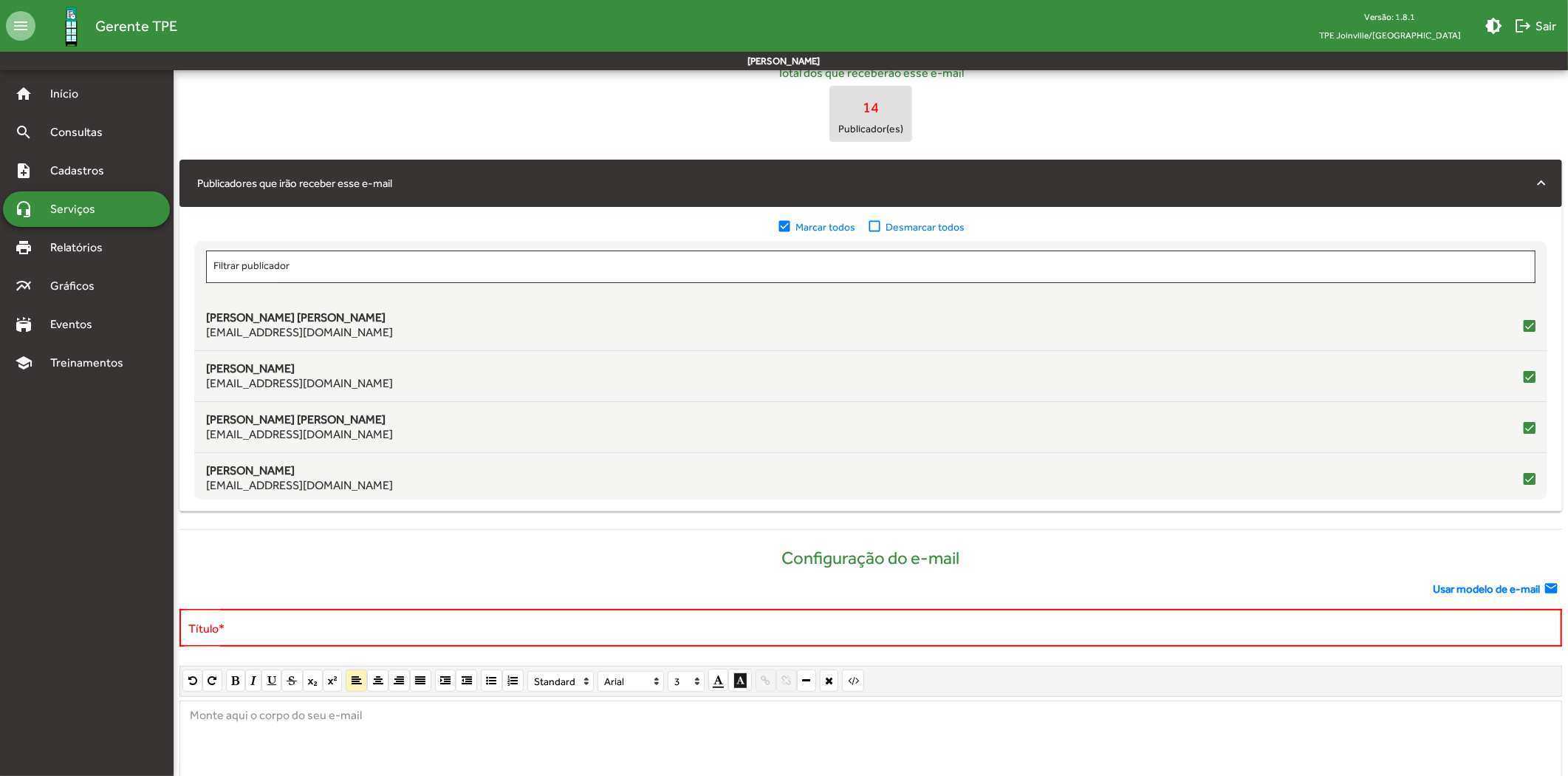
click at [873, 227] on mat-icon "check_box_outline_blank" at bounding box center [876, 227] width 19 height 16
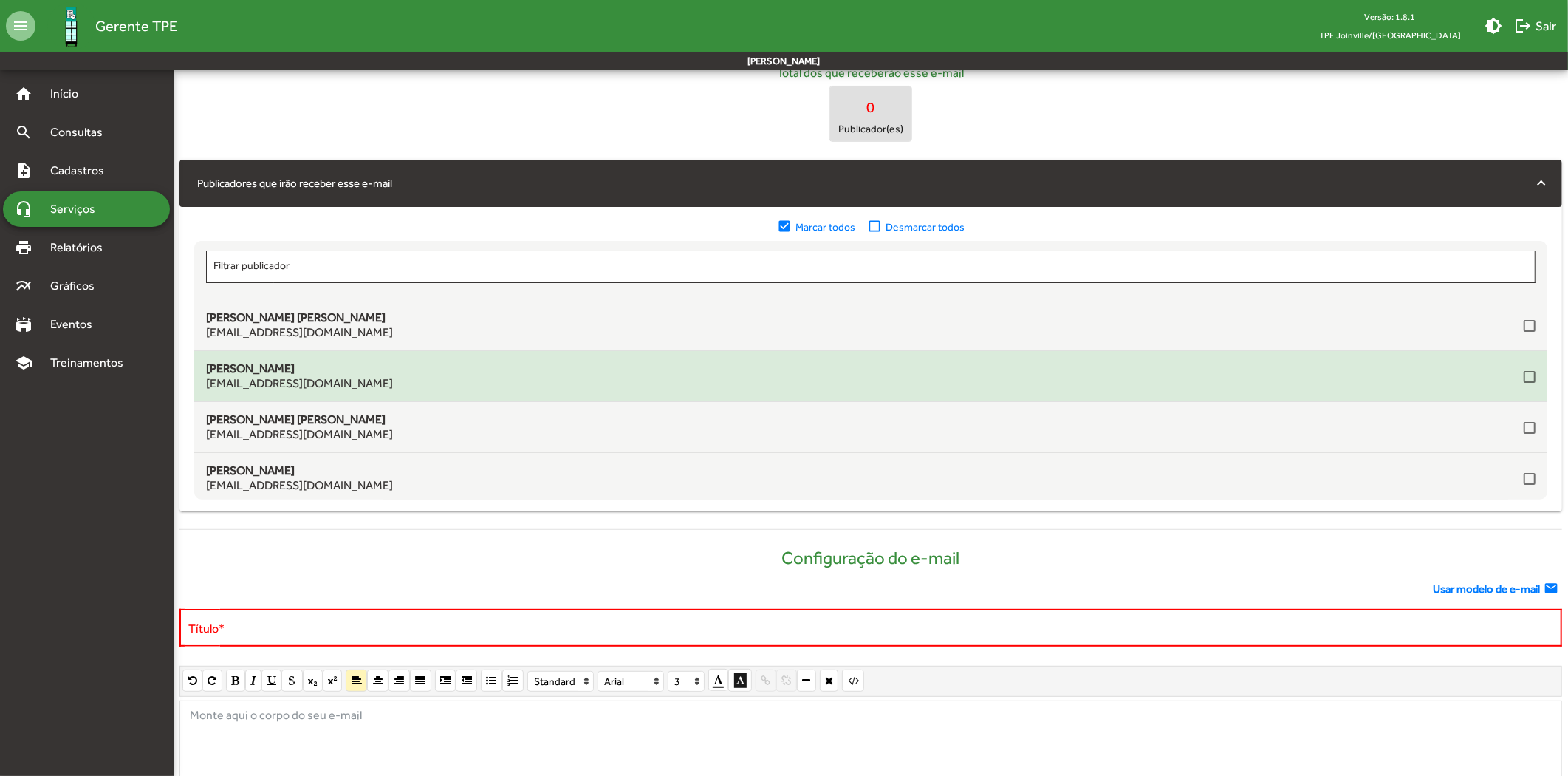
click at [1394, 370] on div "[PERSON_NAME] [EMAIL_ADDRESS][DOMAIN_NAME]" at bounding box center [871, 376] width 1329 height 29
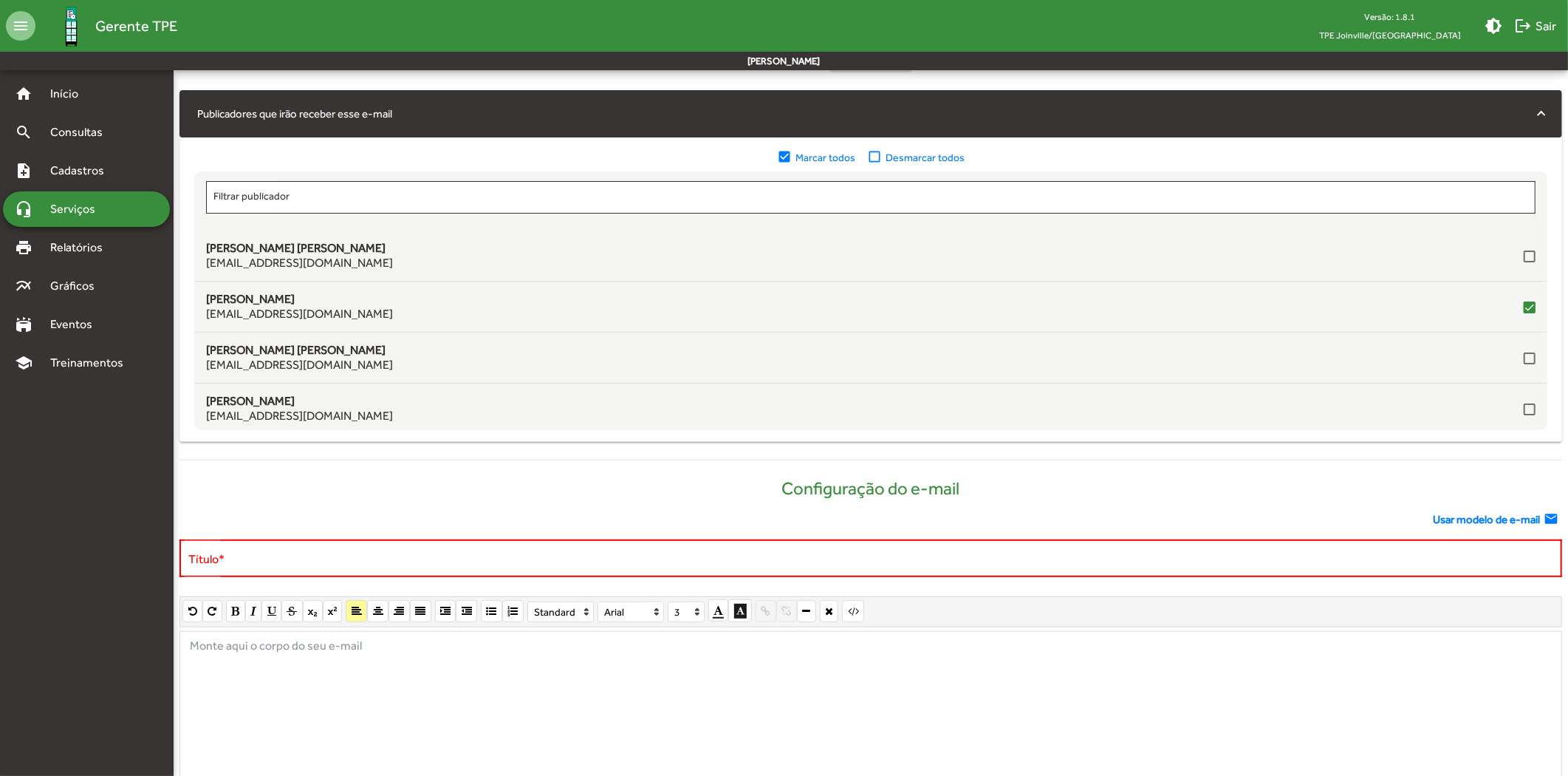
scroll to position [454, 0]
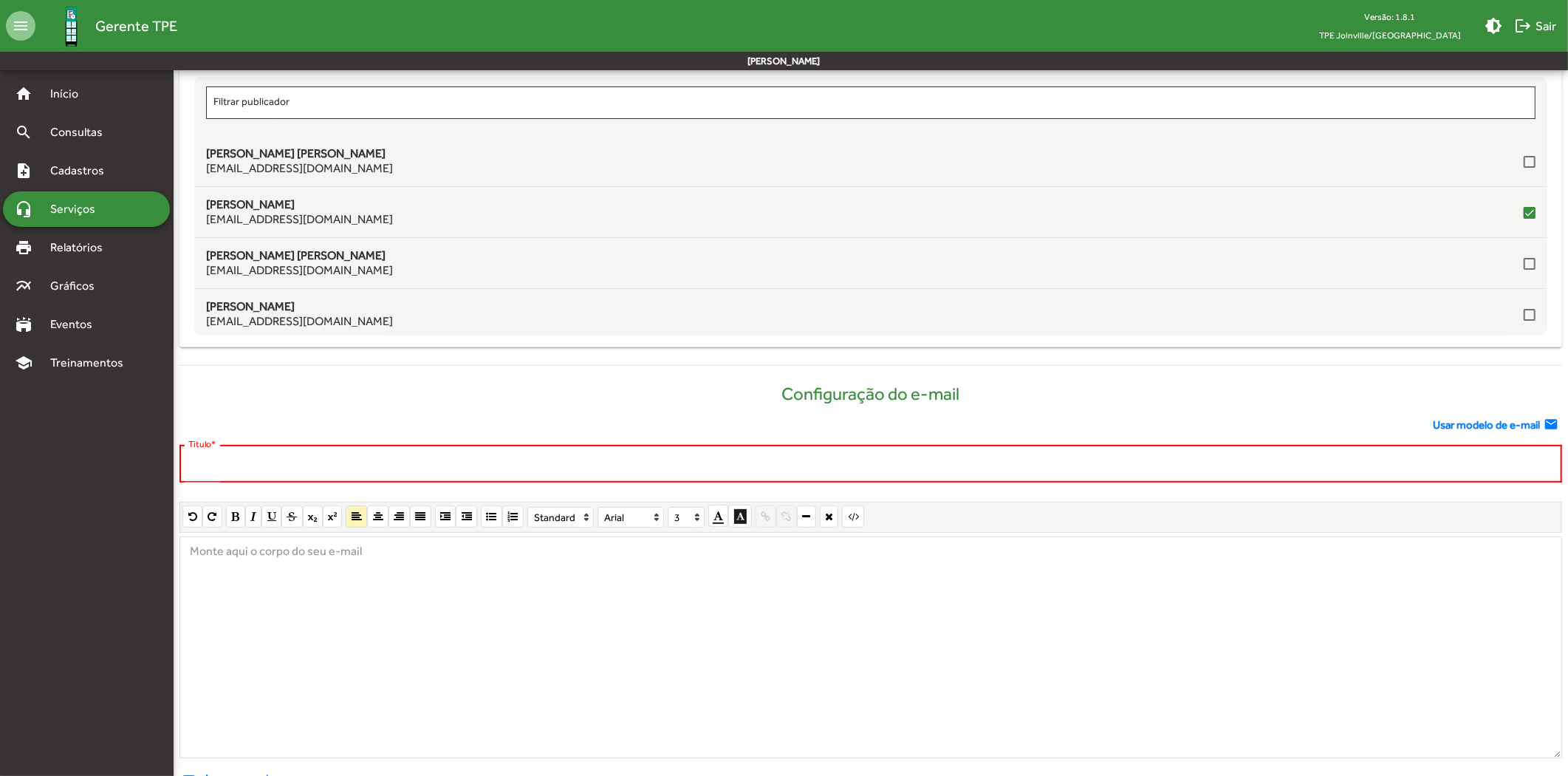
click at [276, 464] on input "Título *" at bounding box center [871, 464] width 1365 height 13
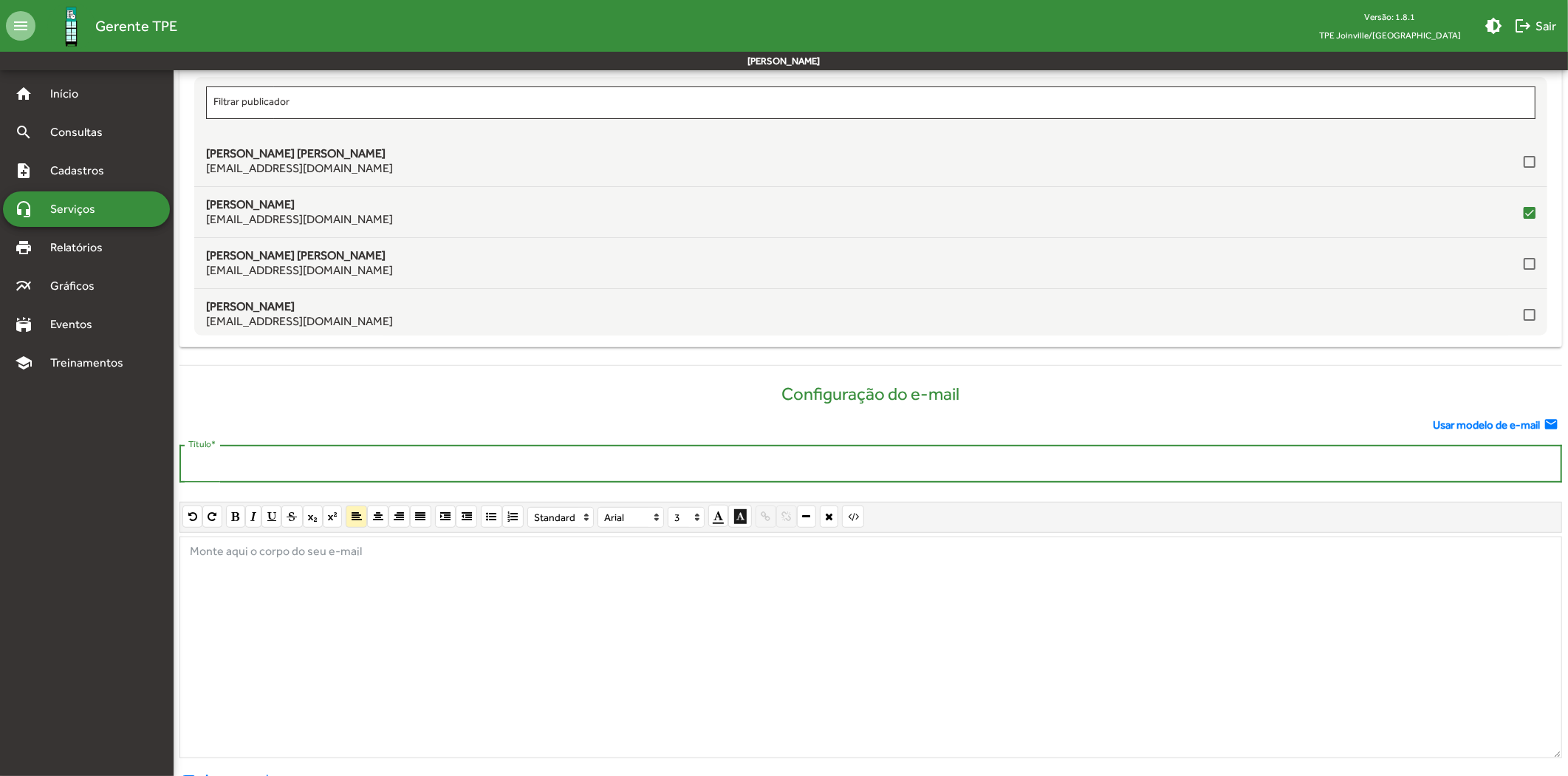
type input "*"
type input "*****"
click at [279, 584] on div at bounding box center [871, 647] width 1383 height 222
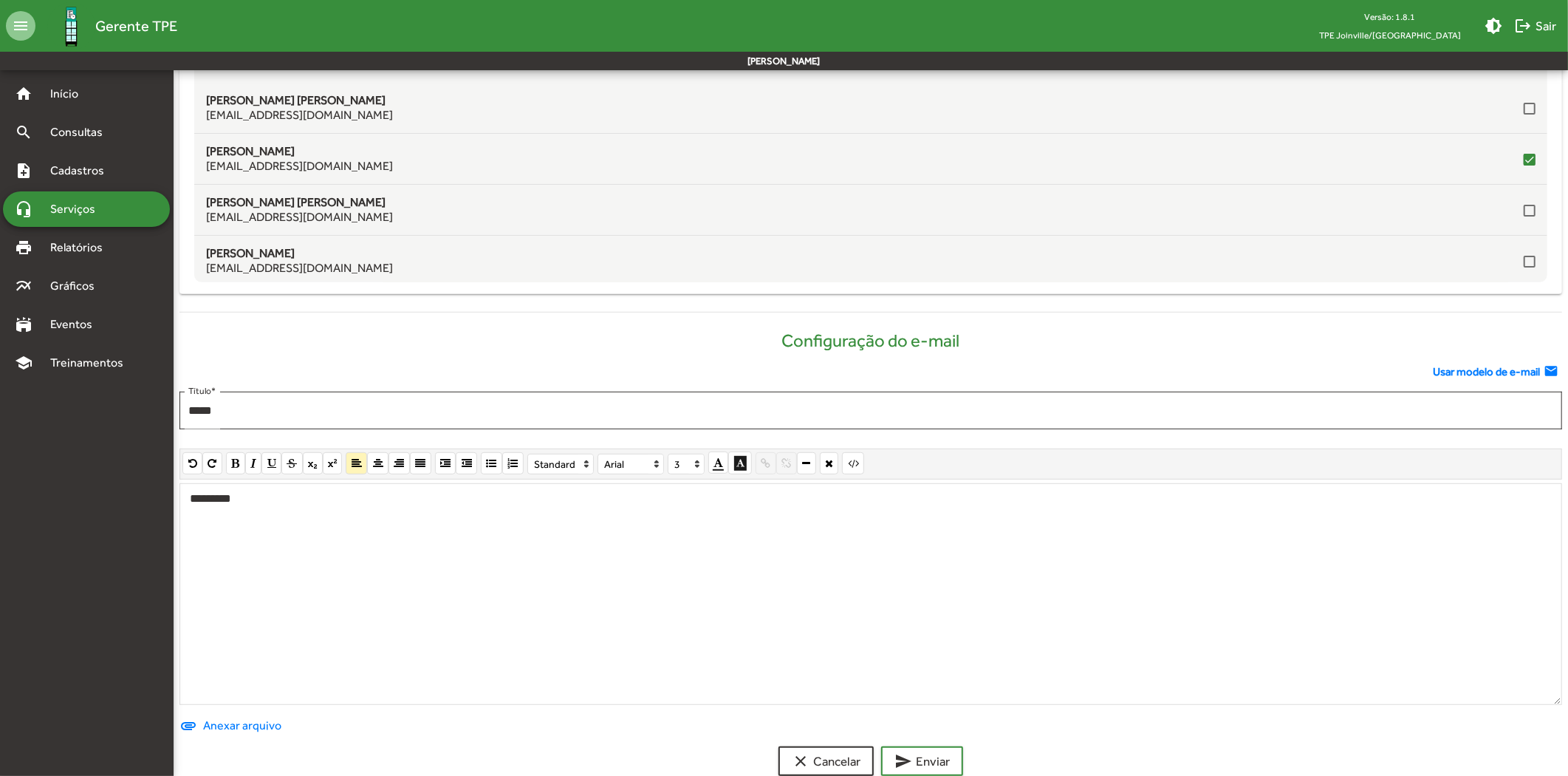
scroll to position [536, 0]
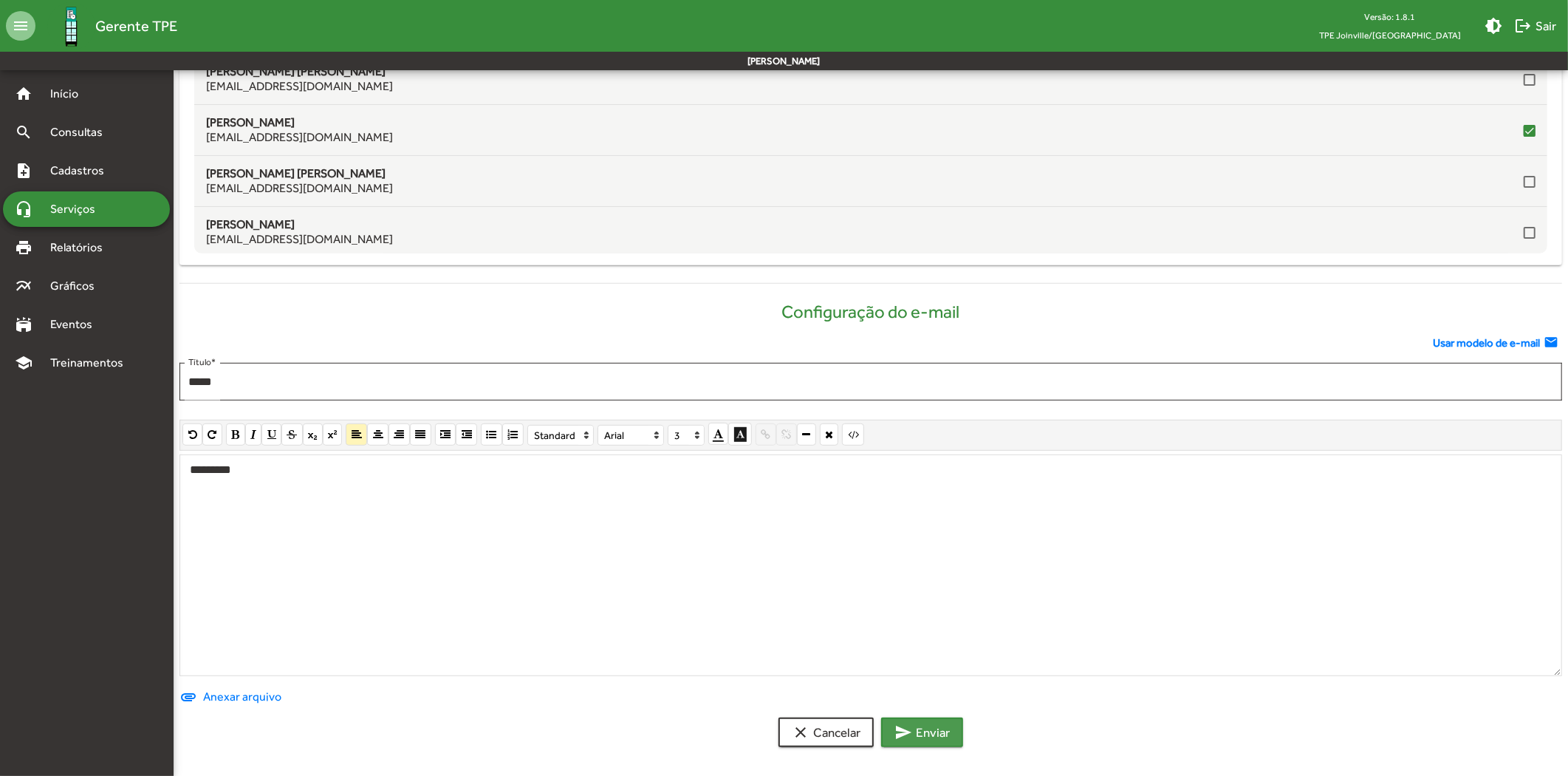
click at [924, 742] on span "send Enviar" at bounding box center [922, 732] width 55 height 27
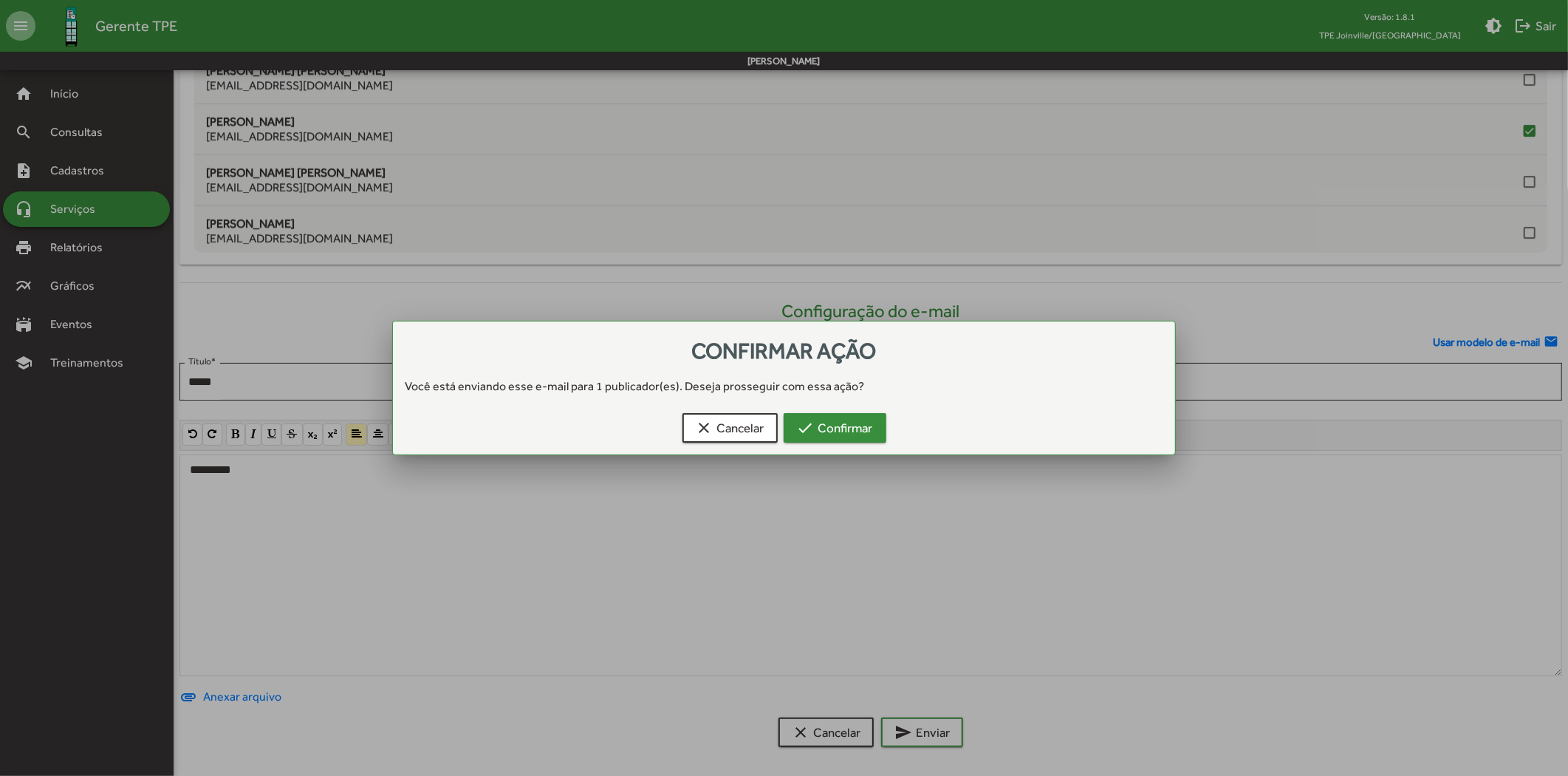
click at [838, 416] on span "check Confirmar" at bounding box center [835, 428] width 76 height 27
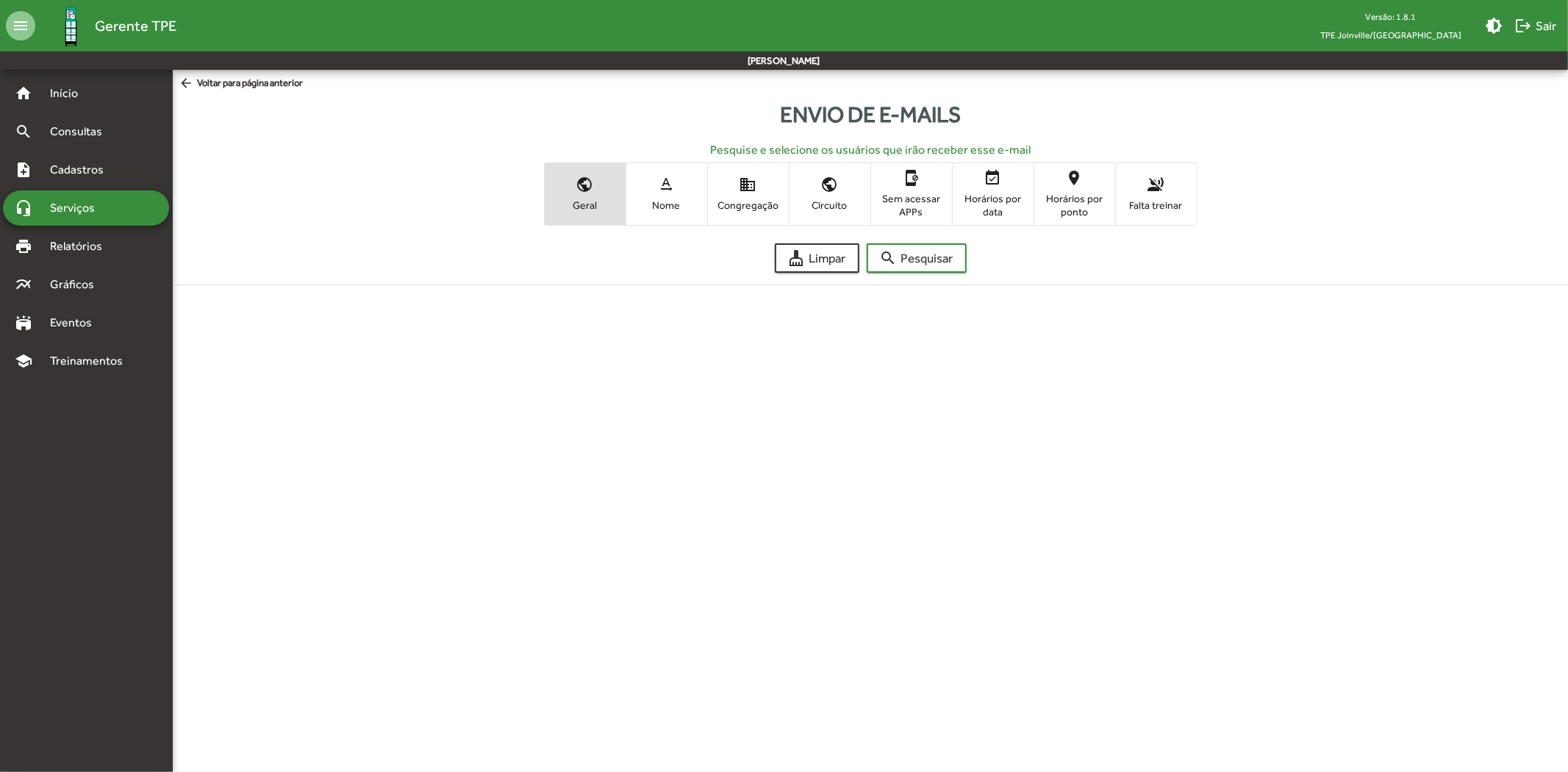
click at [833, 181] on mat-icon "public" at bounding box center [830, 185] width 18 height 18
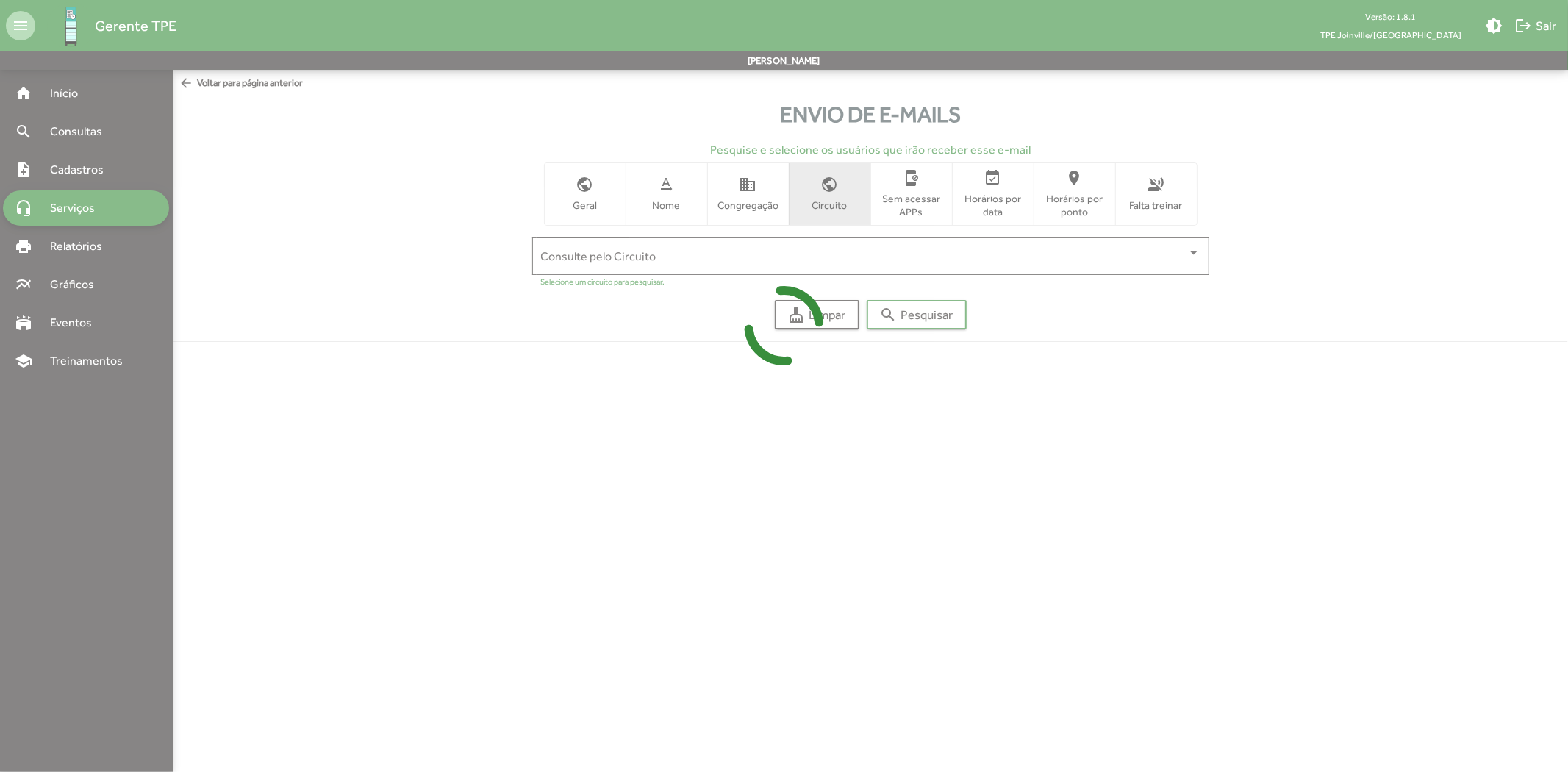
click at [724, 181] on div at bounding box center [784, 386] width 1568 height 772
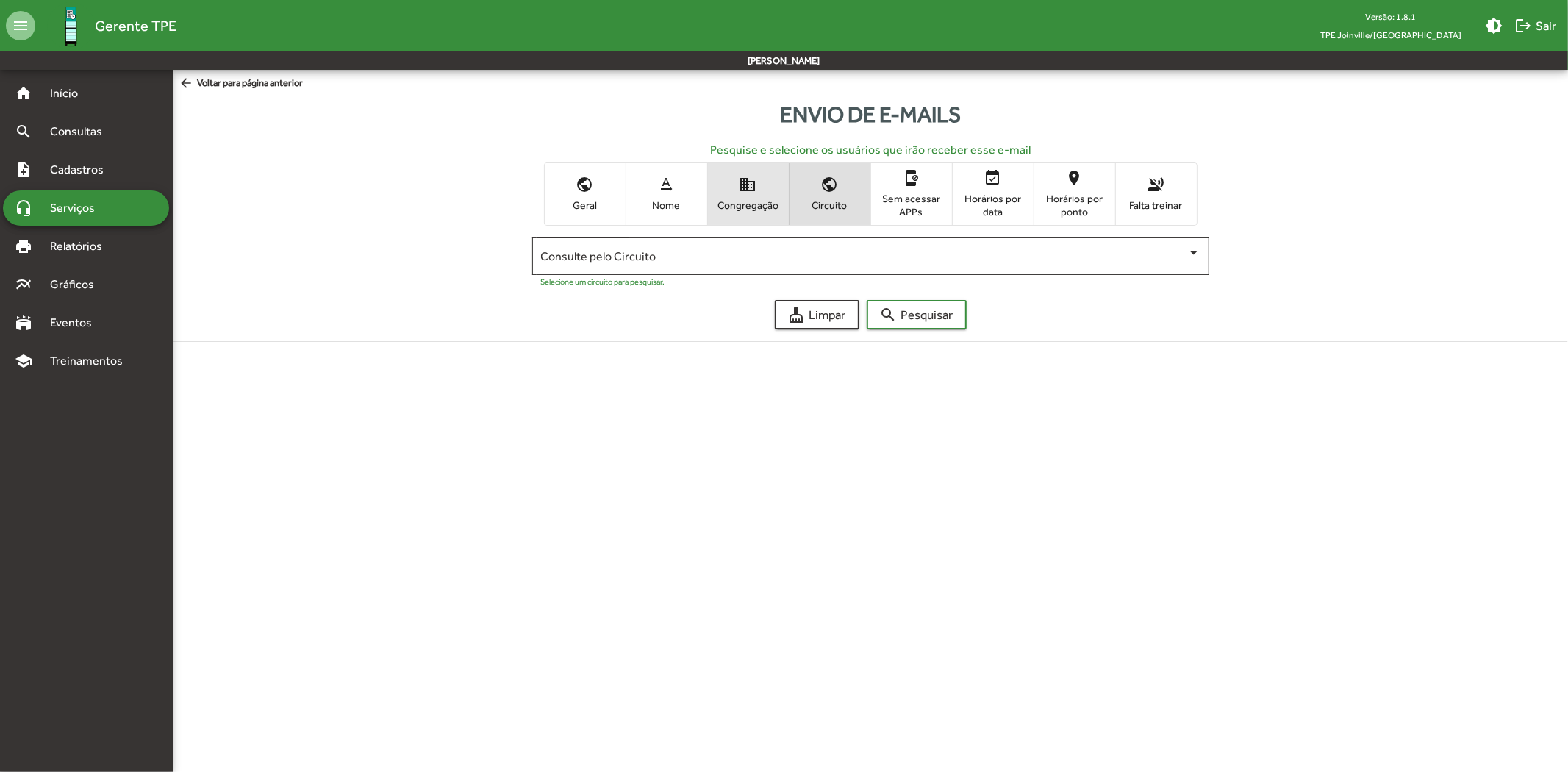
click at [754, 198] on span "Congregação" at bounding box center [748, 205] width 73 height 13
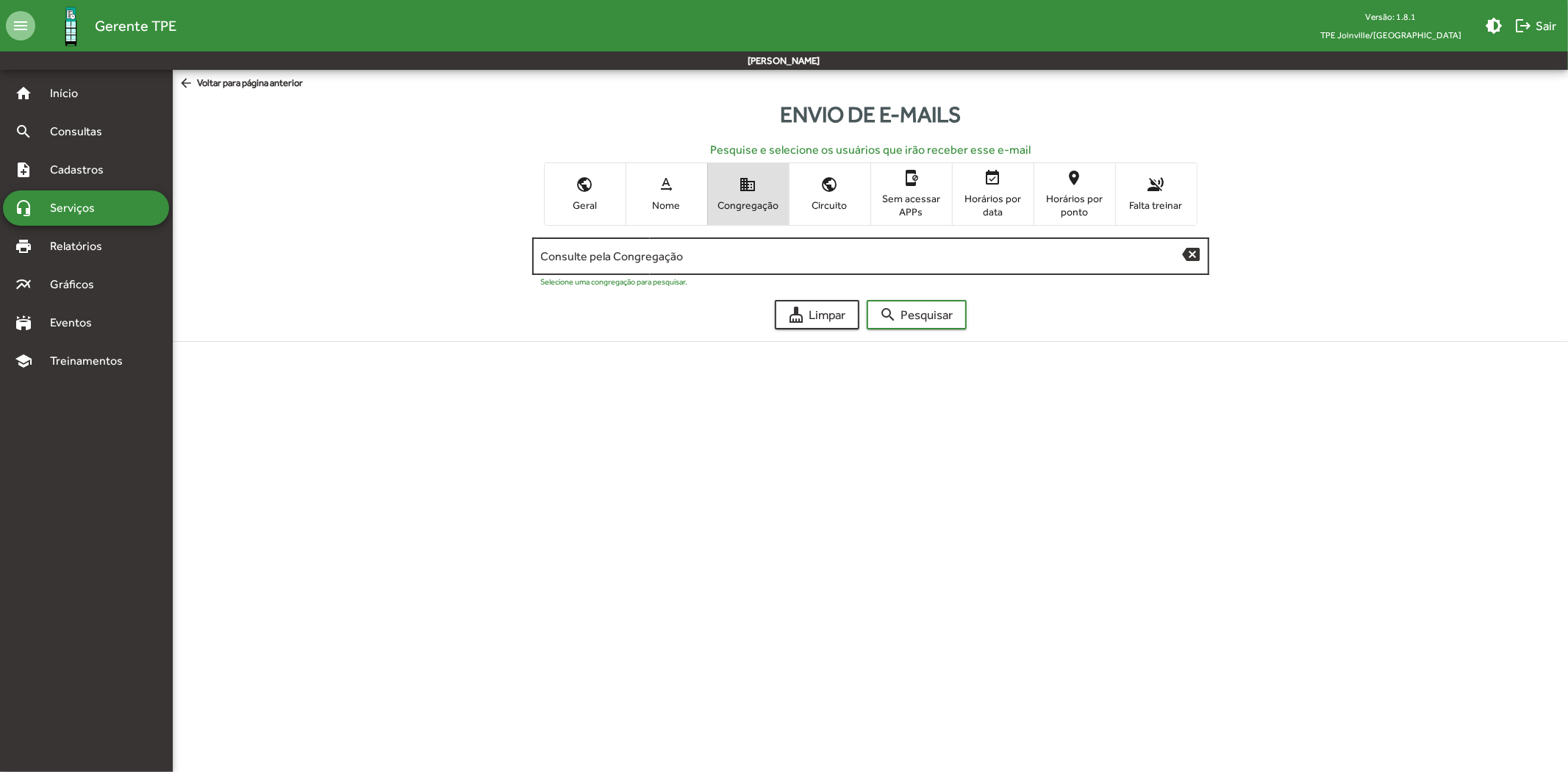
click at [609, 268] on div "Consulte pela Congregação" at bounding box center [862, 255] width 642 height 40
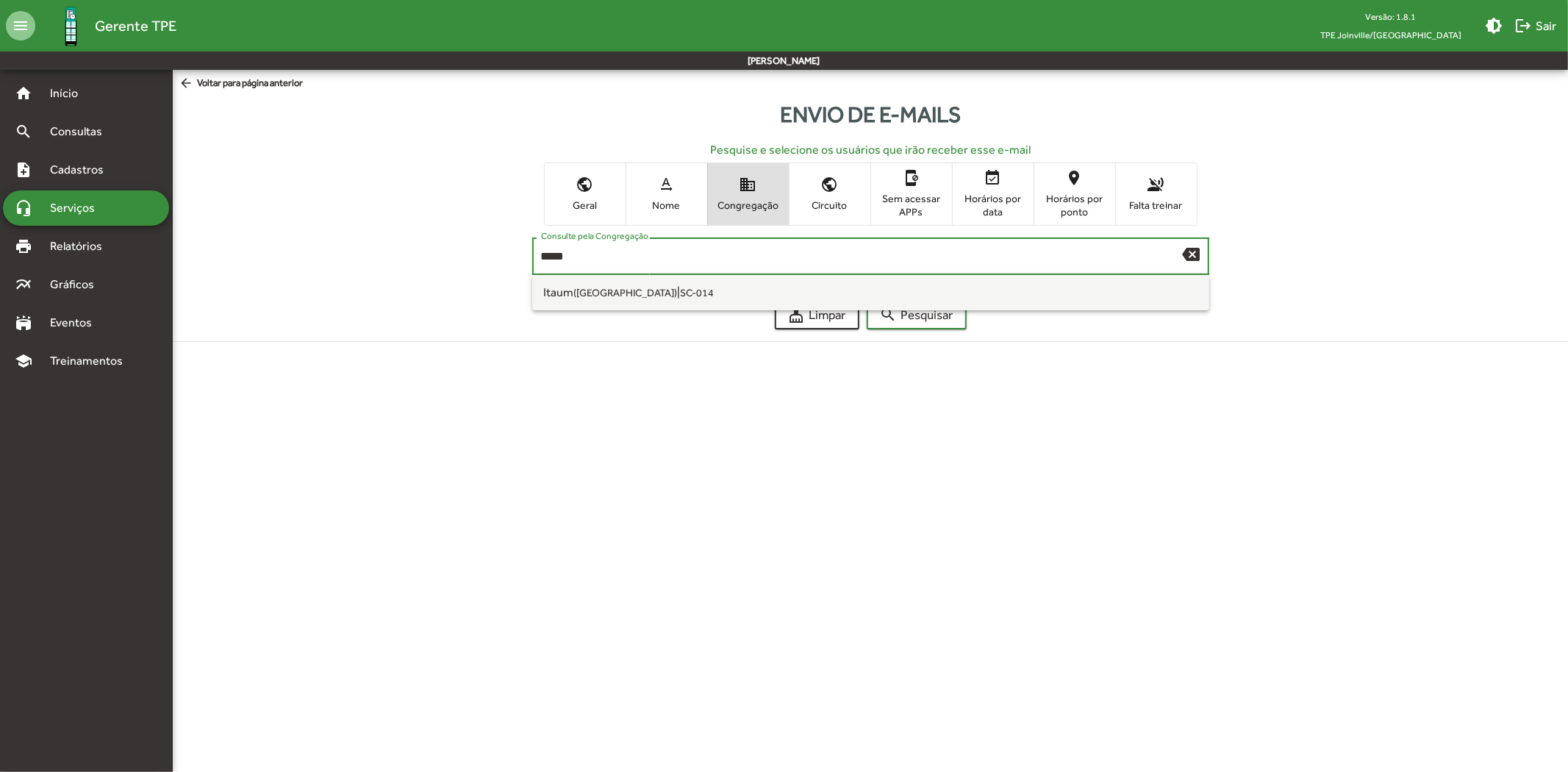
type input "*****"
click at [867, 300] on button "search Pesquisar" at bounding box center [917, 314] width 100 height 29
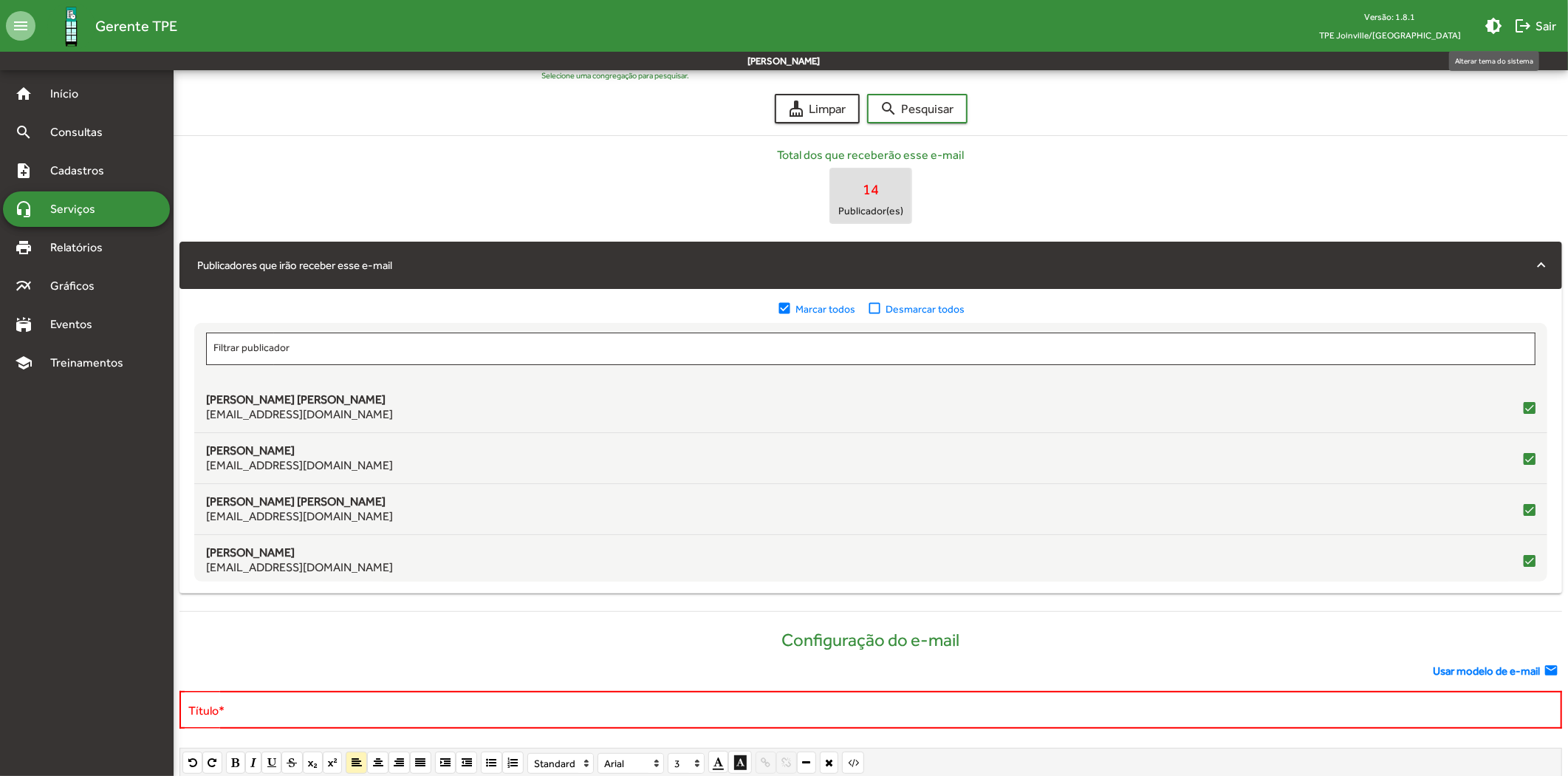
click at [1498, 23] on mat-icon "brightness_medium" at bounding box center [1494, 26] width 18 height 18
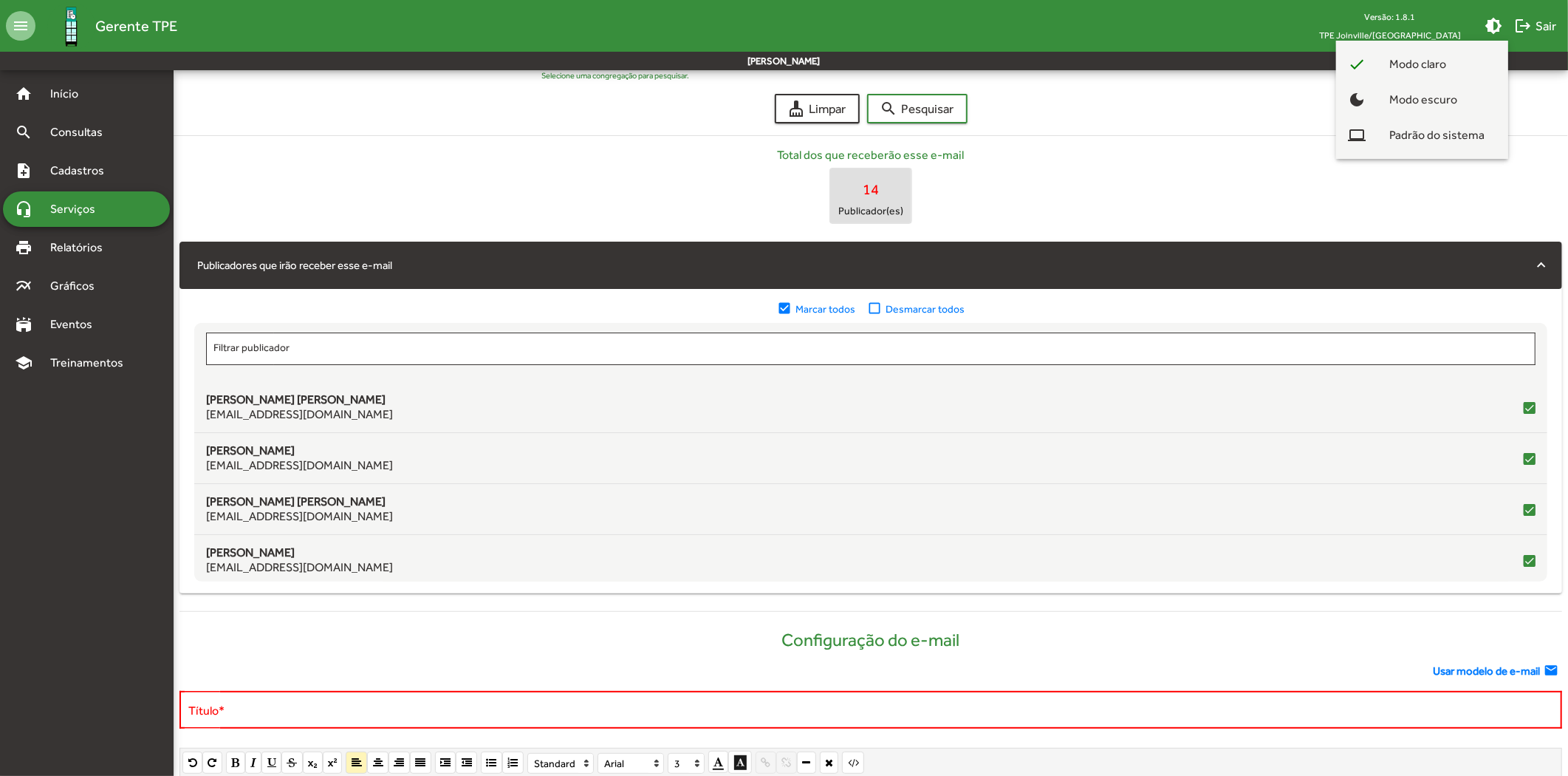
click at [1219, 95] on div at bounding box center [784, 388] width 1568 height 776
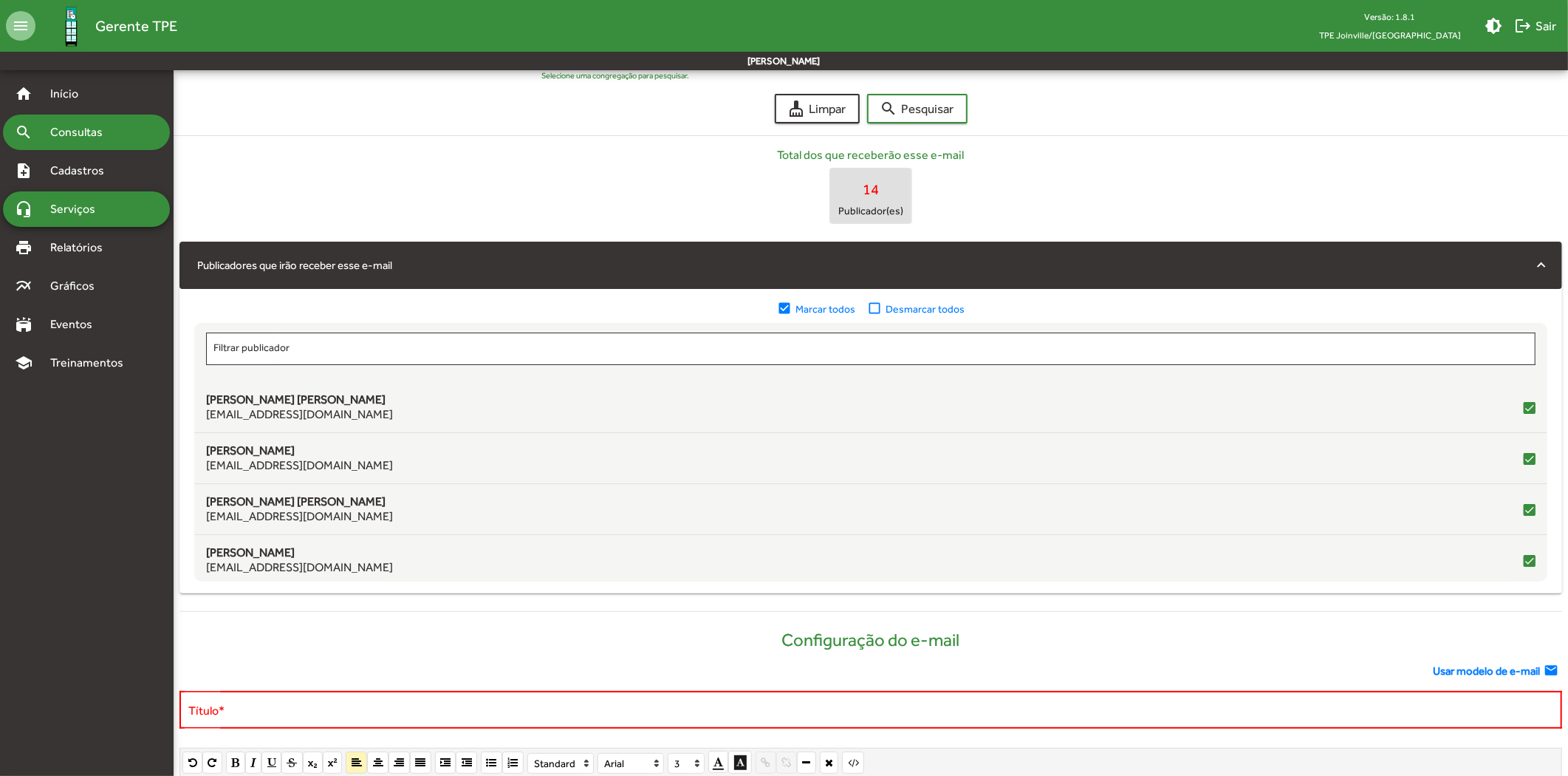
click at [94, 122] on div "search Consultas" at bounding box center [87, 132] width 167 height 36
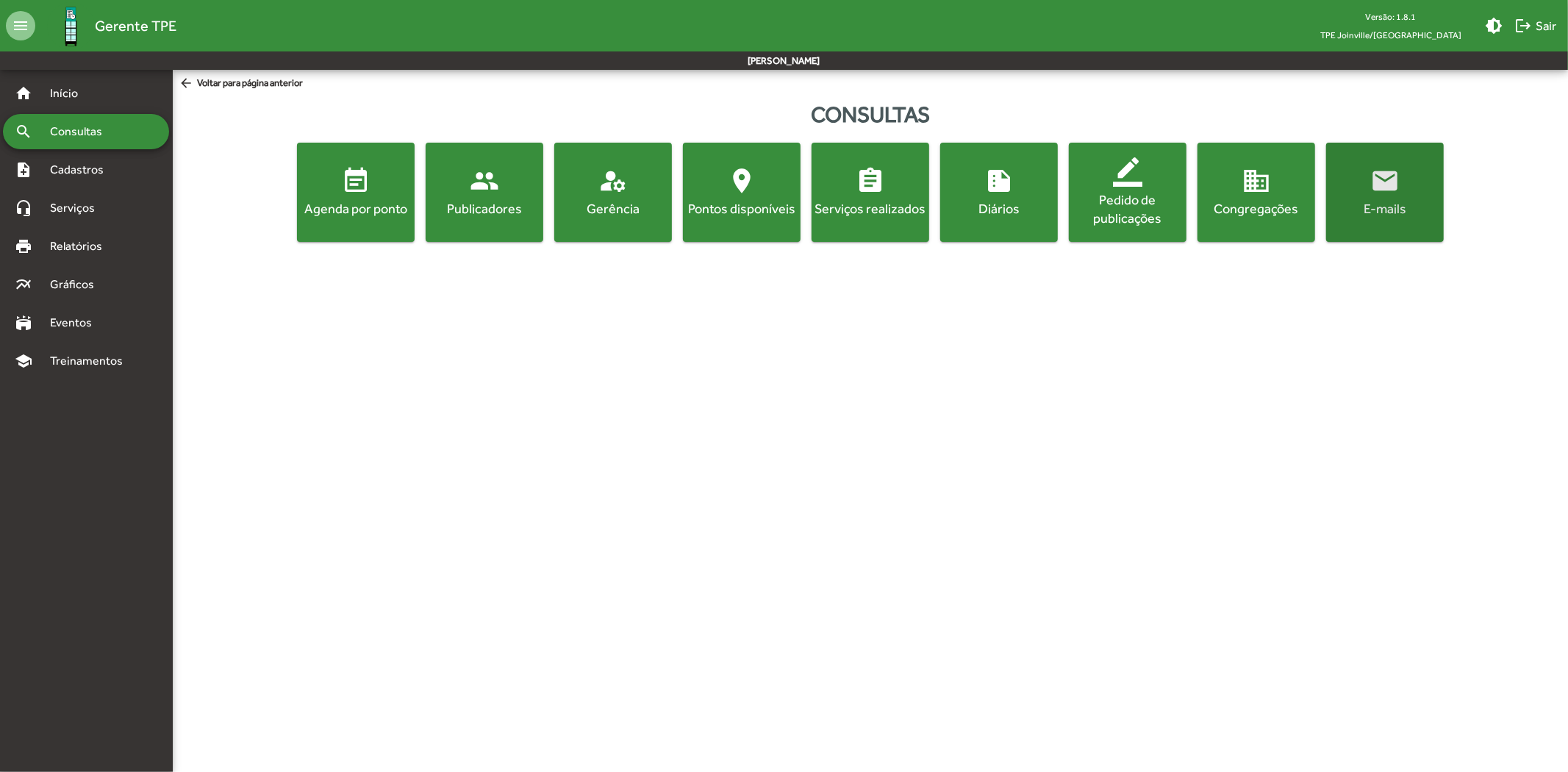
click at [1340, 191] on span "email E-mails" at bounding box center [1385, 192] width 112 height 52
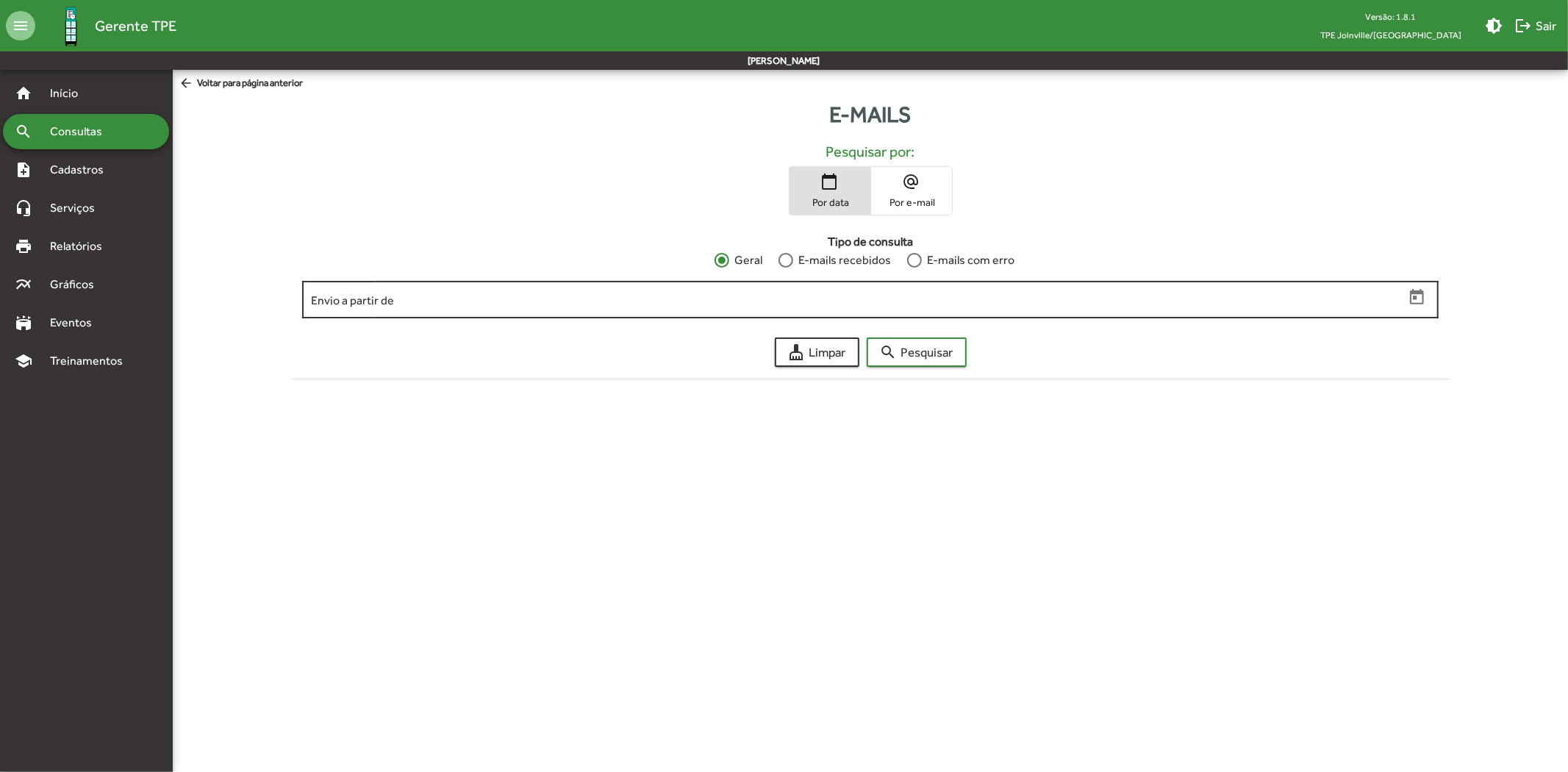
click at [556, 309] on div "Envio a partir de" at bounding box center [857, 298] width 1093 height 40
click at [491, 295] on input "Envio a partir de" at bounding box center [857, 300] width 1093 height 13
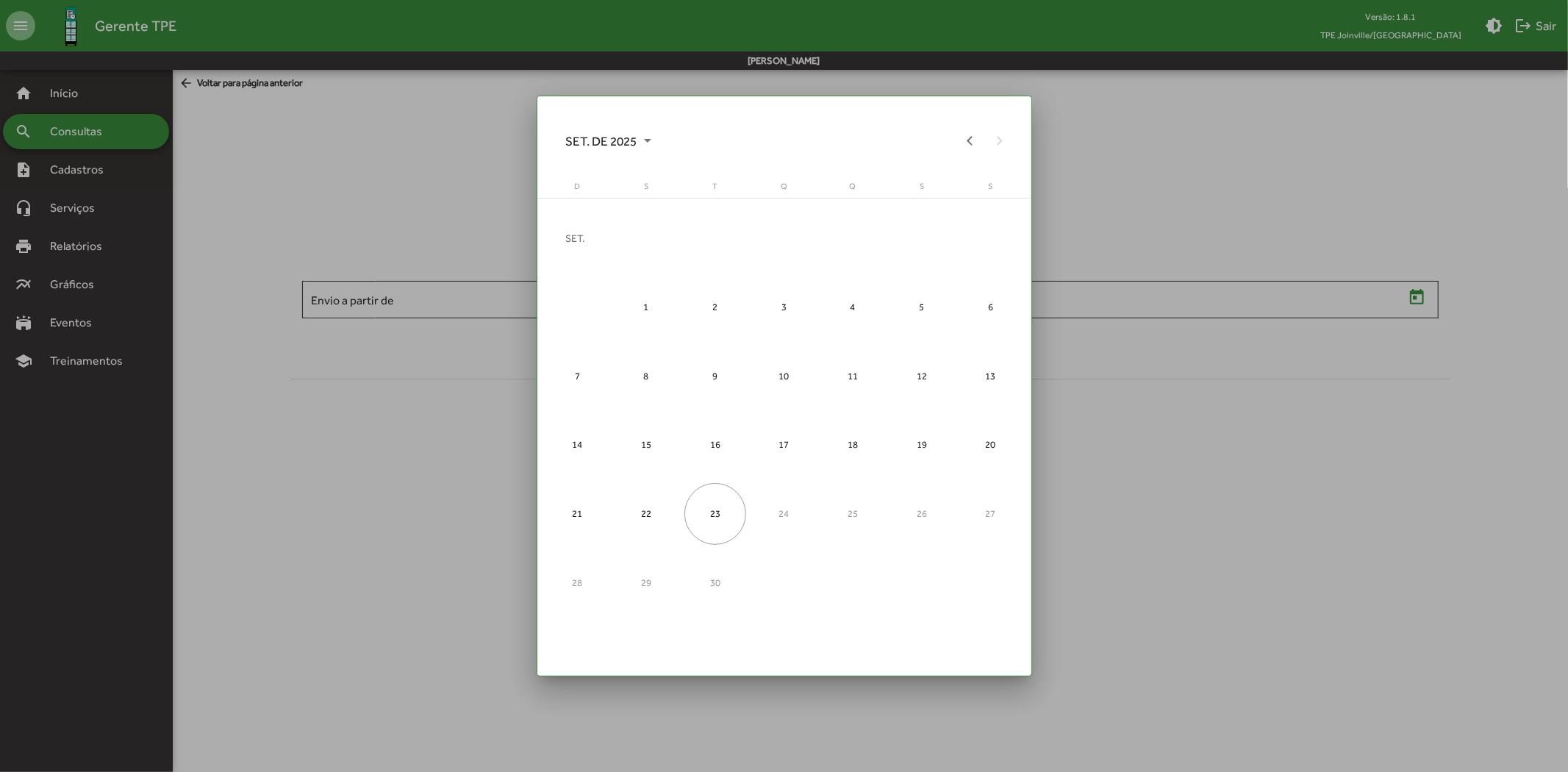
click at [1321, 405] on div at bounding box center [784, 386] width 1568 height 772
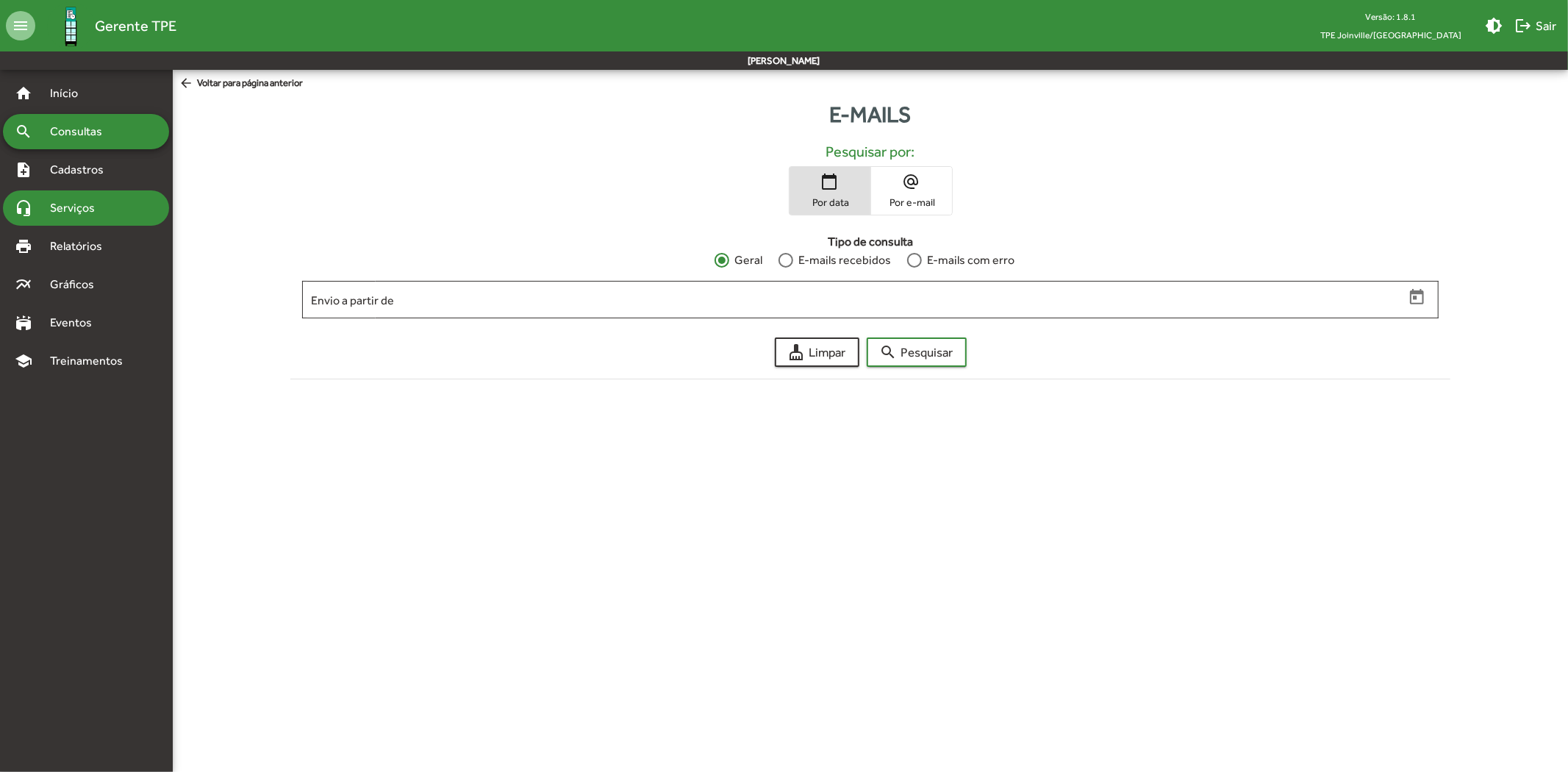
click at [66, 210] on span "Serviços" at bounding box center [77, 208] width 73 height 18
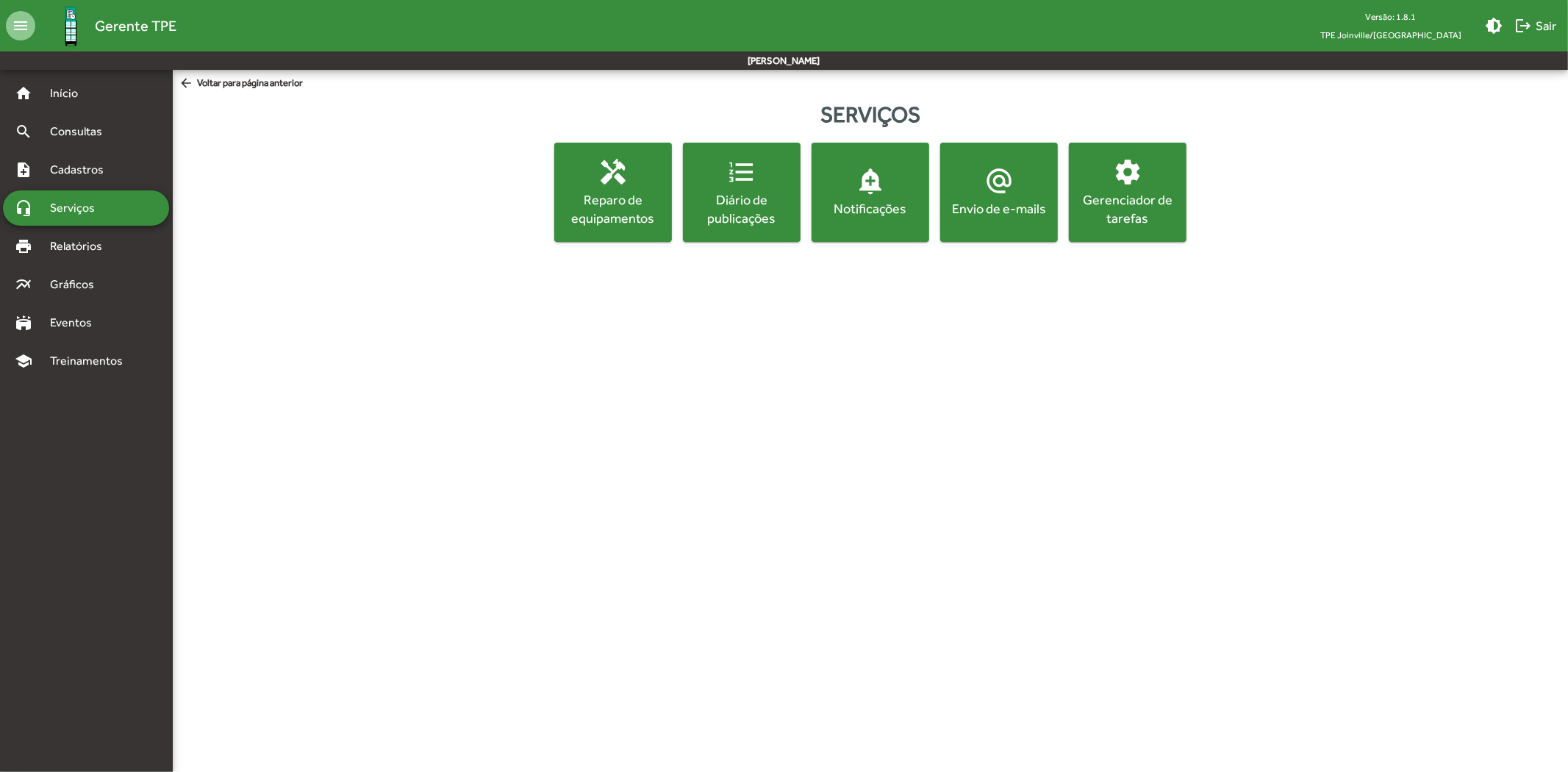
click at [1143, 197] on div "Gerenciador de tarefas" at bounding box center [1127, 209] width 112 height 37
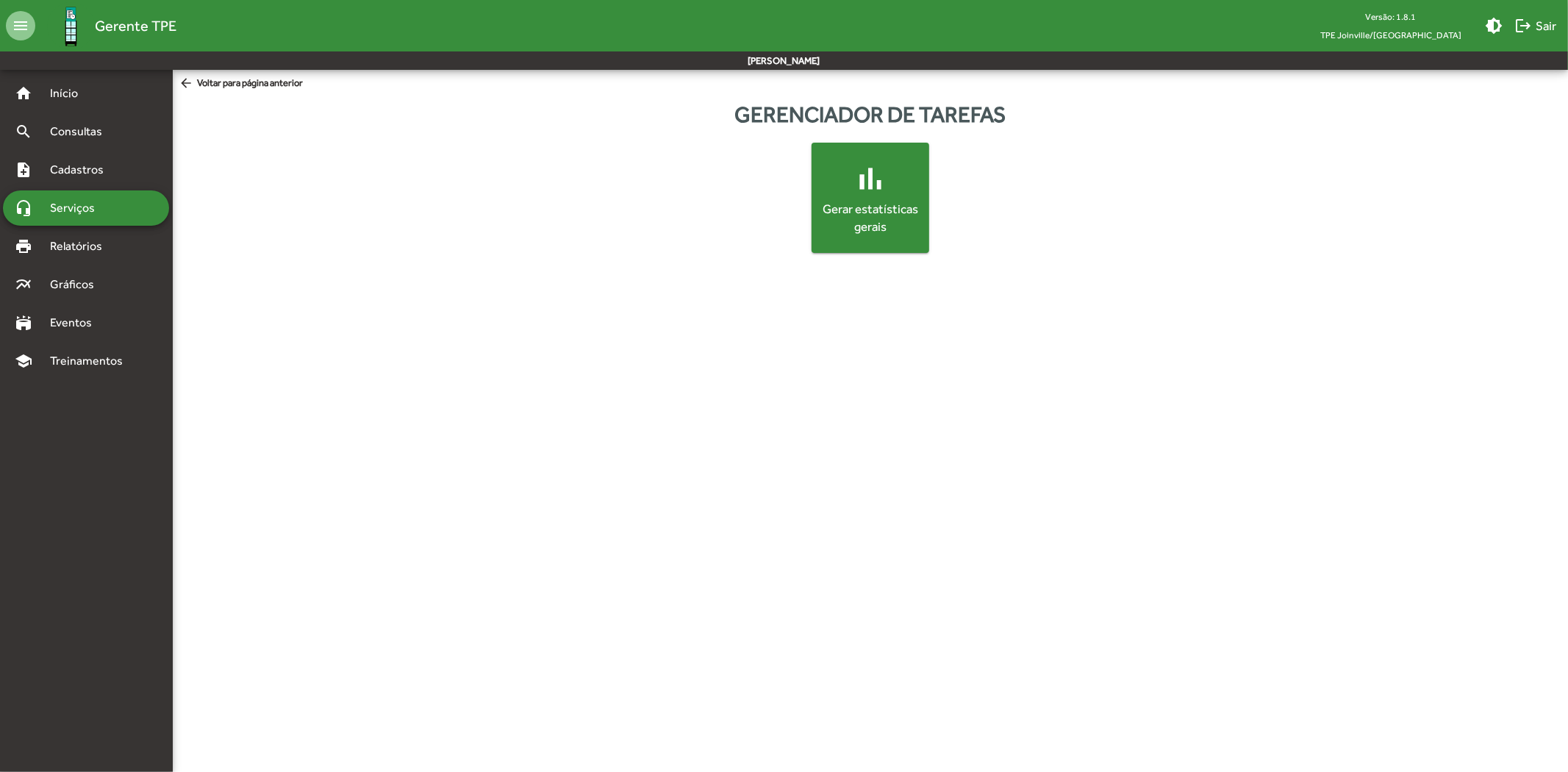
click at [788, 191] on div "bar_chart Gerar estatísticas gerais" at bounding box center [870, 197] width 1148 height 110
click at [847, 207] on div "Gerar estatísticas gerais" at bounding box center [870, 218] width 106 height 35
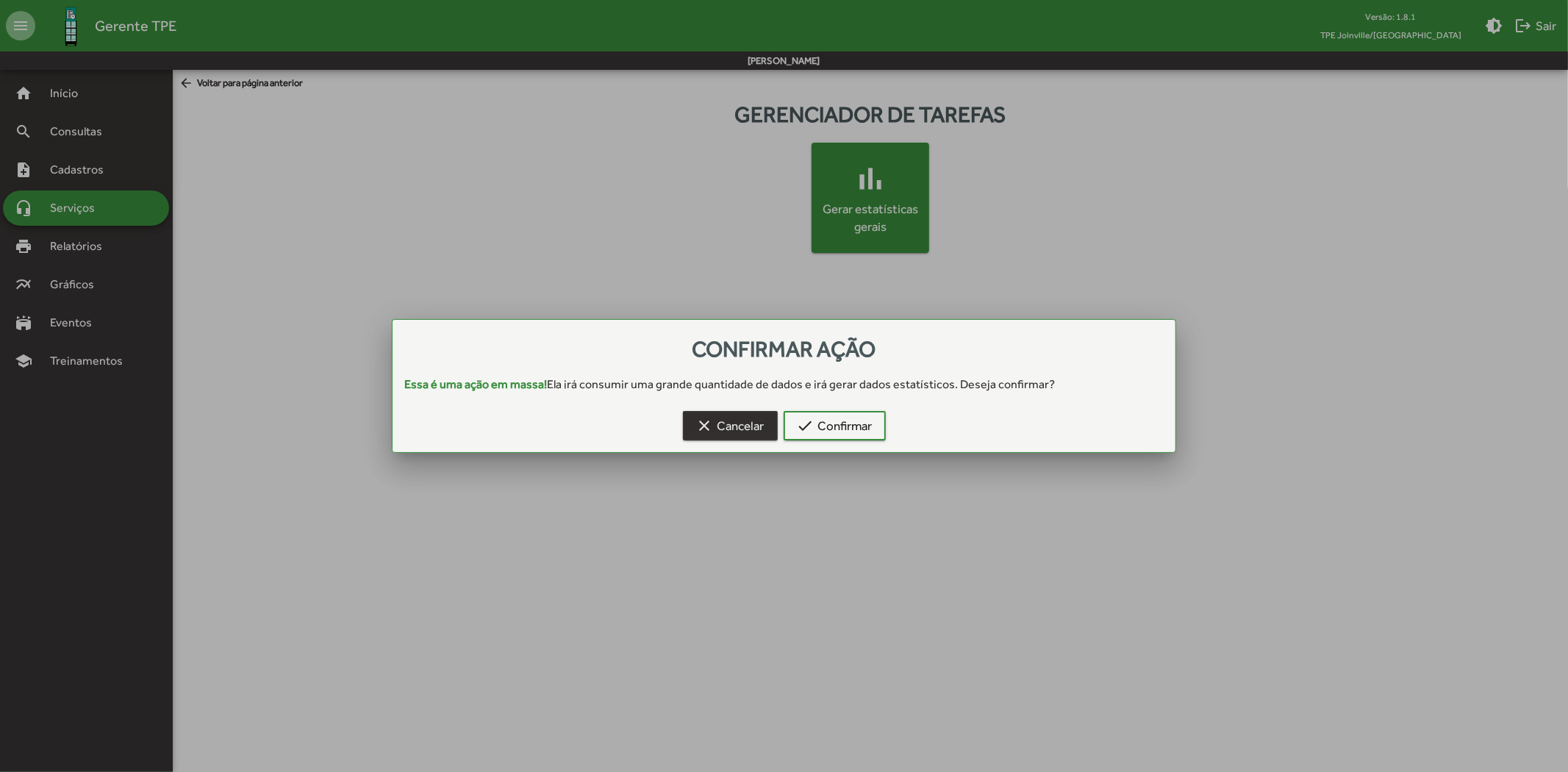
click at [706, 417] on mat-icon "clear" at bounding box center [705, 425] width 18 height 18
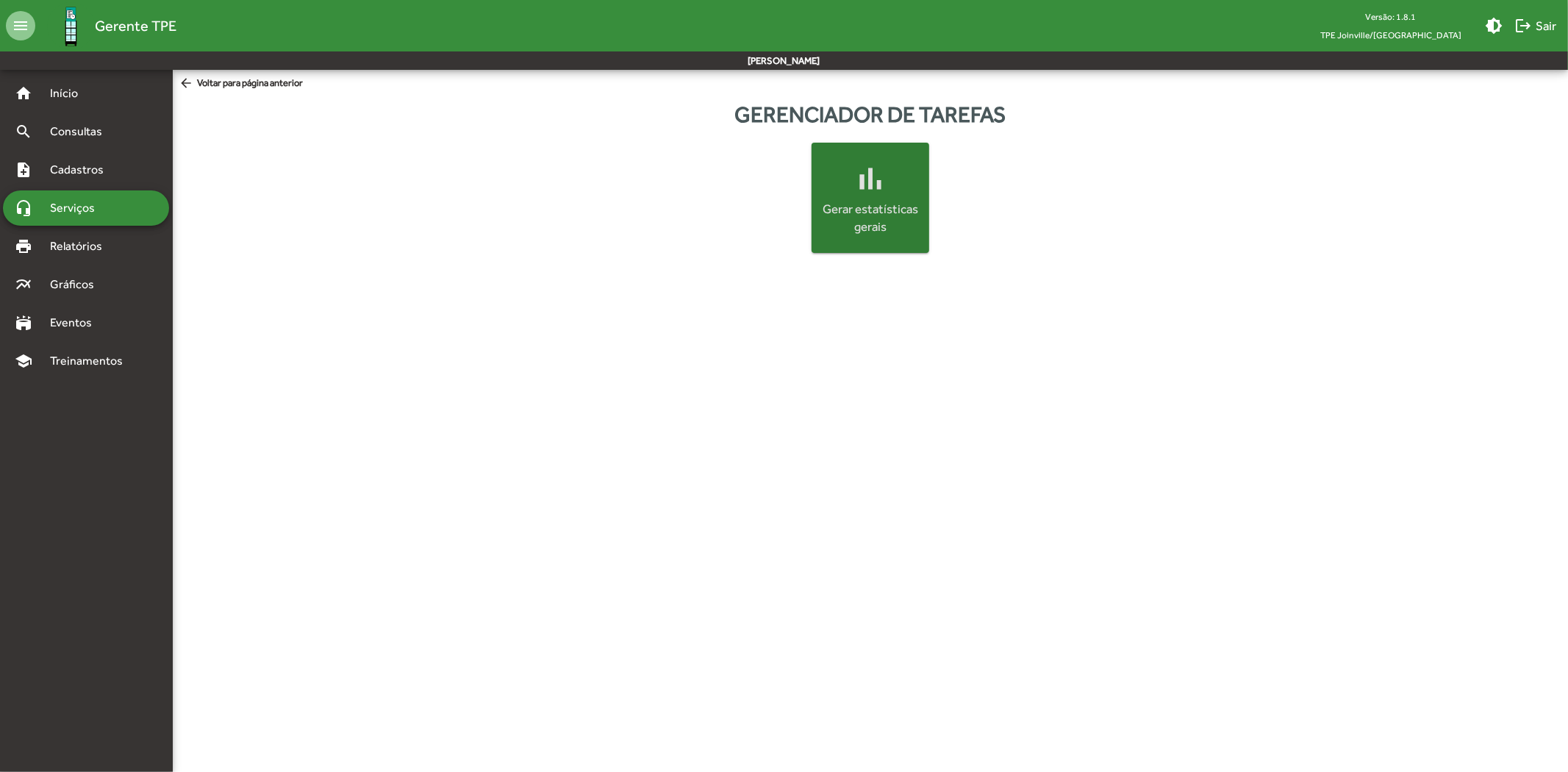
click at [73, 15] on img at bounding box center [70, 26] width 48 height 48
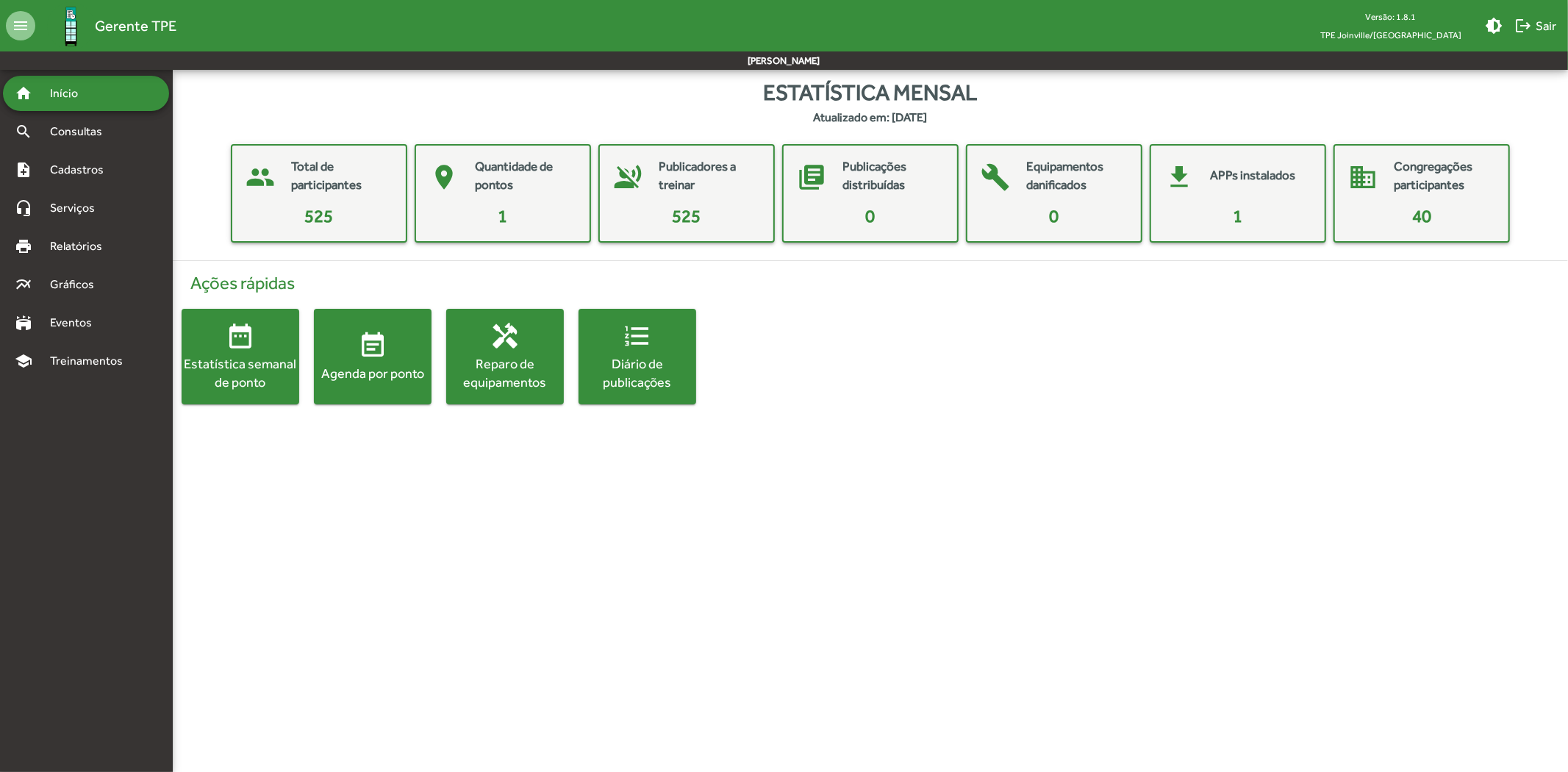
click at [757, 68] on mat-toolbar-row "[PERSON_NAME]" at bounding box center [784, 60] width 1568 height 19
